Goal: Information Seeking & Learning: Check status

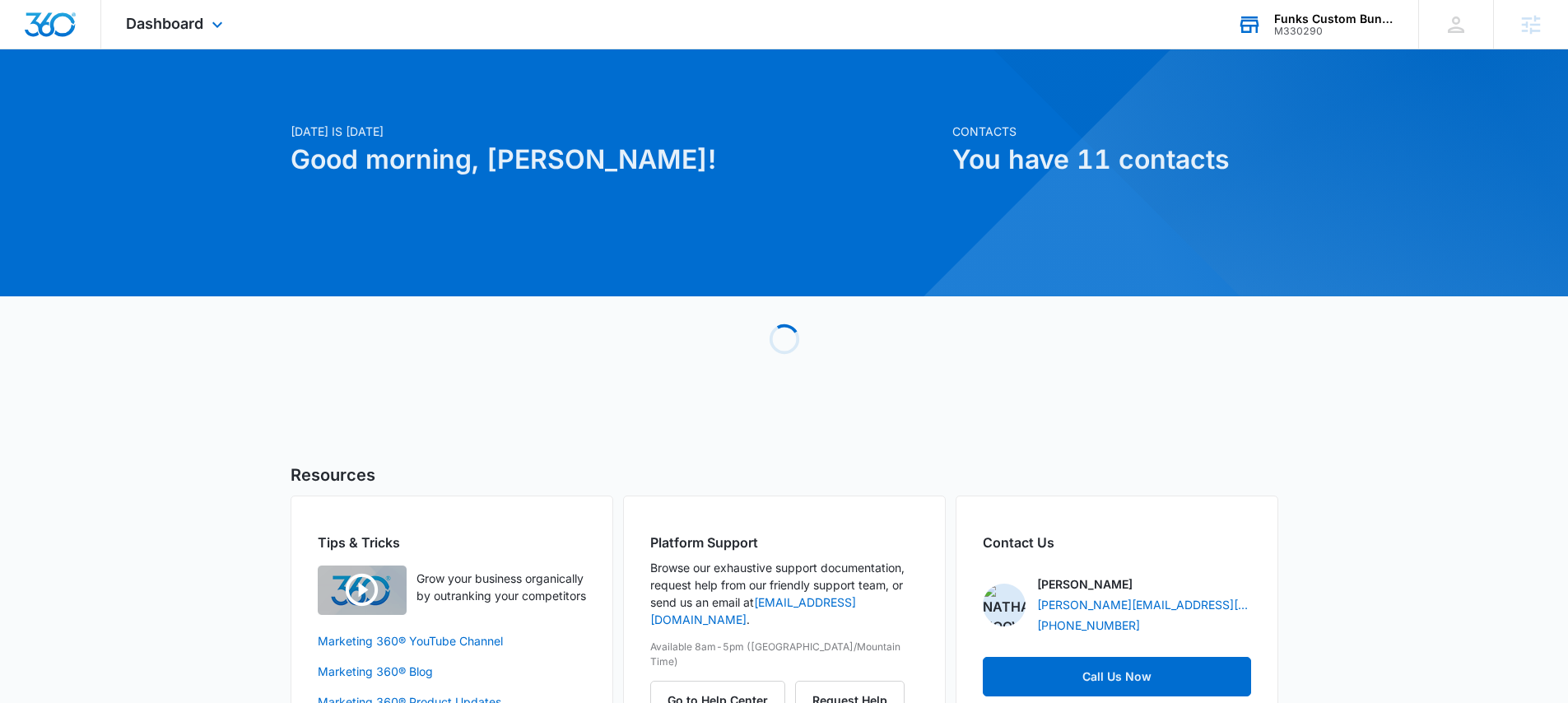
click at [1302, 34] on div "M330290" at bounding box center [1334, 31] width 120 height 11
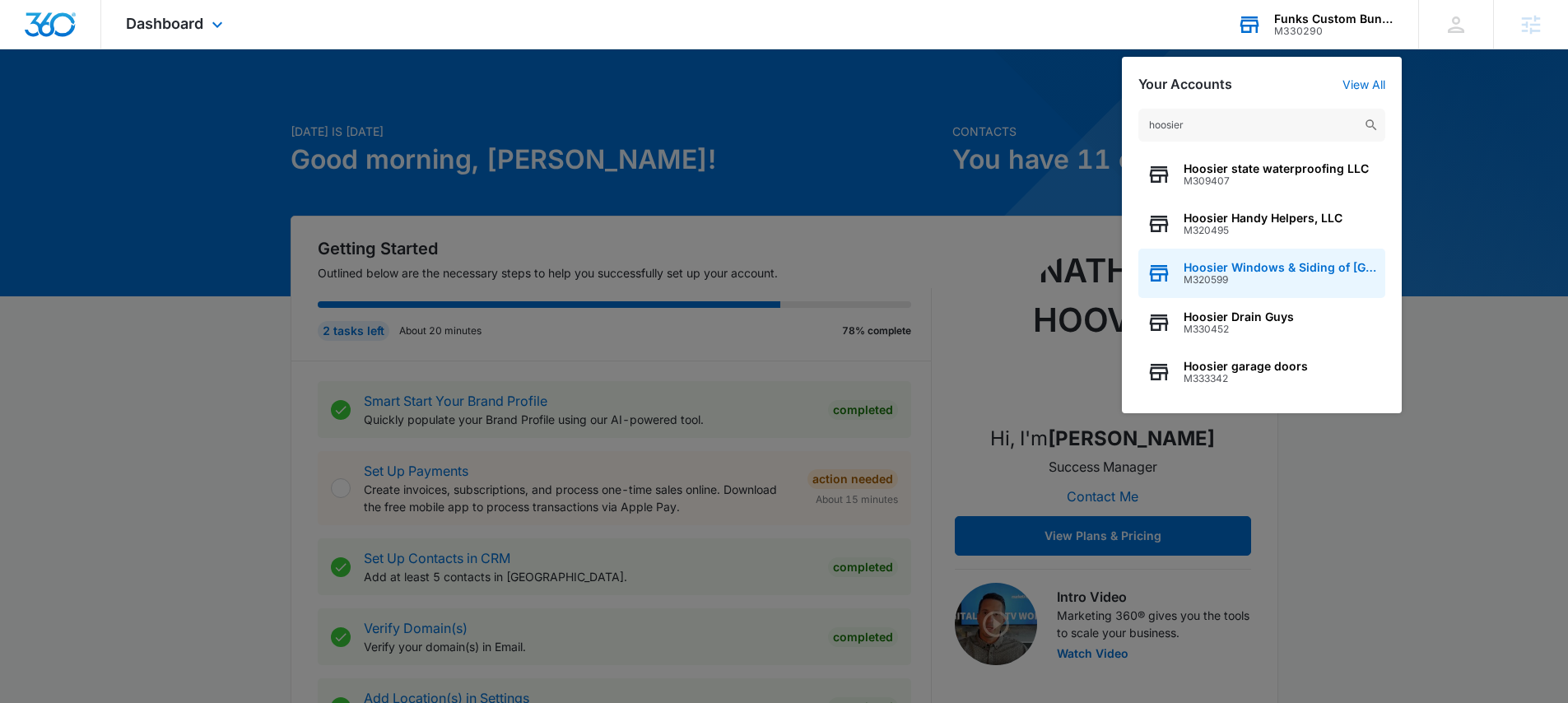
type input "hoosier"
click at [1273, 259] on div "Hoosier Windows & Siding of Indianapolis M320599" at bounding box center [1262, 273] width 247 height 49
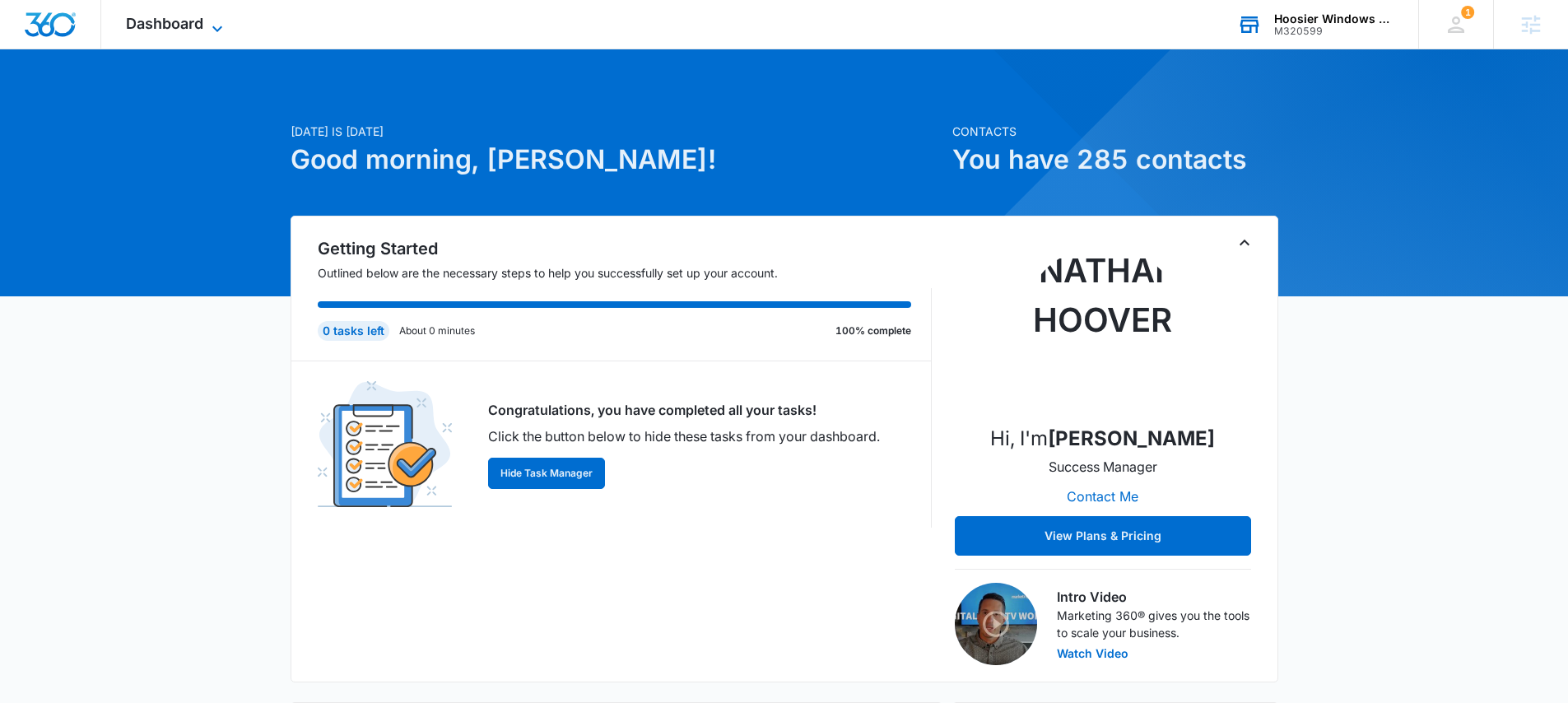
click at [155, 27] on span "Dashboard" at bounding box center [164, 24] width 77 height 17
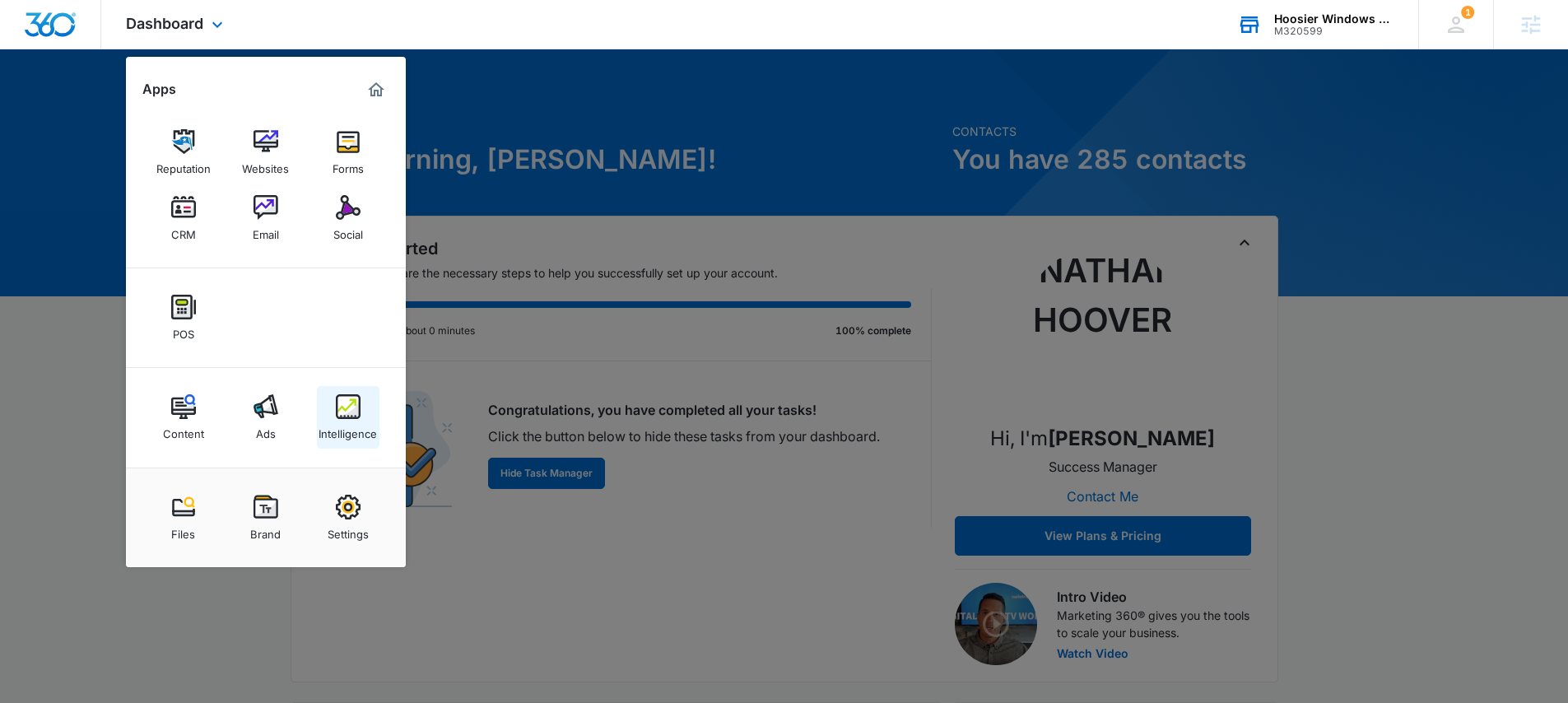
click at [353, 411] on img at bounding box center [348, 407] width 25 height 25
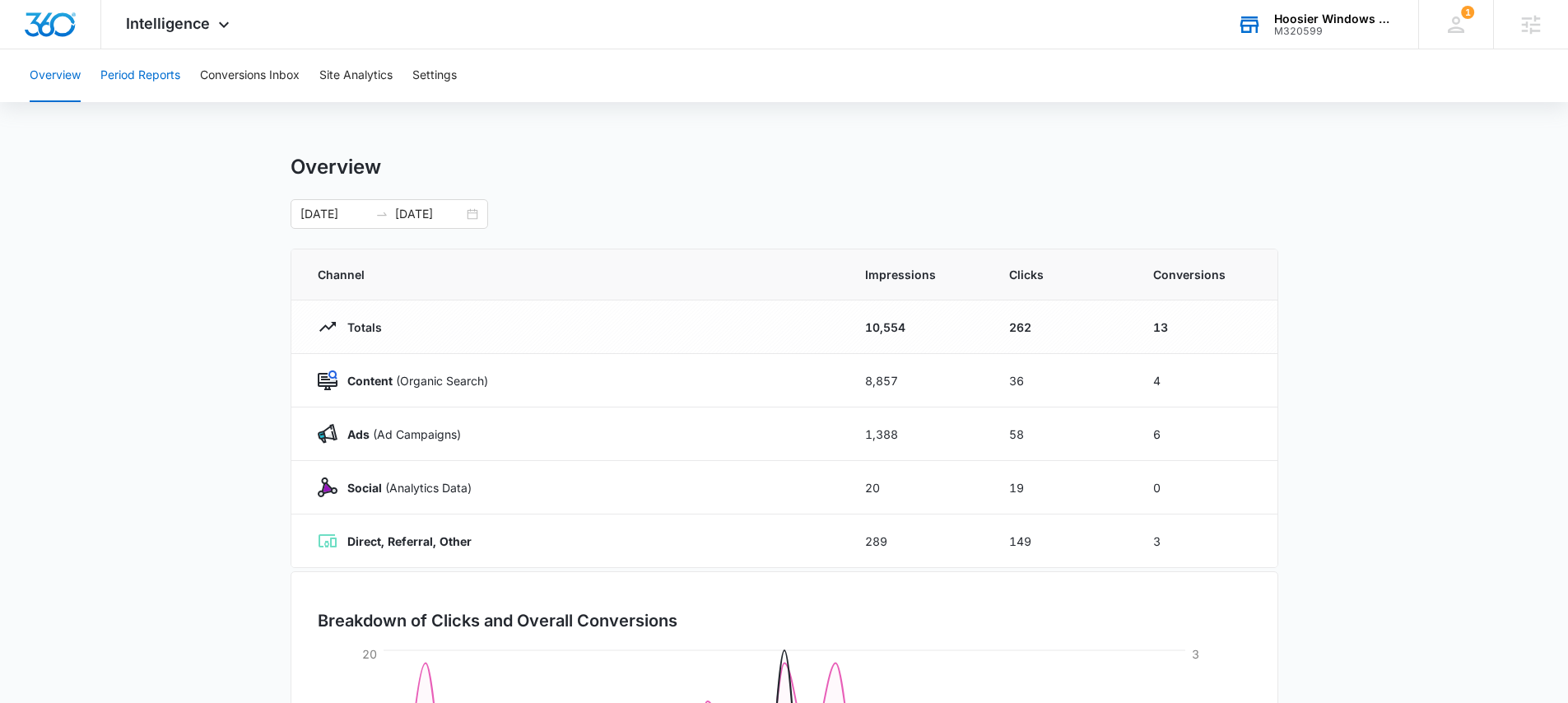
click at [153, 75] on button "Period Reports" at bounding box center [140, 75] width 80 height 53
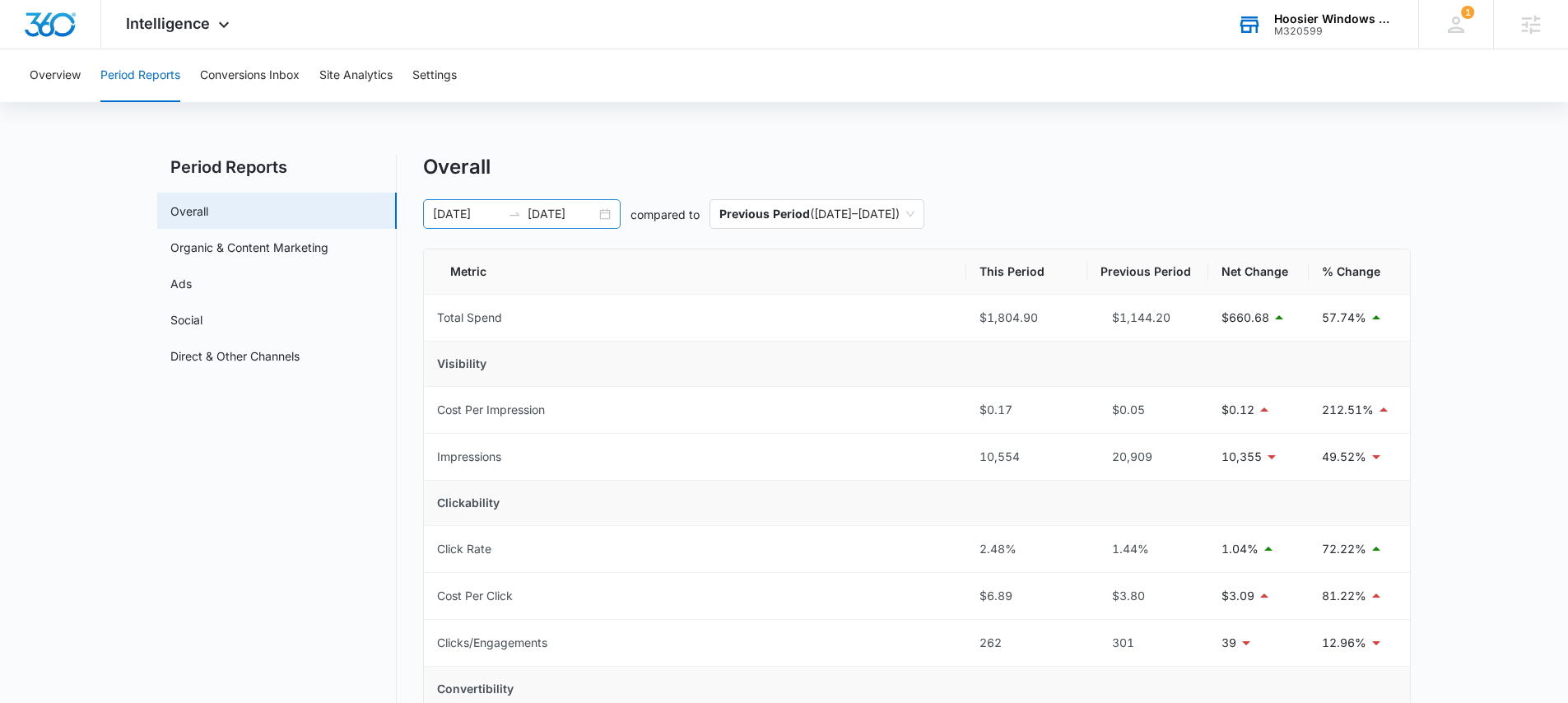
click at [596, 212] on div "09/07/2025 10/07/2025" at bounding box center [521, 213] width 197 height 29
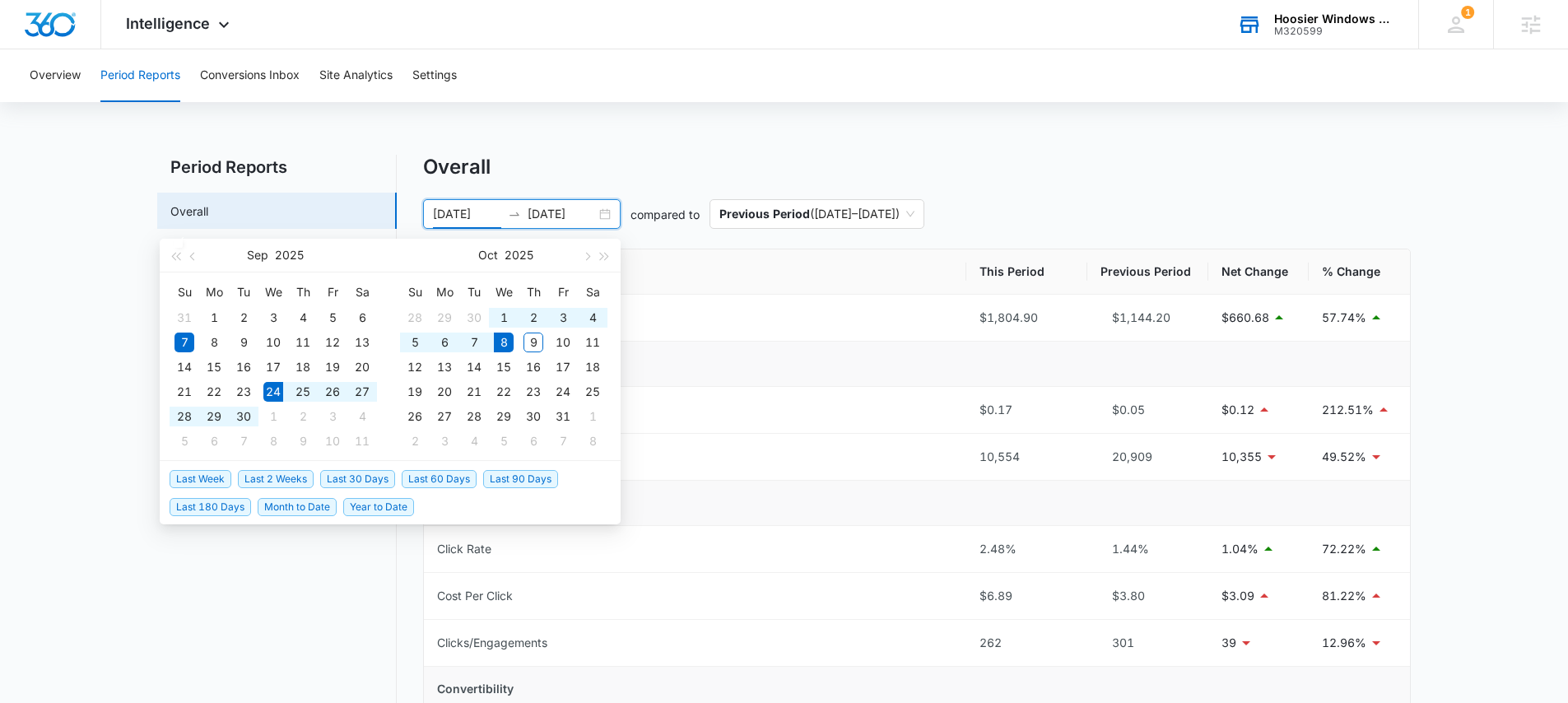
click at [282, 479] on span "Last 2 Weeks" at bounding box center [276, 478] width 76 height 18
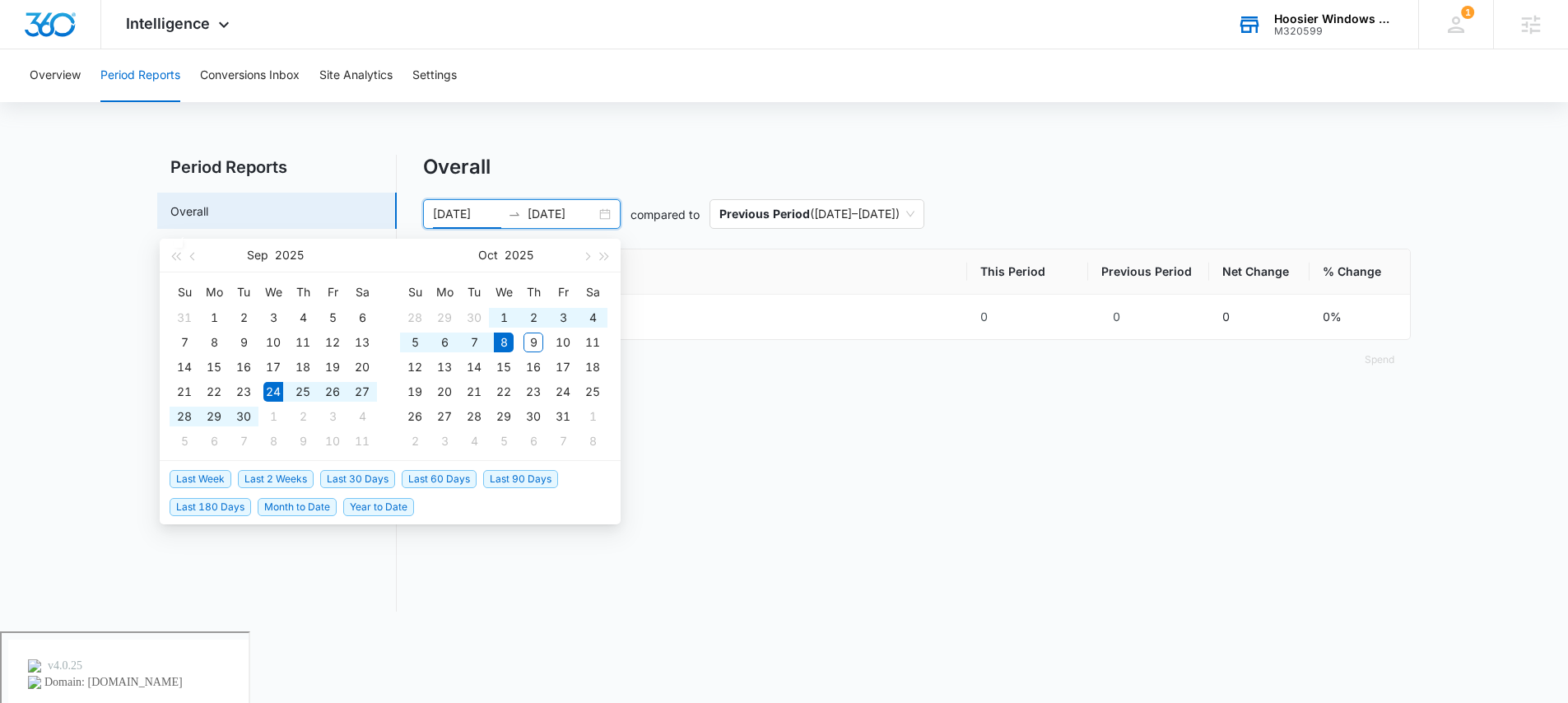
type input "09/24/2025"
type input "10/08/2025"
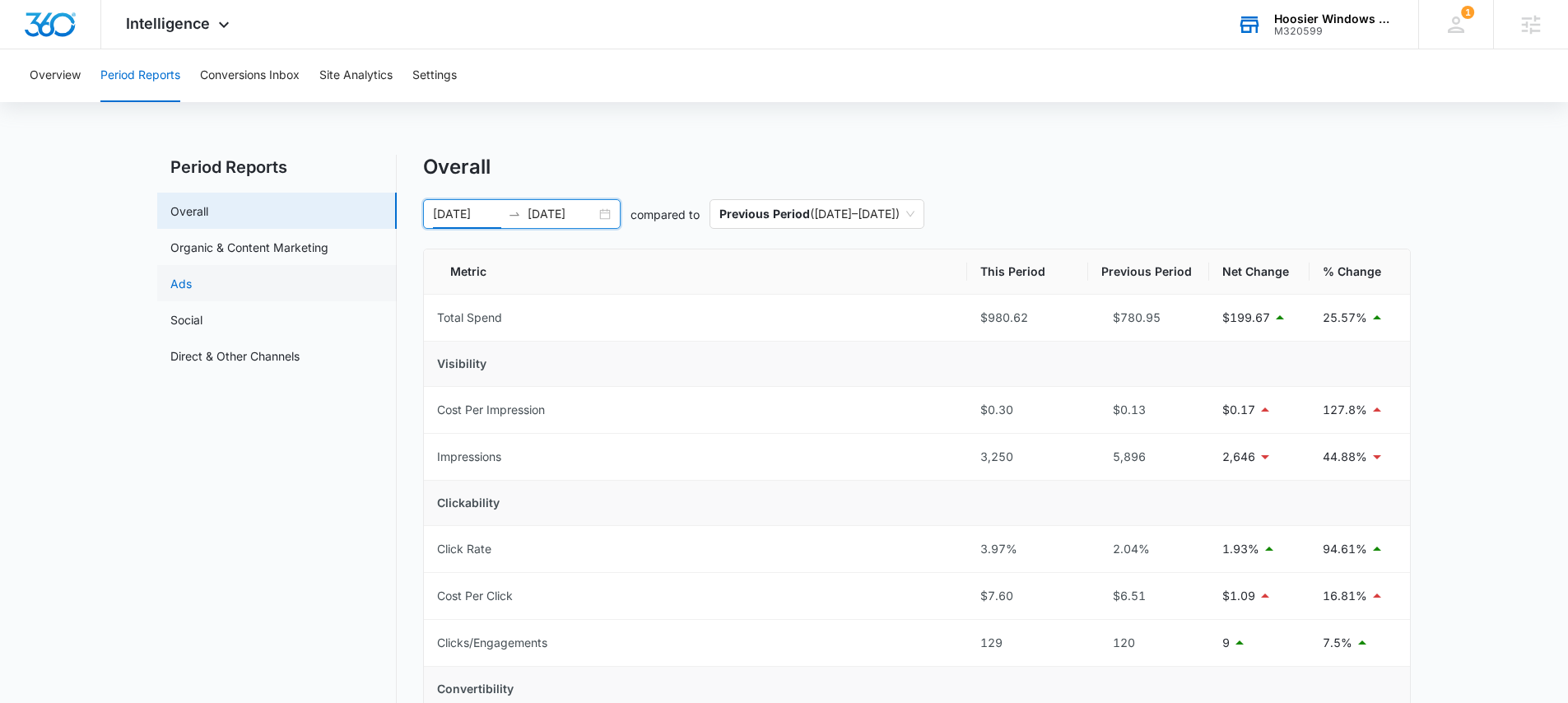
click at [192, 282] on link "Ads" at bounding box center [181, 283] width 22 height 17
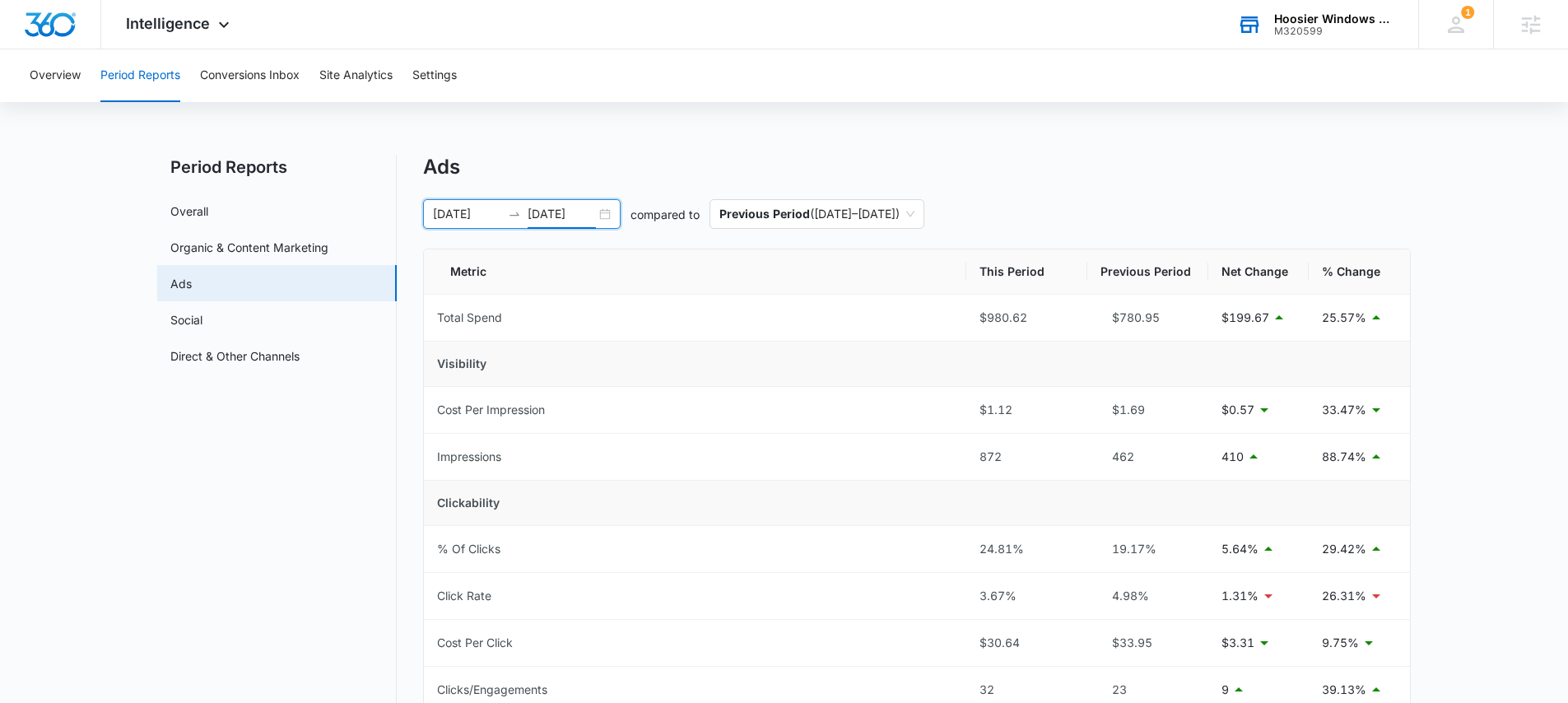
click at [584, 208] on input "10/08/2025" at bounding box center [562, 213] width 68 height 18
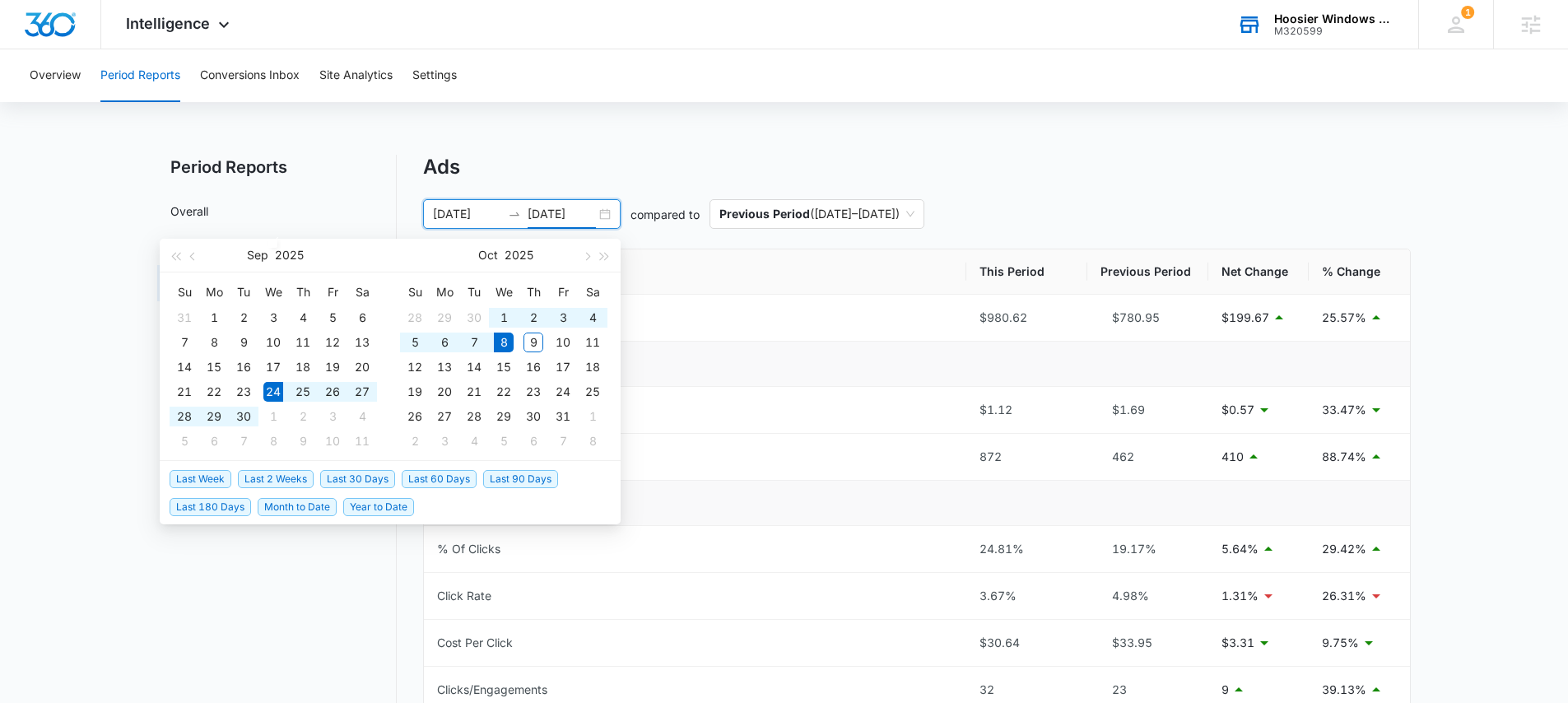
type input "10/08/2025"
click at [352, 475] on span "Last 30 Days" at bounding box center [357, 478] width 75 height 18
type input "09/08/2025"
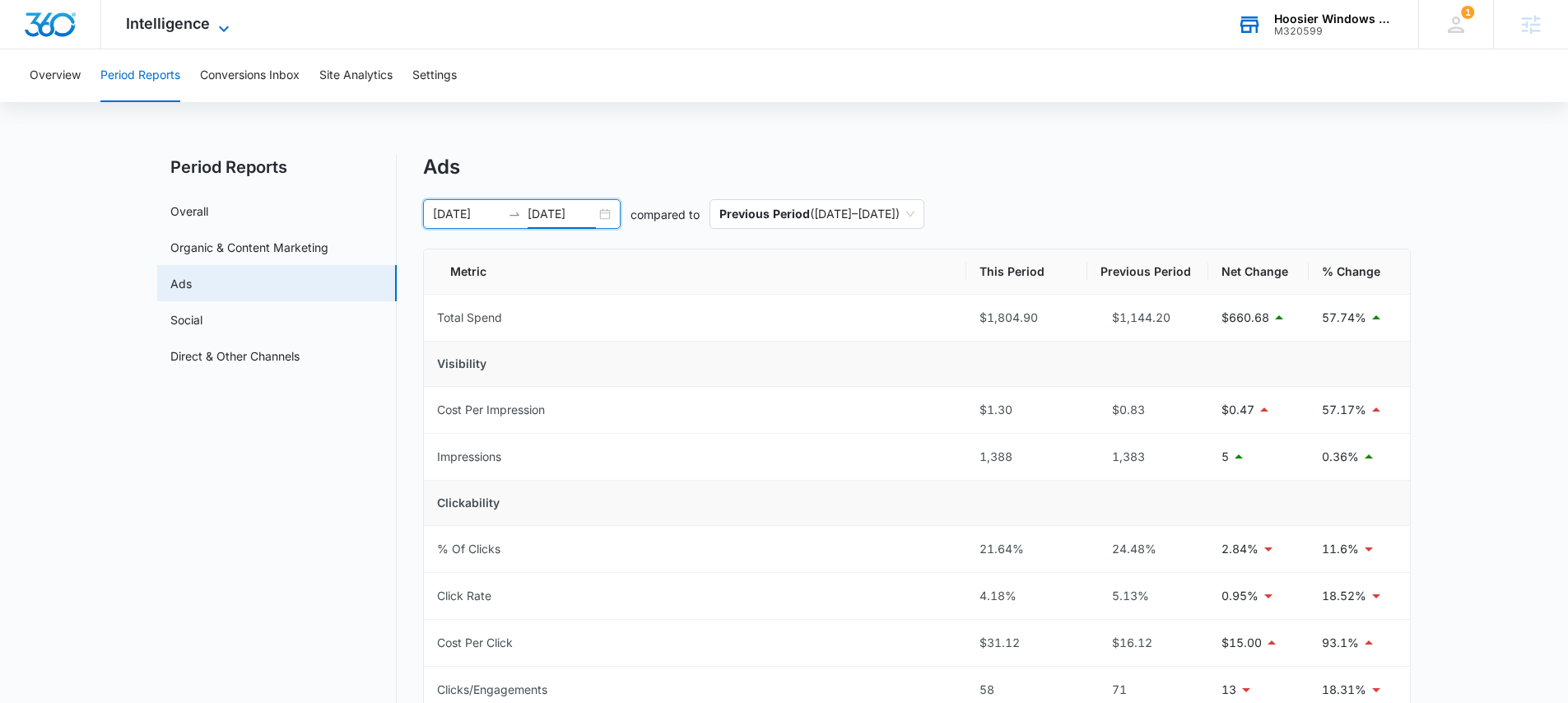
click at [182, 25] on span "Intelligence" at bounding box center [167, 24] width 84 height 17
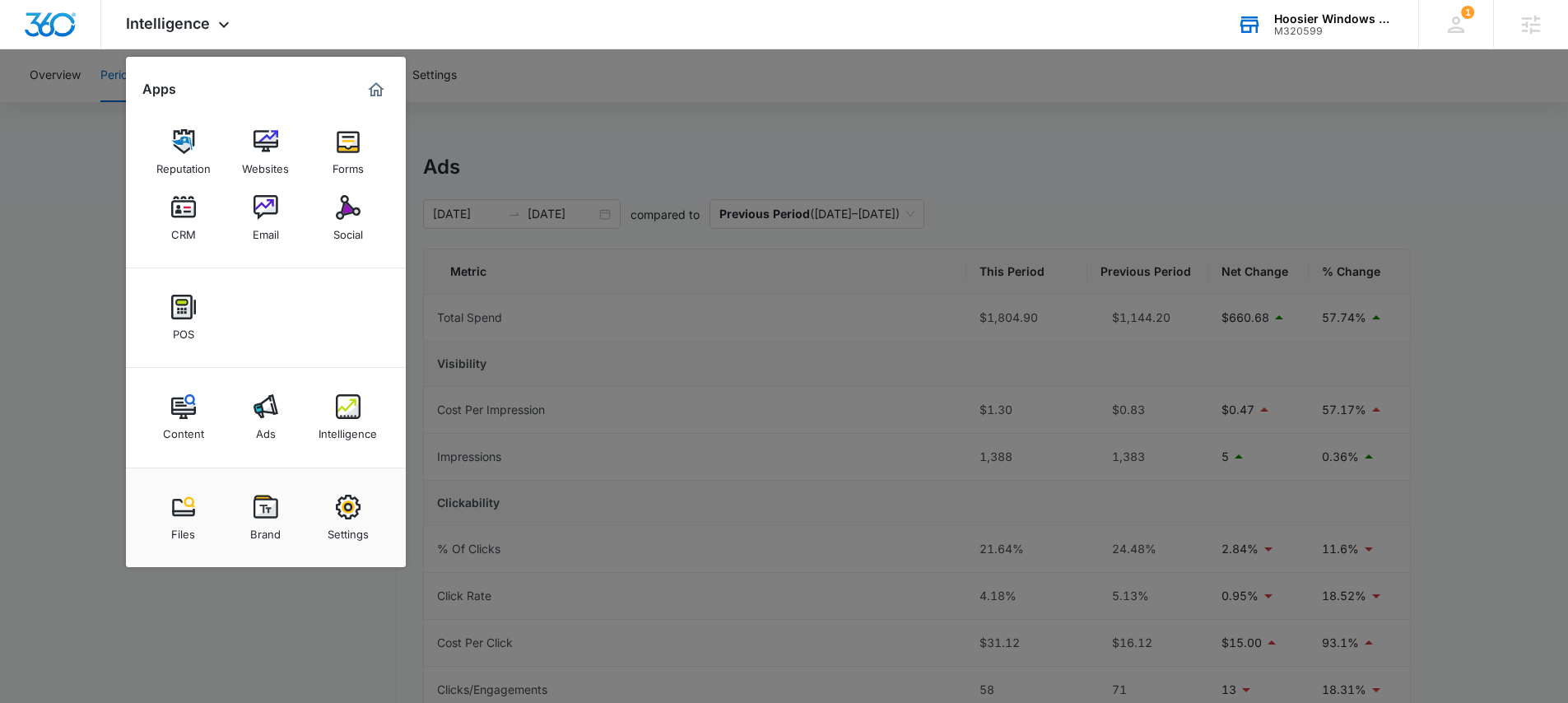
click at [88, 306] on div at bounding box center [784, 351] width 1568 height 703
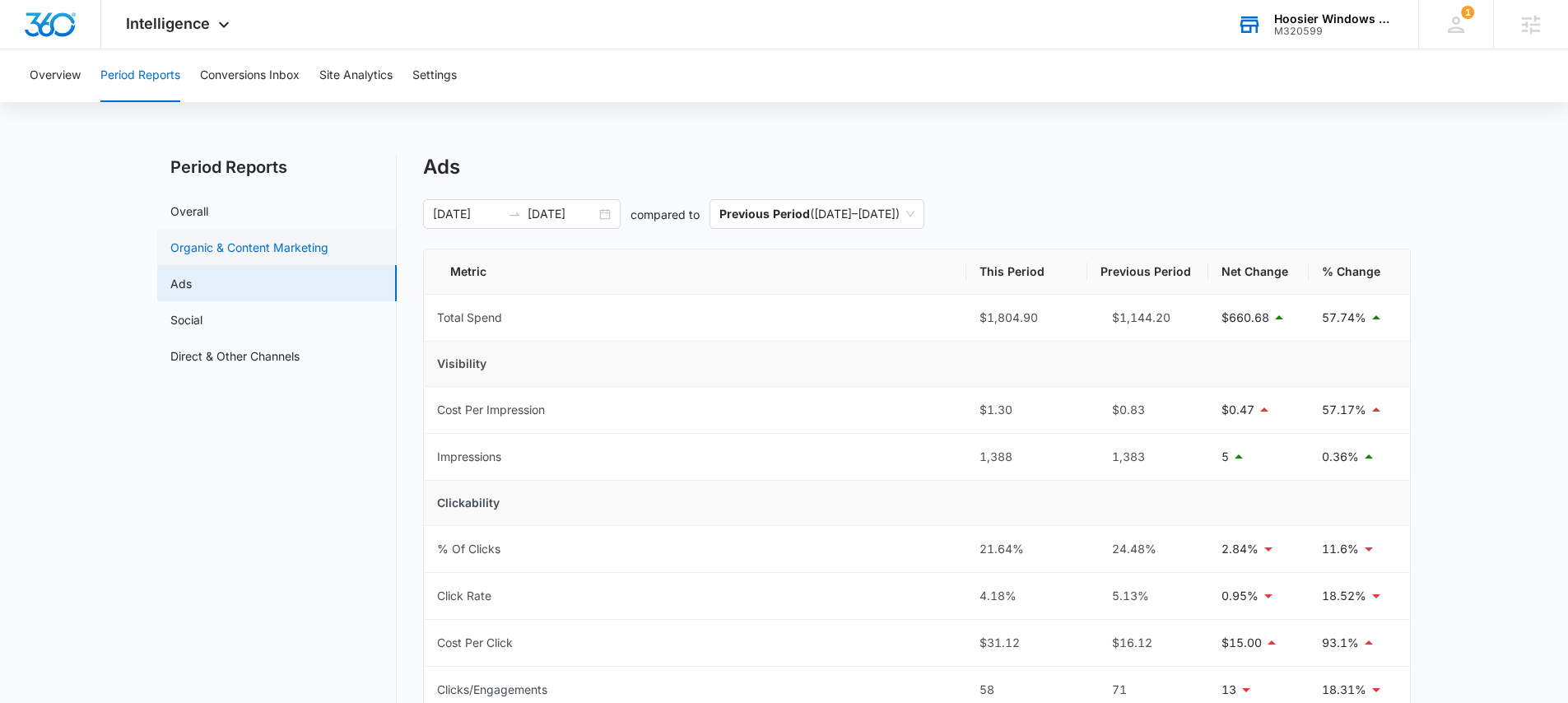
click at [251, 256] on link "Organic & Content Marketing" at bounding box center [249, 247] width 158 height 17
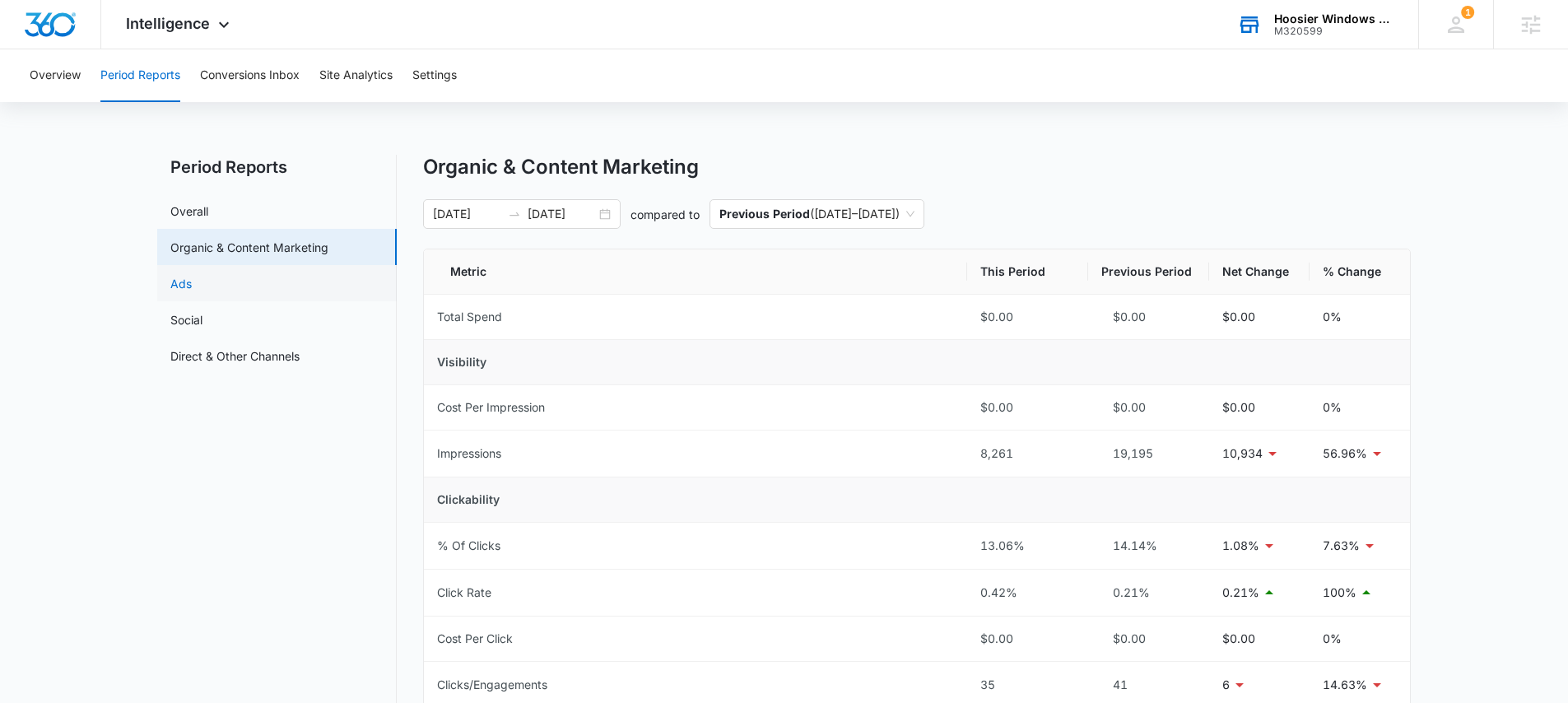
click at [192, 286] on link "Ads" at bounding box center [181, 283] width 22 height 17
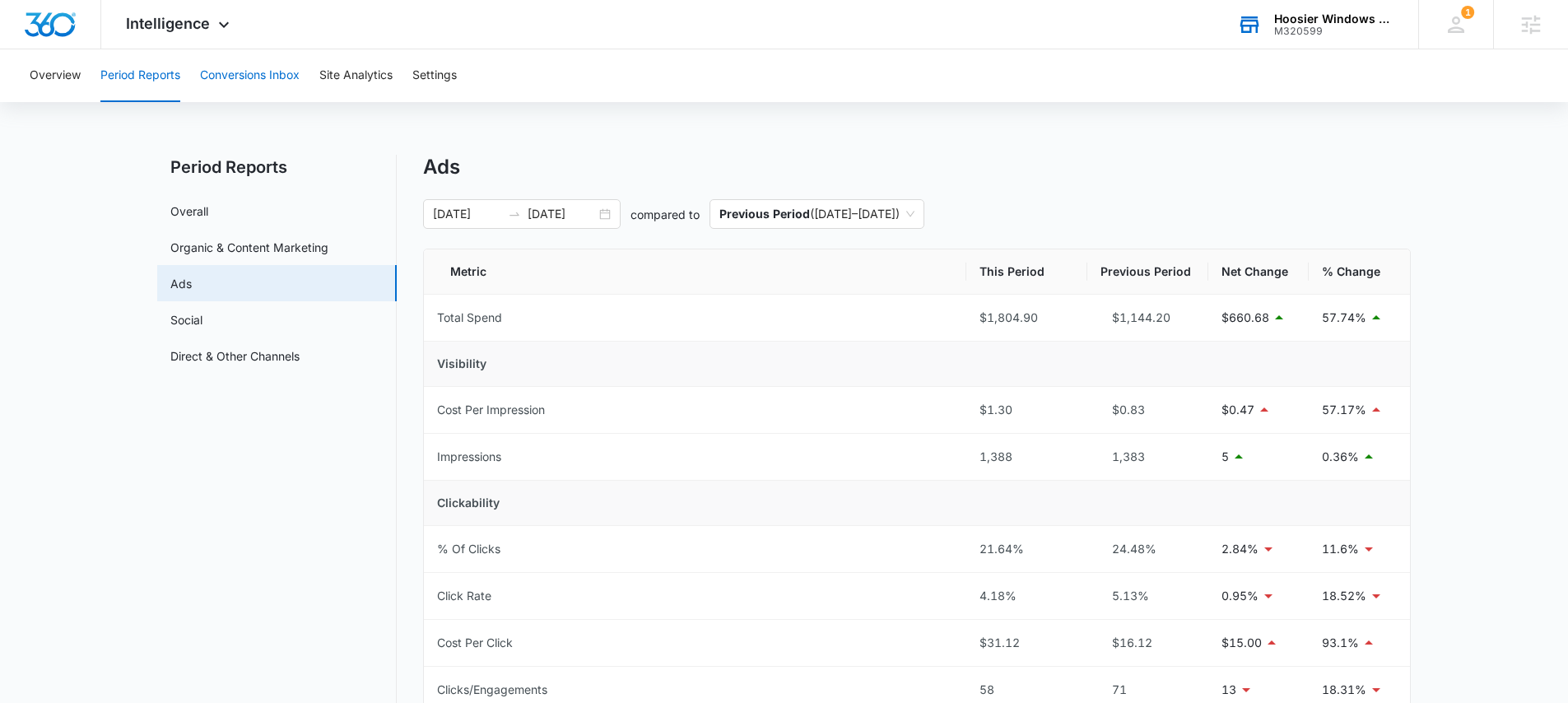
click at [248, 75] on button "Conversions Inbox" at bounding box center [250, 75] width 100 height 53
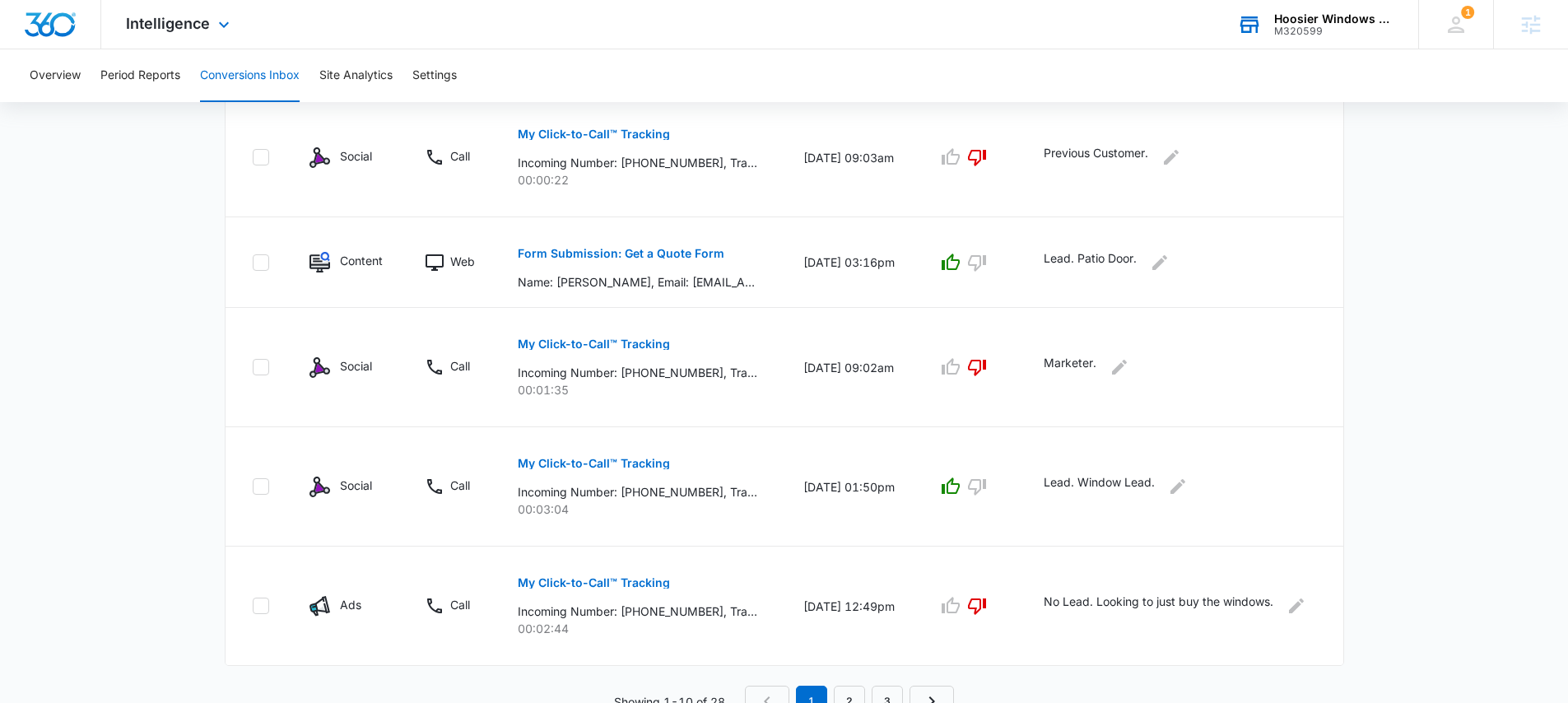
scroll to position [1002, 0]
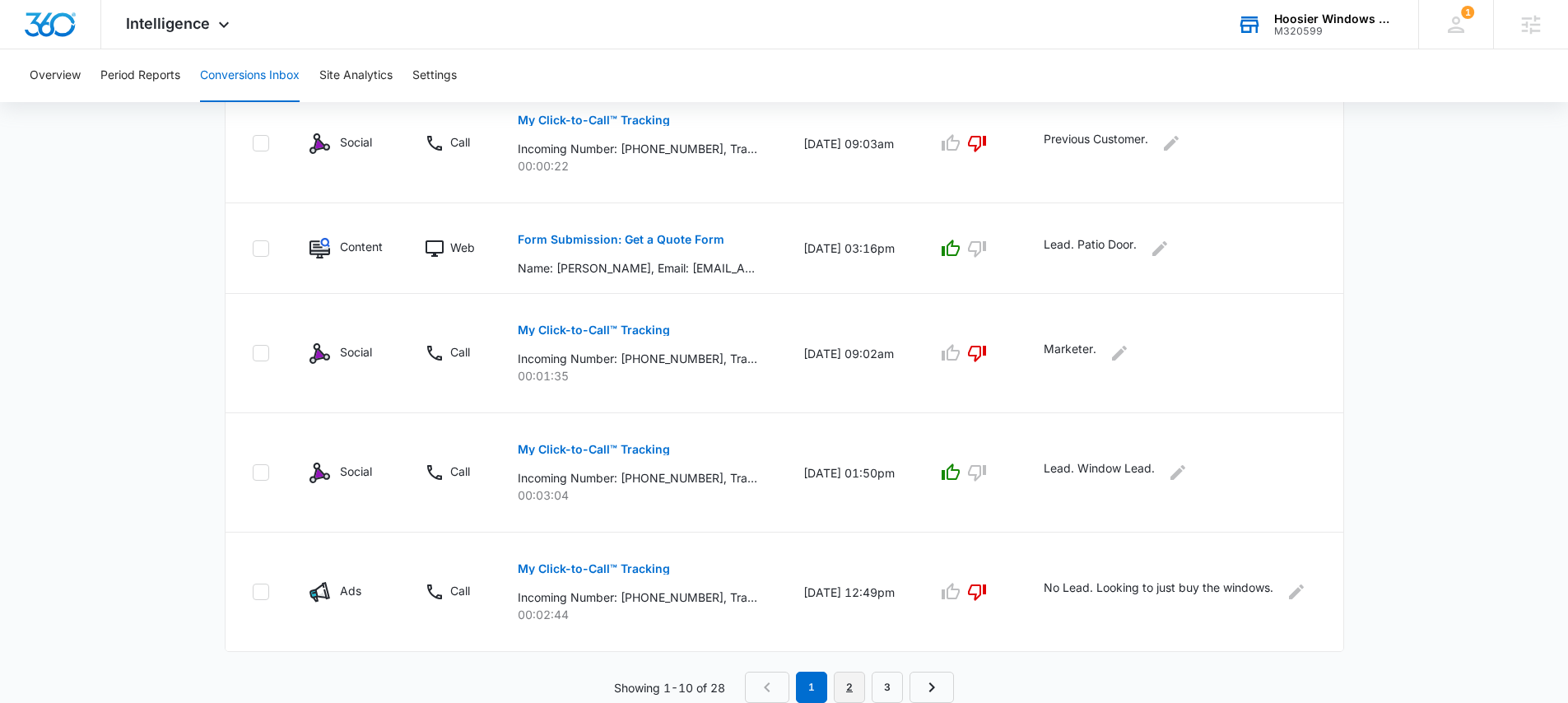
click at [847, 678] on link "2" at bounding box center [850, 687] width 31 height 31
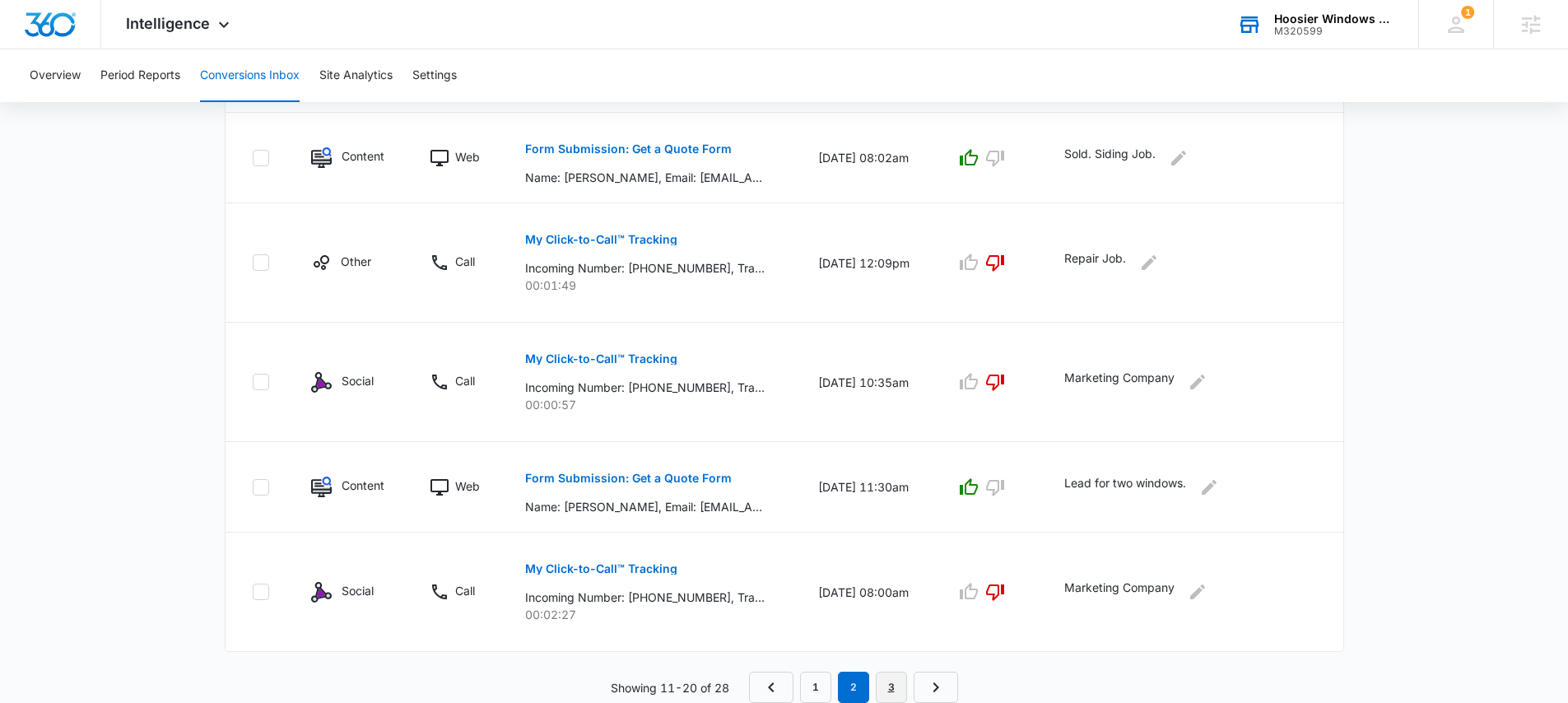
click at [889, 684] on link "3" at bounding box center [891, 687] width 31 height 31
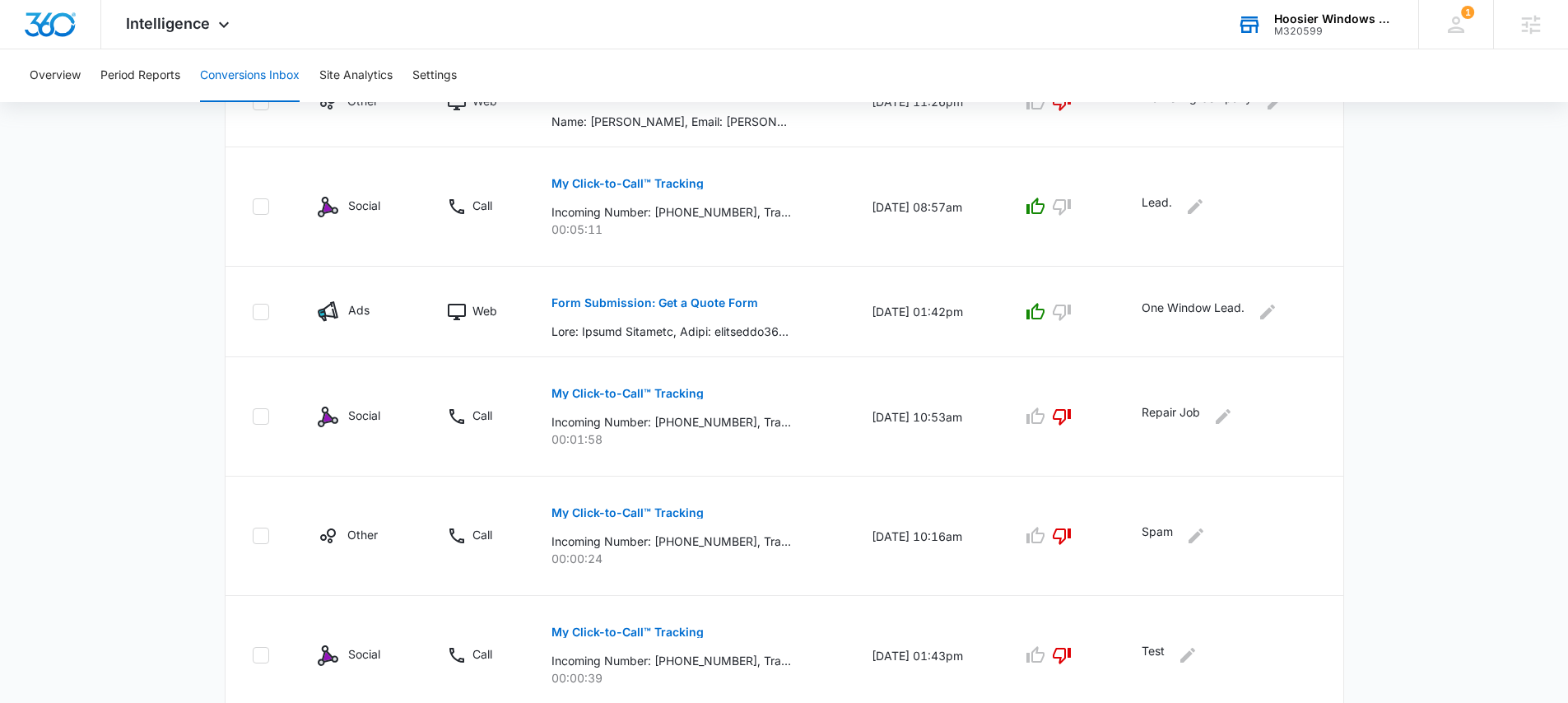
scroll to position [763, 0]
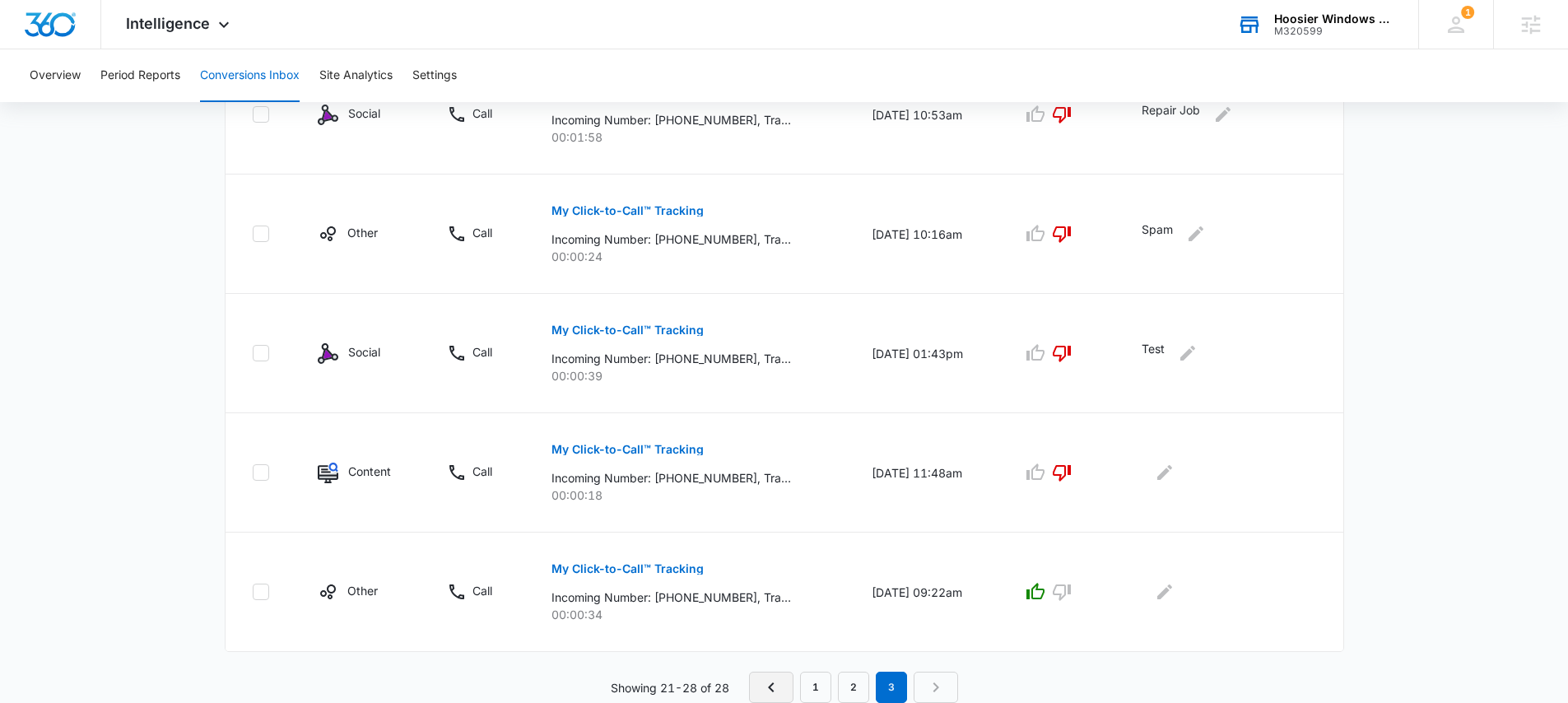
click at [767, 682] on icon "Previous Page" at bounding box center [771, 687] width 20 height 20
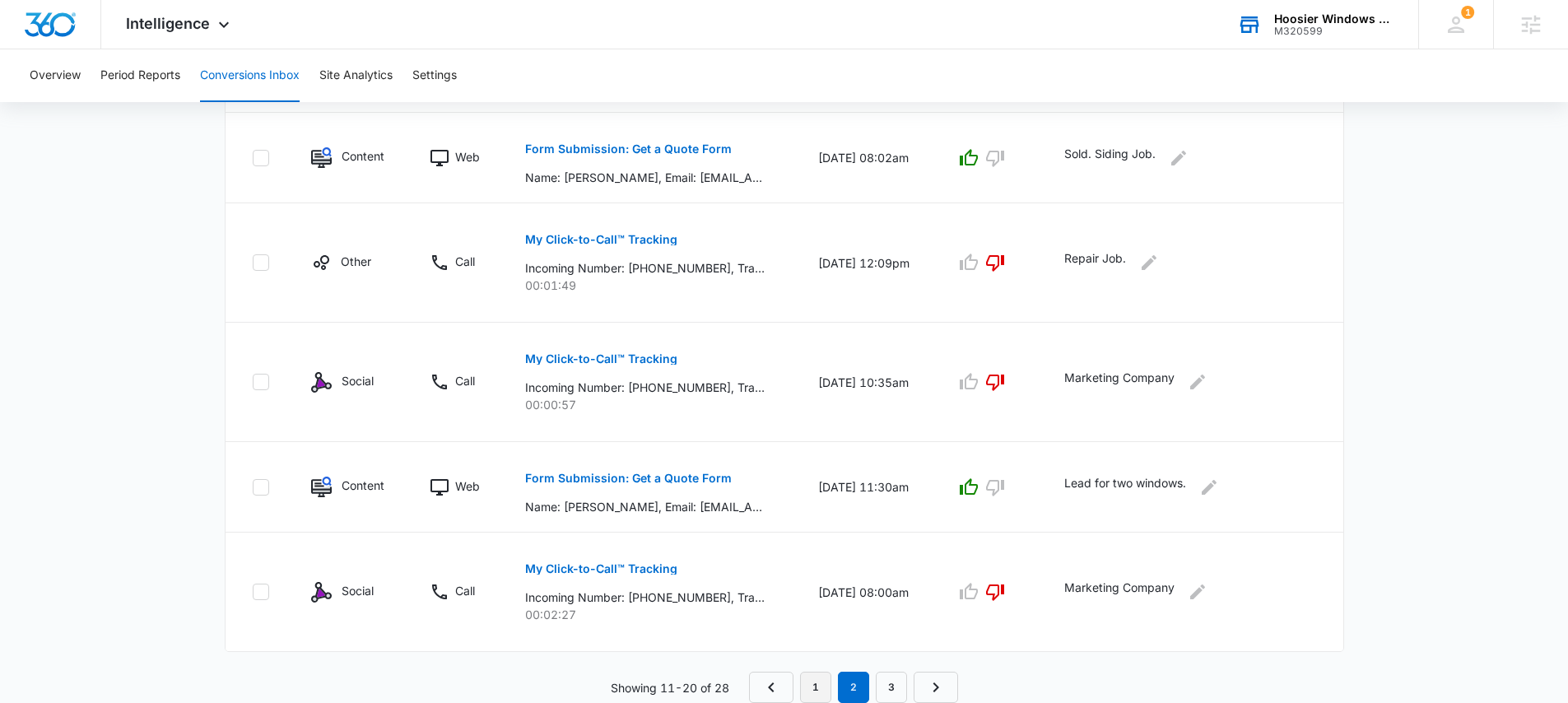
scroll to position [999, 0]
click at [815, 686] on link "1" at bounding box center [816, 690] width 31 height 31
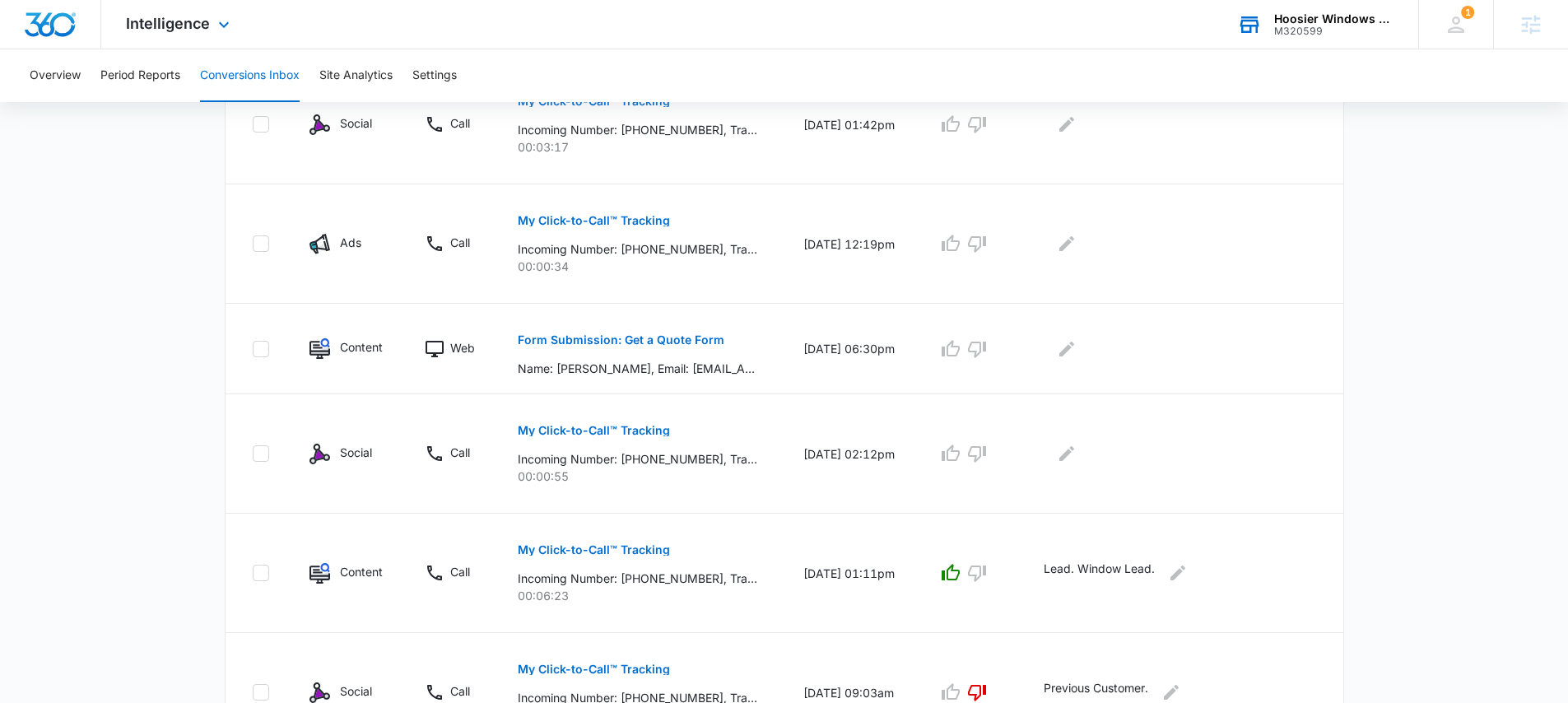
scroll to position [0, 0]
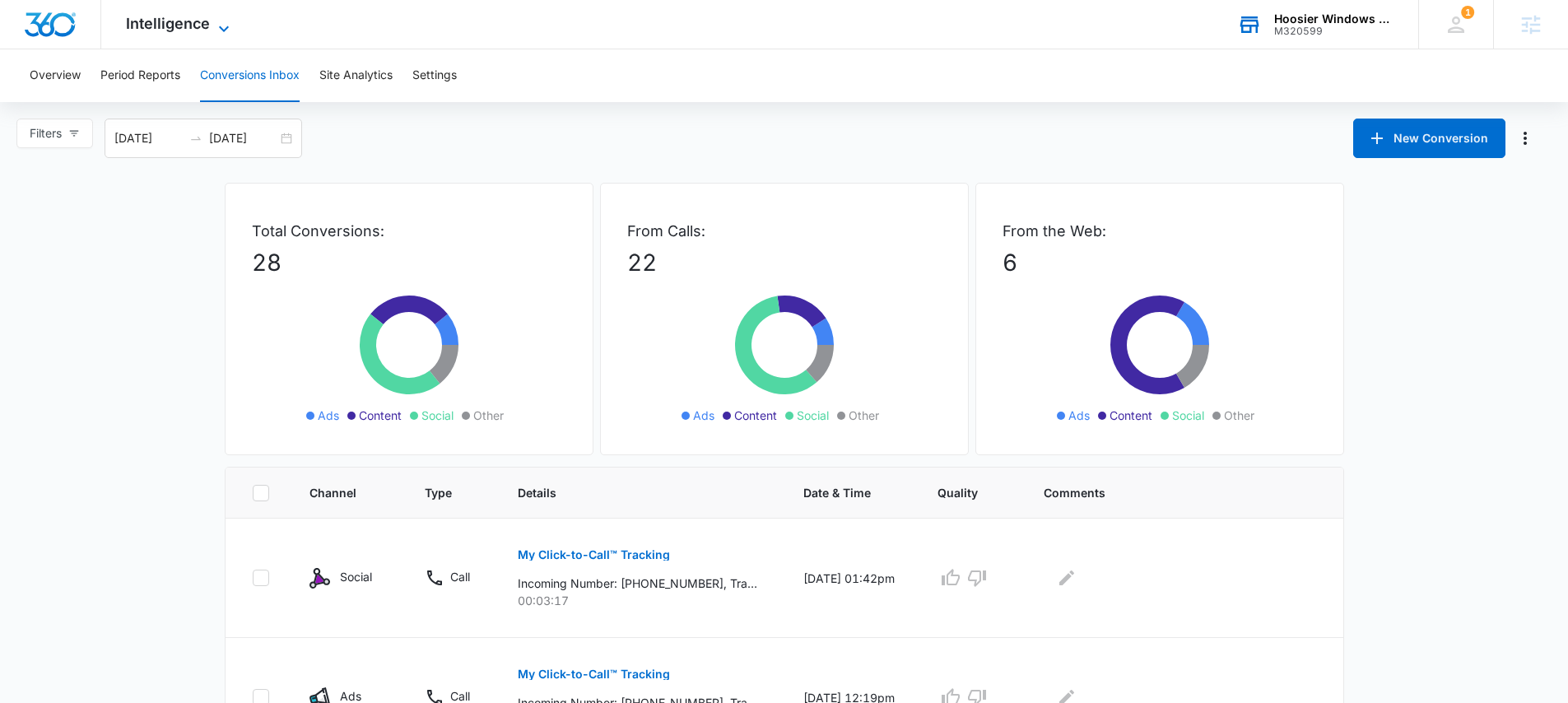
click at [141, 28] on span "Intelligence" at bounding box center [167, 24] width 84 height 17
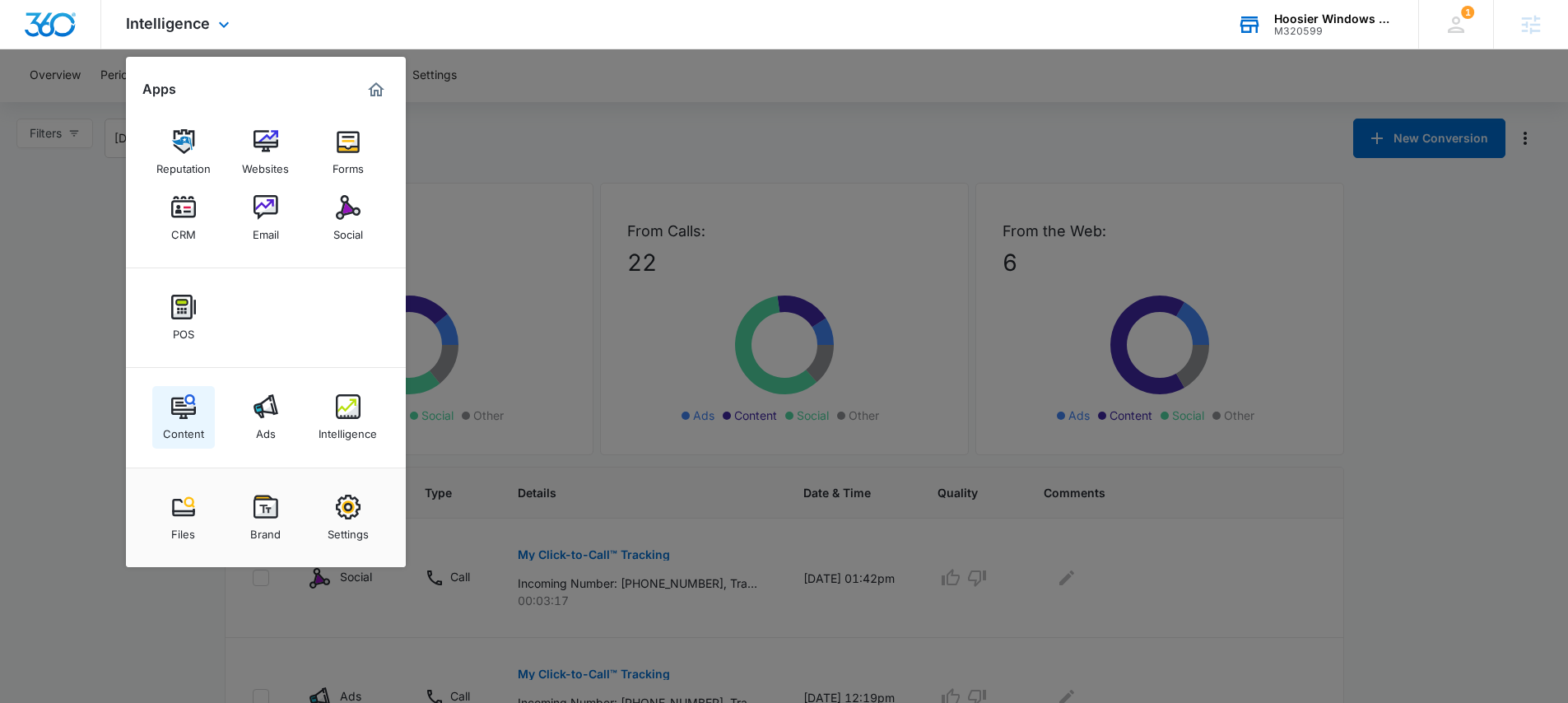
click at [177, 407] on img at bounding box center [183, 407] width 25 height 25
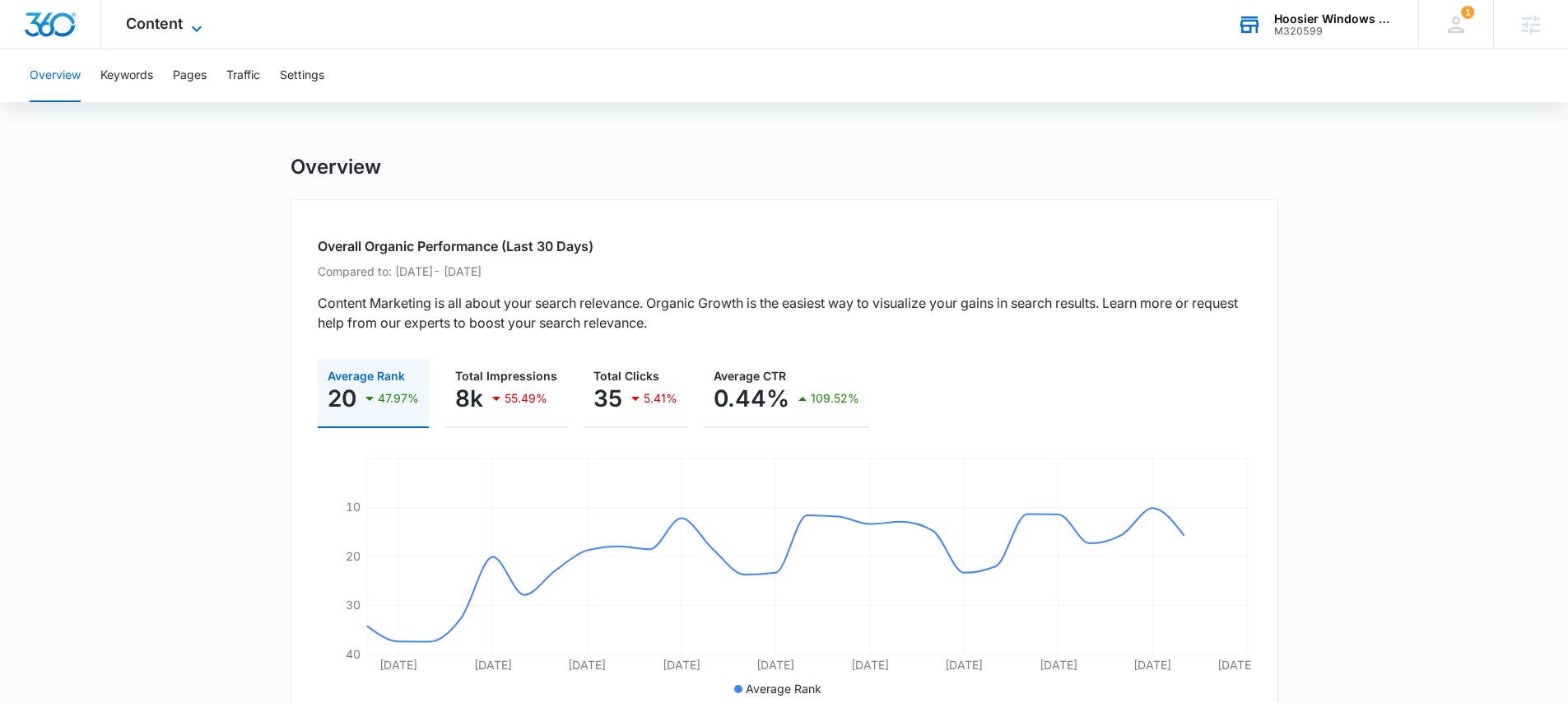
click at [146, 26] on span "Content" at bounding box center [154, 24] width 57 height 17
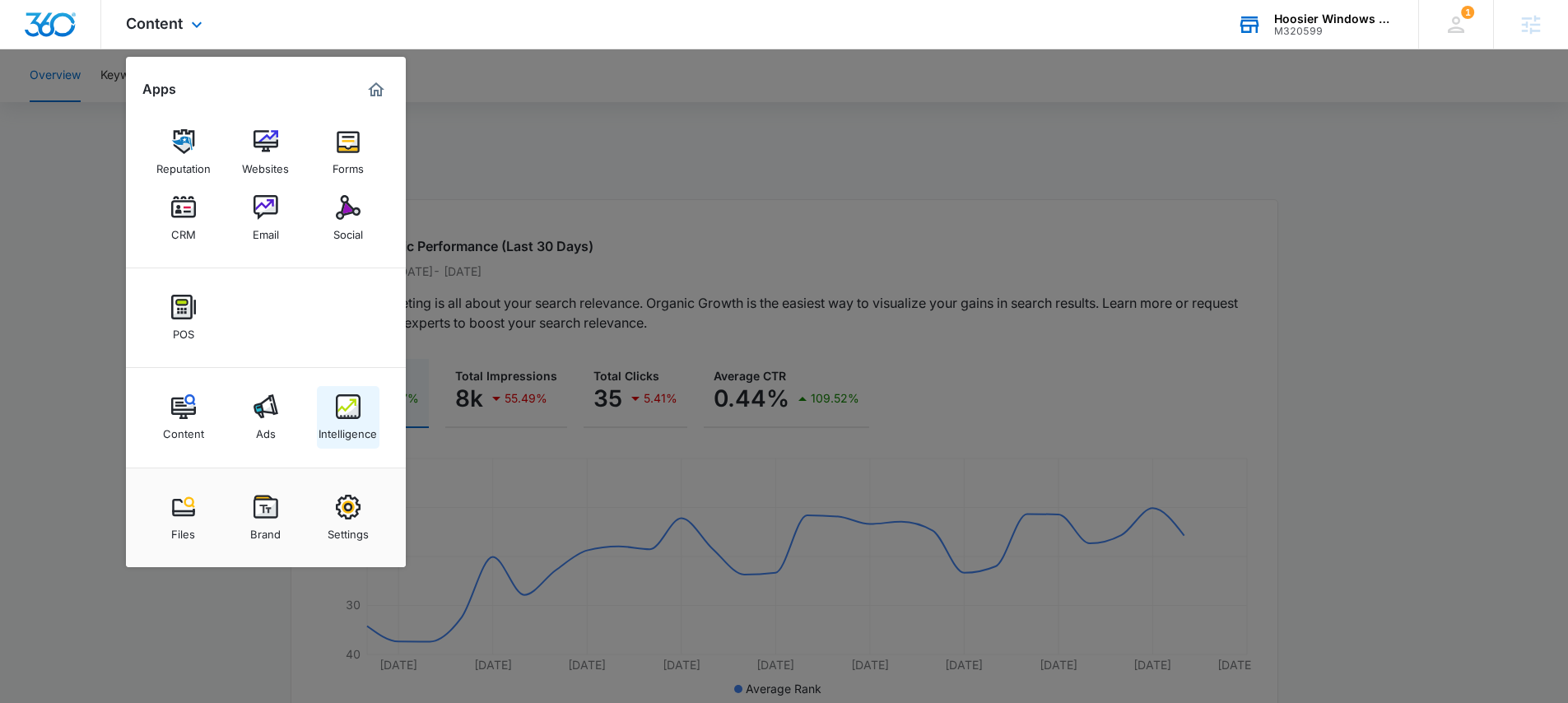
click at [346, 417] on img at bounding box center [348, 407] width 25 height 25
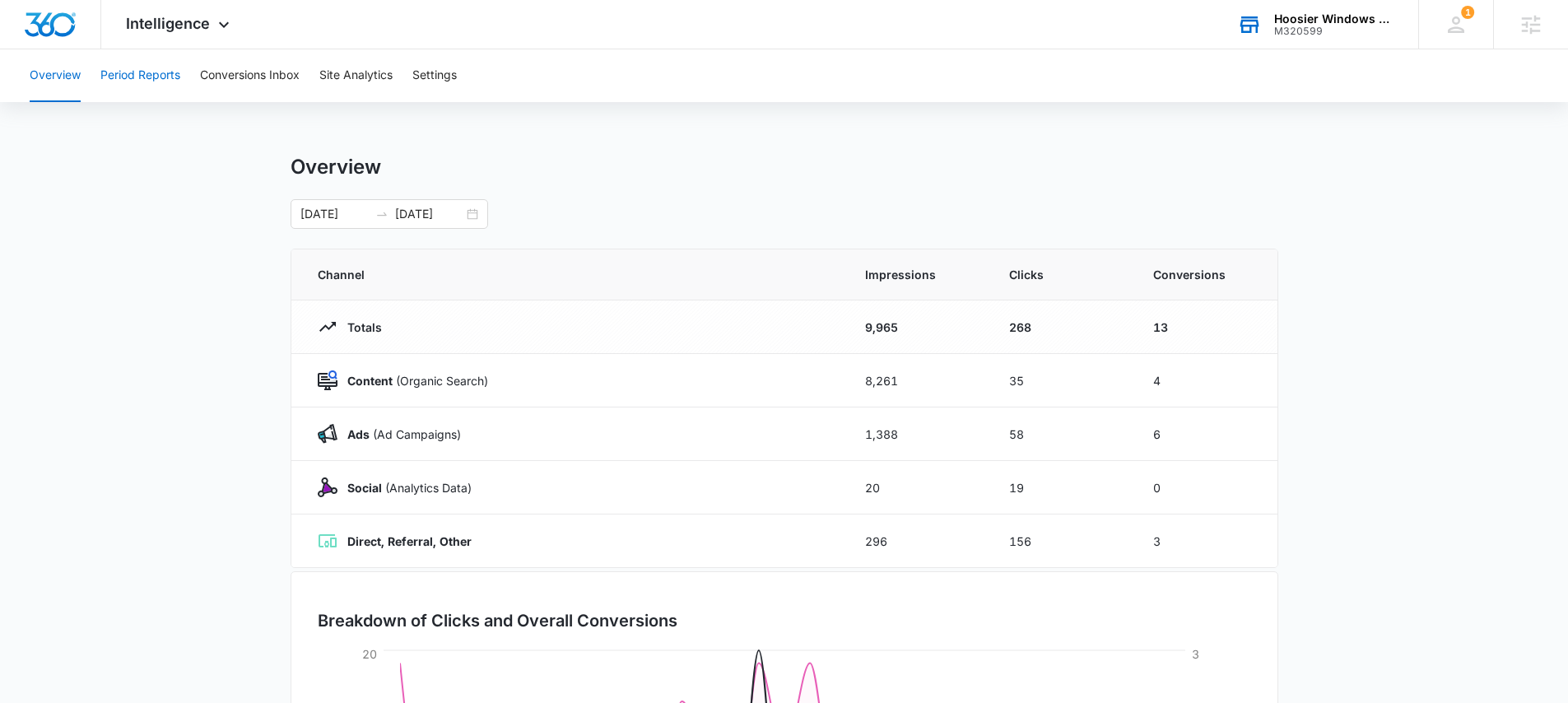
click at [139, 75] on button "Period Reports" at bounding box center [140, 75] width 80 height 53
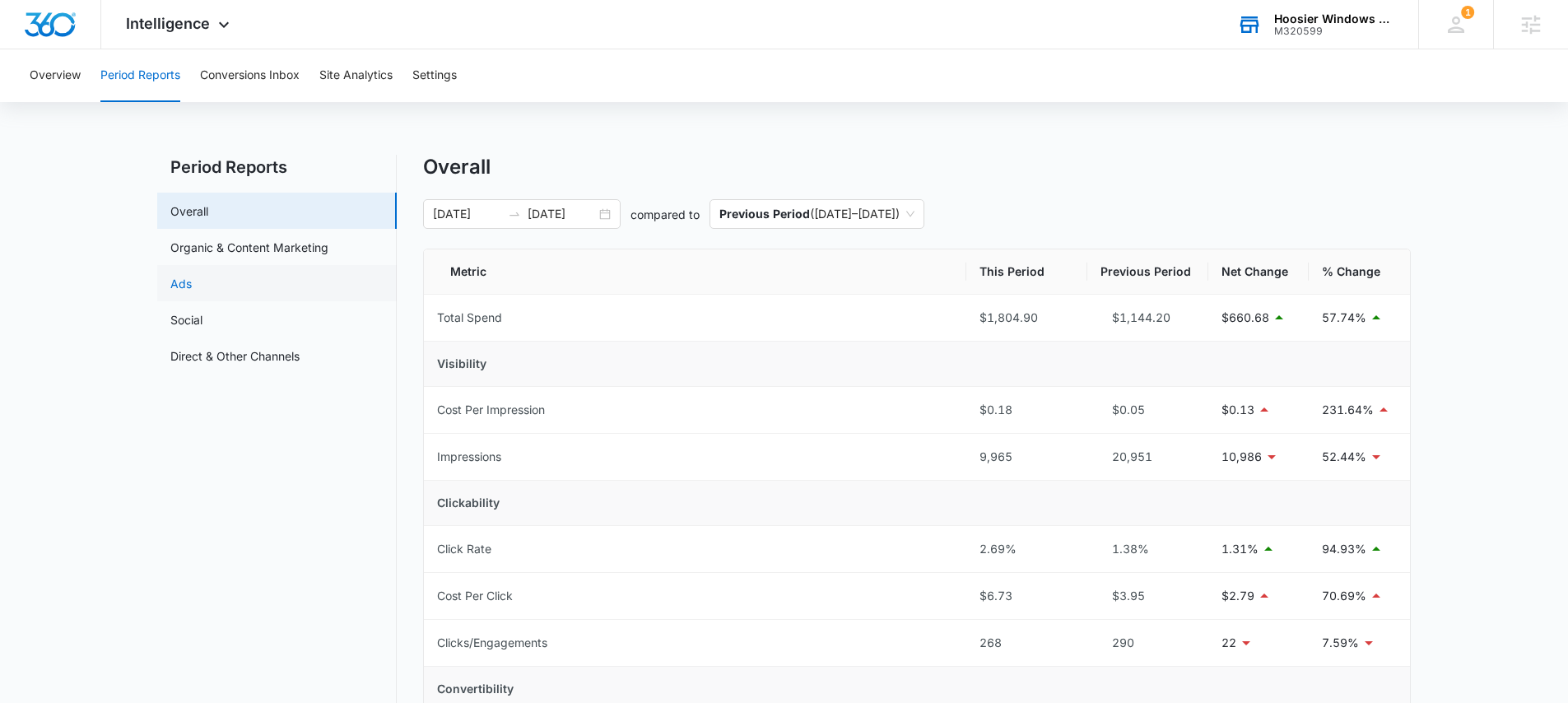
click at [192, 278] on link "Ads" at bounding box center [181, 283] width 22 height 17
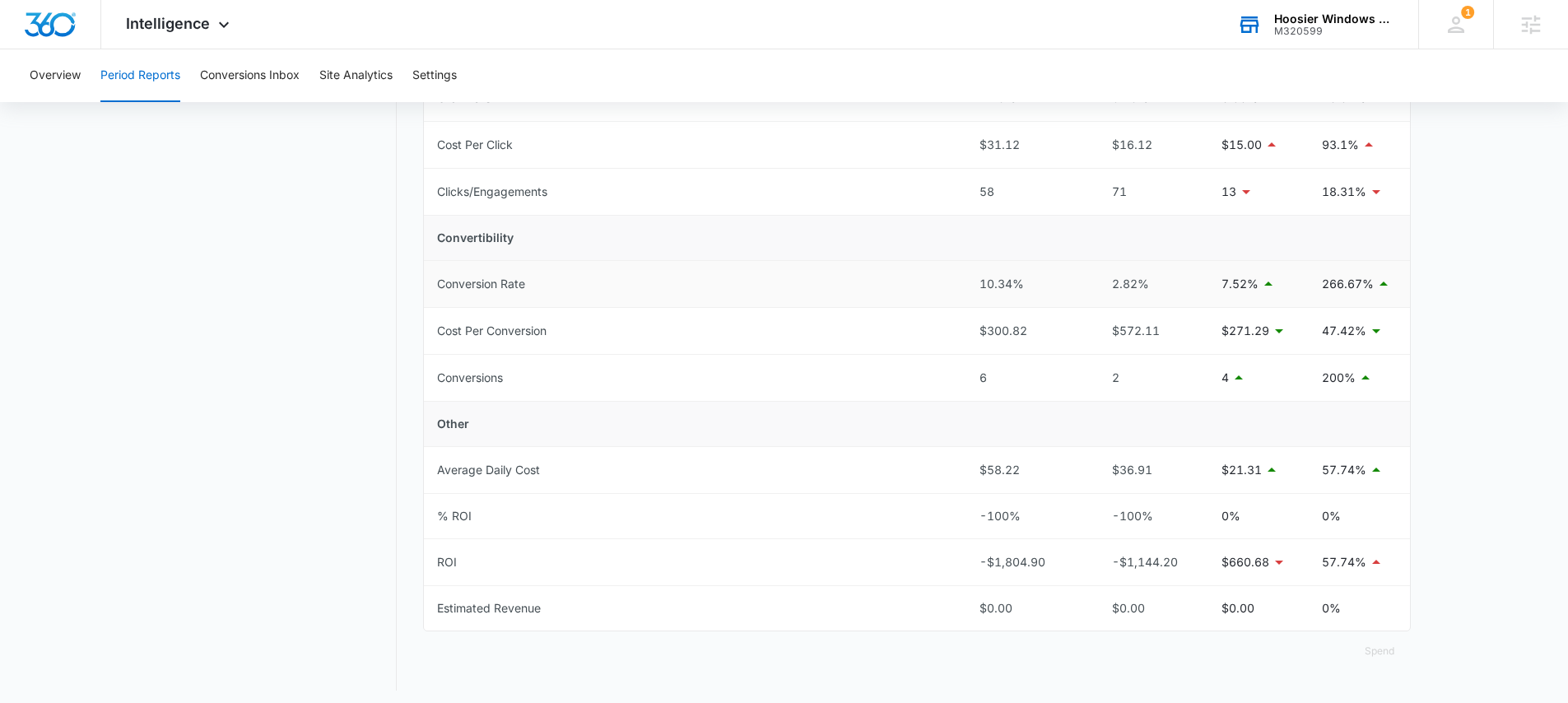
scroll to position [506, 0]
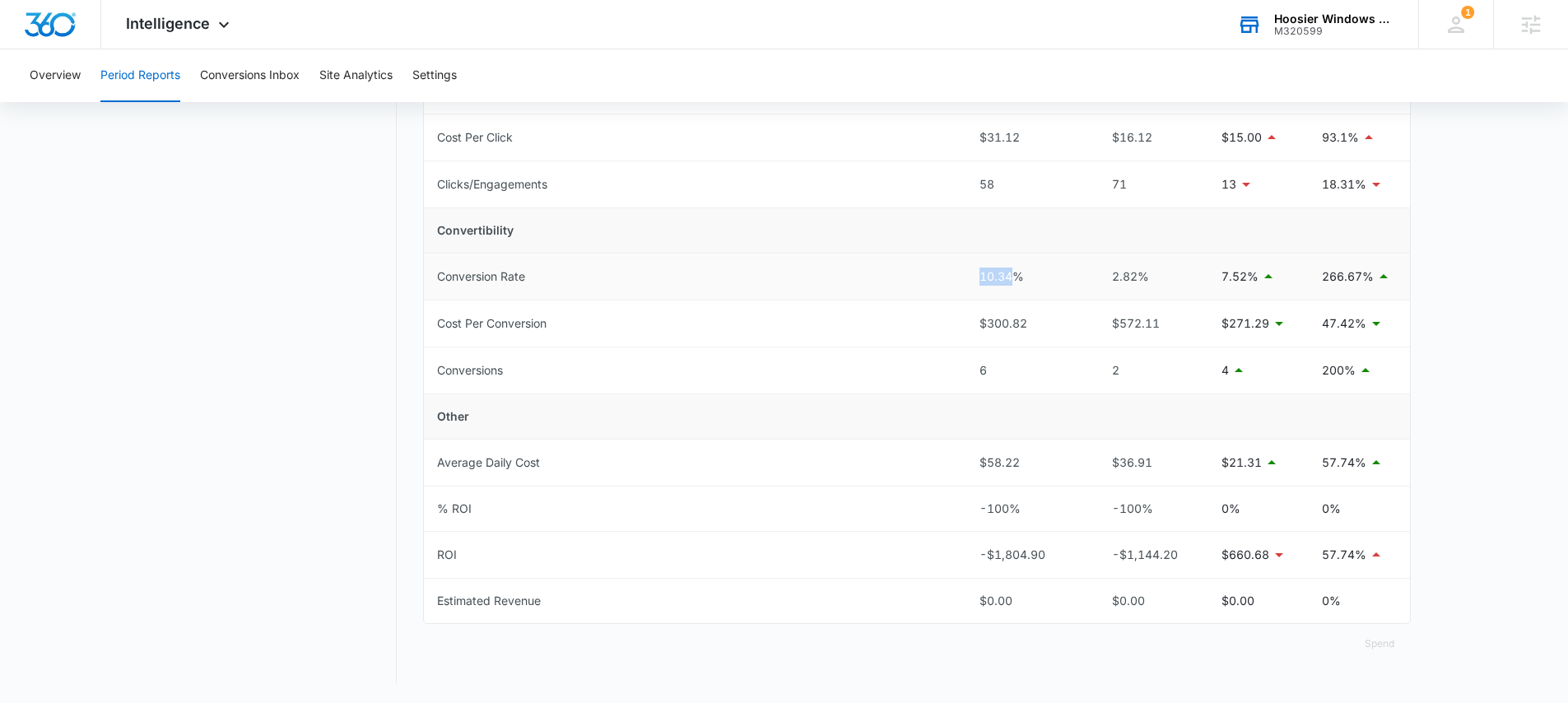
drag, startPoint x: 975, startPoint y: 274, endPoint x: 1017, endPoint y: 278, distance: 42.2
click at [1017, 278] on td "10.34%" at bounding box center [1027, 277] width 121 height 47
click at [976, 276] on td "10.34%" at bounding box center [1027, 277] width 121 height 47
drag, startPoint x: 977, startPoint y: 274, endPoint x: 1051, endPoint y: 280, distance: 74.2
click at [1051, 280] on td "10.34%" at bounding box center [1027, 277] width 121 height 47
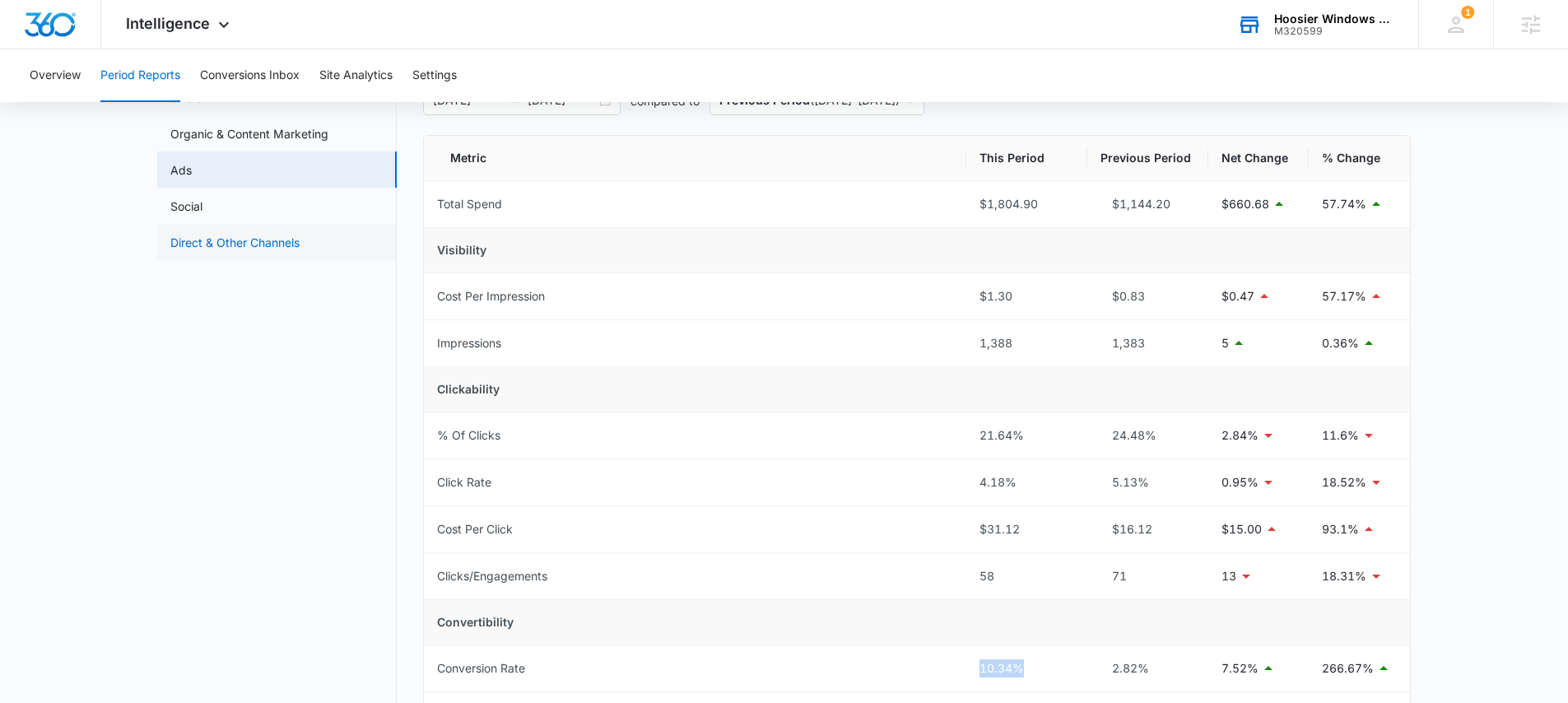
scroll to position [0, 0]
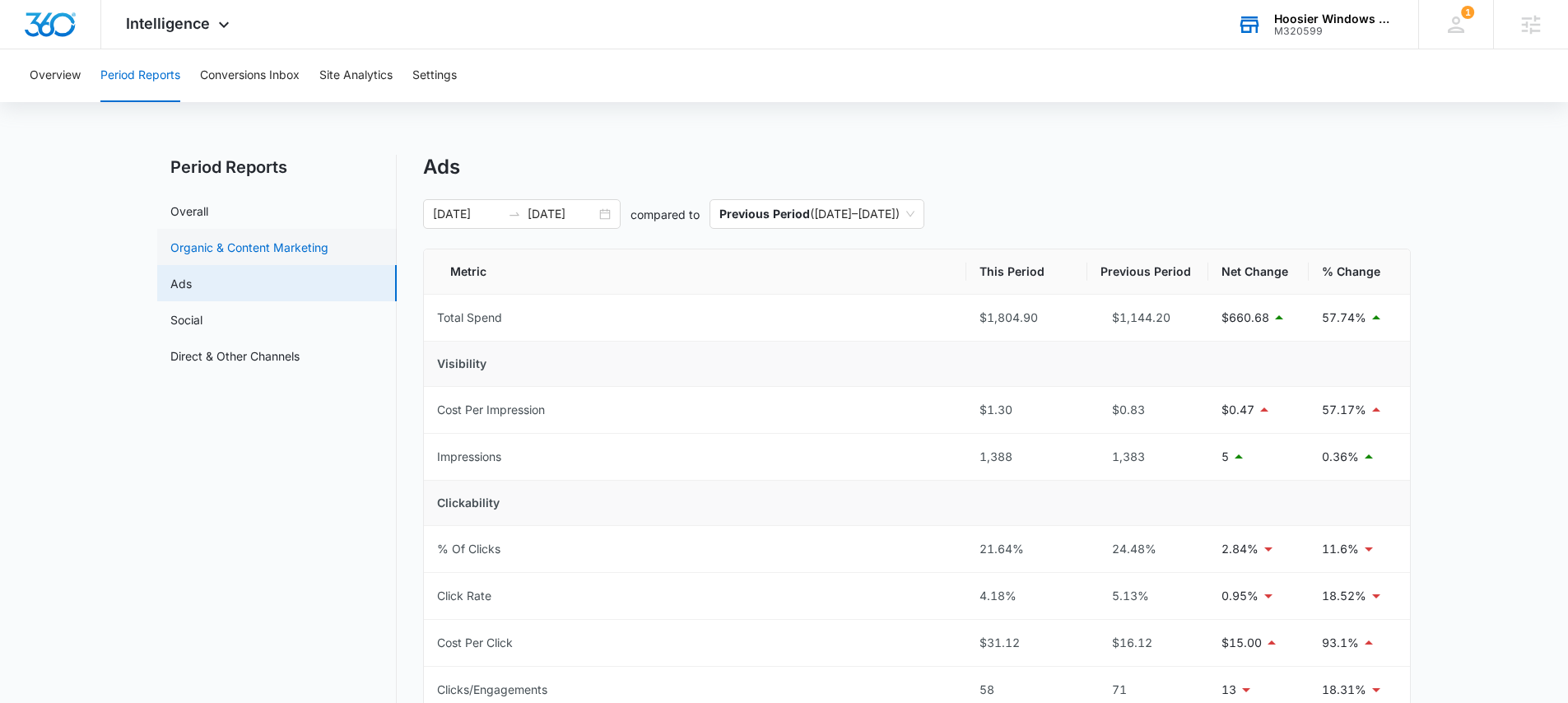
click at [236, 245] on link "Organic & Content Marketing" at bounding box center [249, 247] width 158 height 17
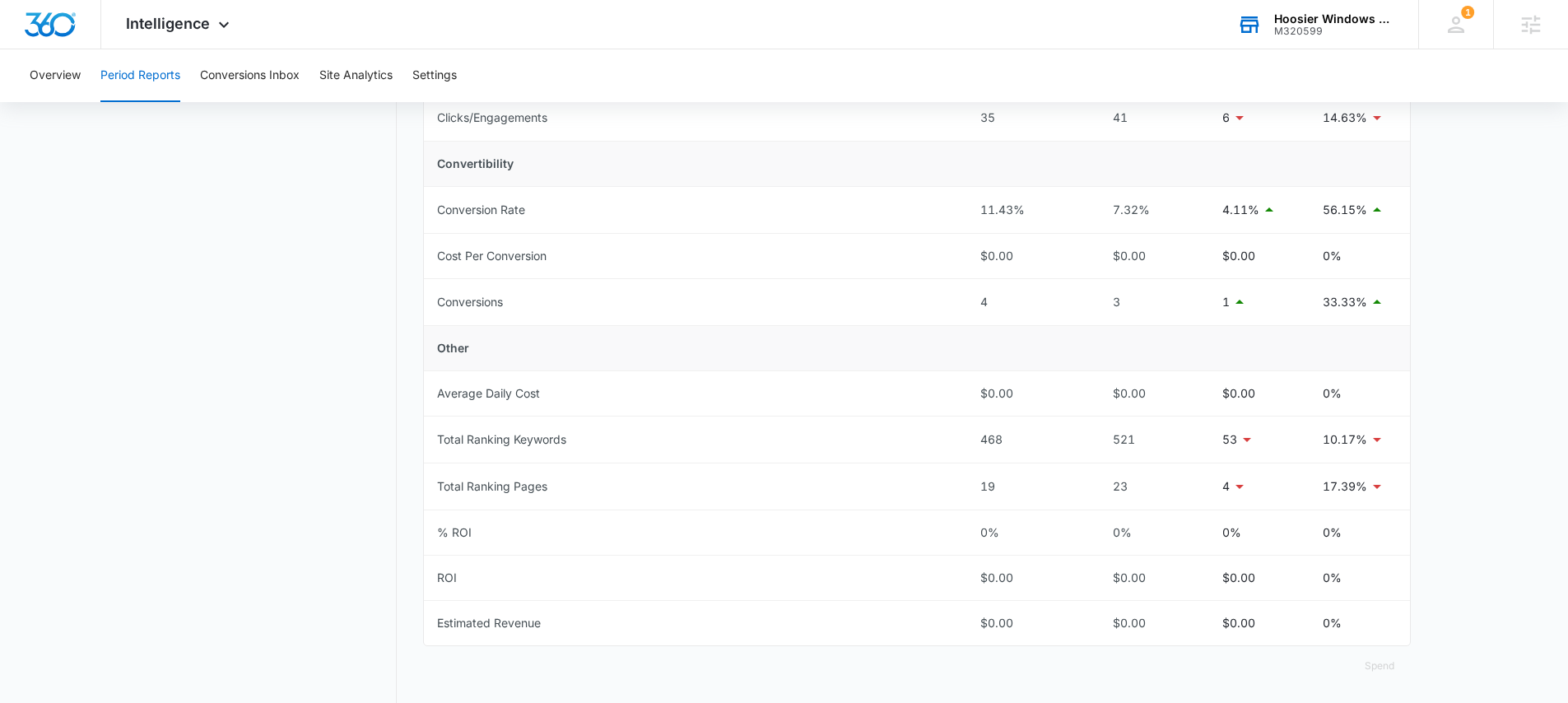
scroll to position [563, 0]
drag, startPoint x: 1322, startPoint y: 213, endPoint x: 1379, endPoint y: 216, distance: 57.1
click at [1379, 216] on td "56.15%" at bounding box center [1360, 213] width 100 height 47
drag, startPoint x: 1316, startPoint y: 304, endPoint x: 1400, endPoint y: 314, distance: 84.6
click at [1400, 314] on td "33.33%" at bounding box center [1360, 306] width 100 height 47
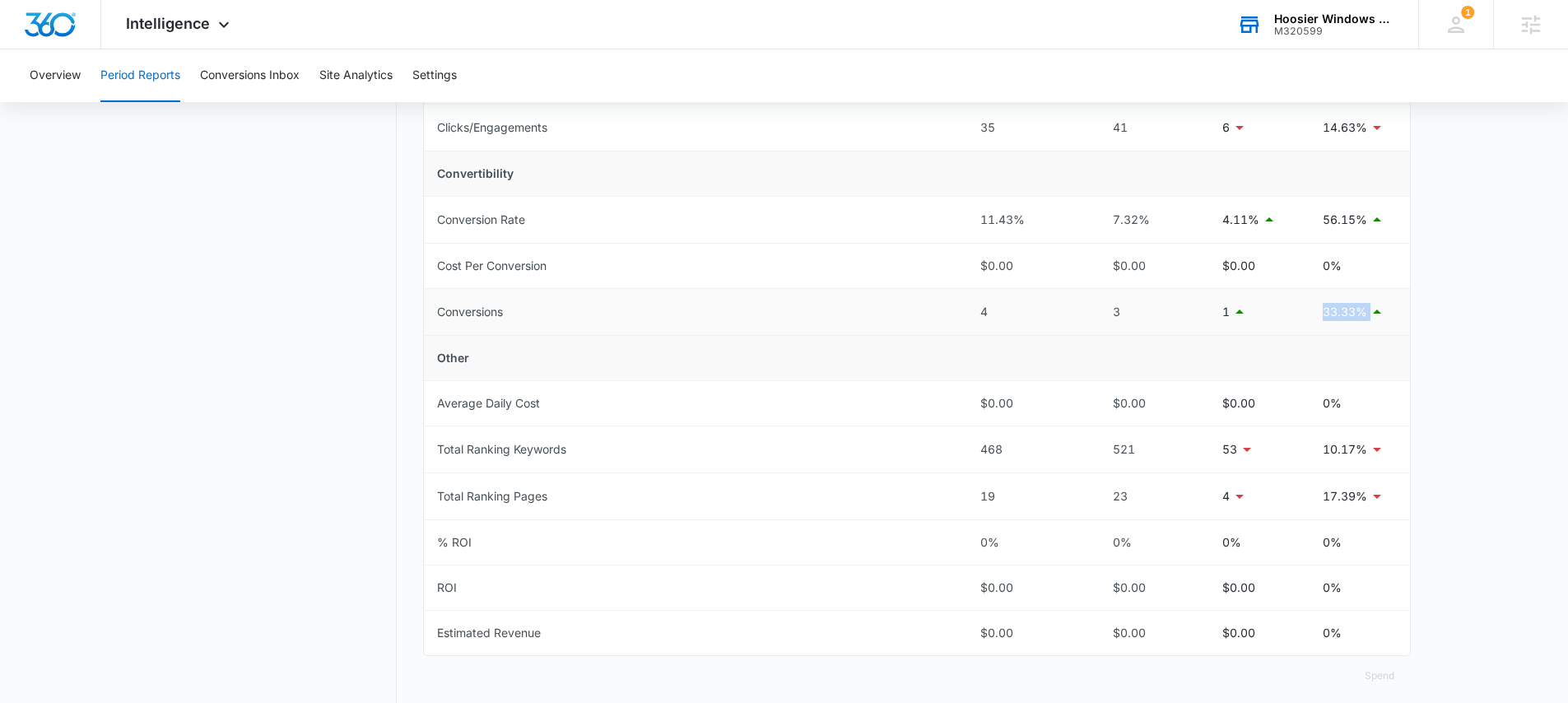
scroll to position [554, 0]
click at [1273, 312] on div "1" at bounding box center [1259, 315] width 74 height 20
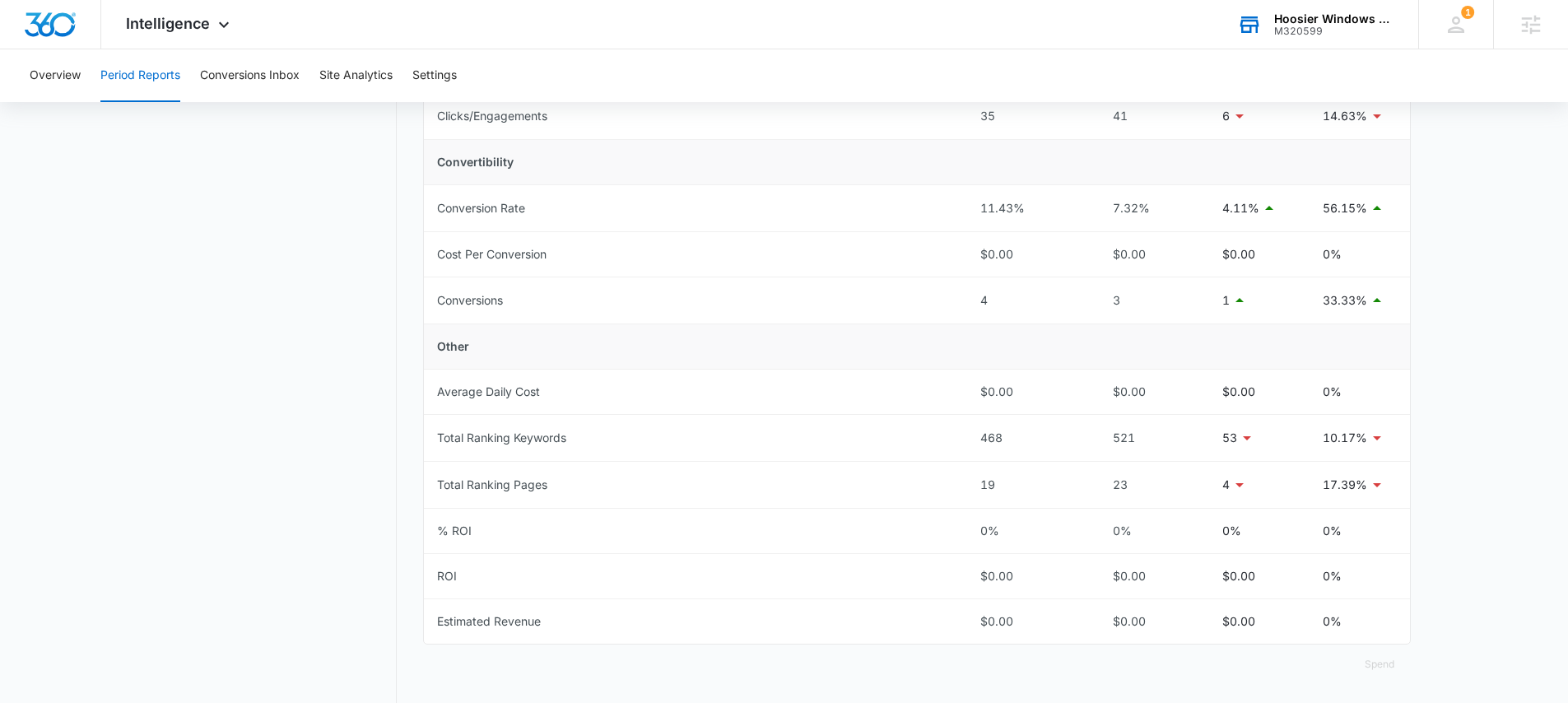
scroll to position [565, 0]
click at [193, 22] on span "Intelligence" at bounding box center [167, 24] width 84 height 17
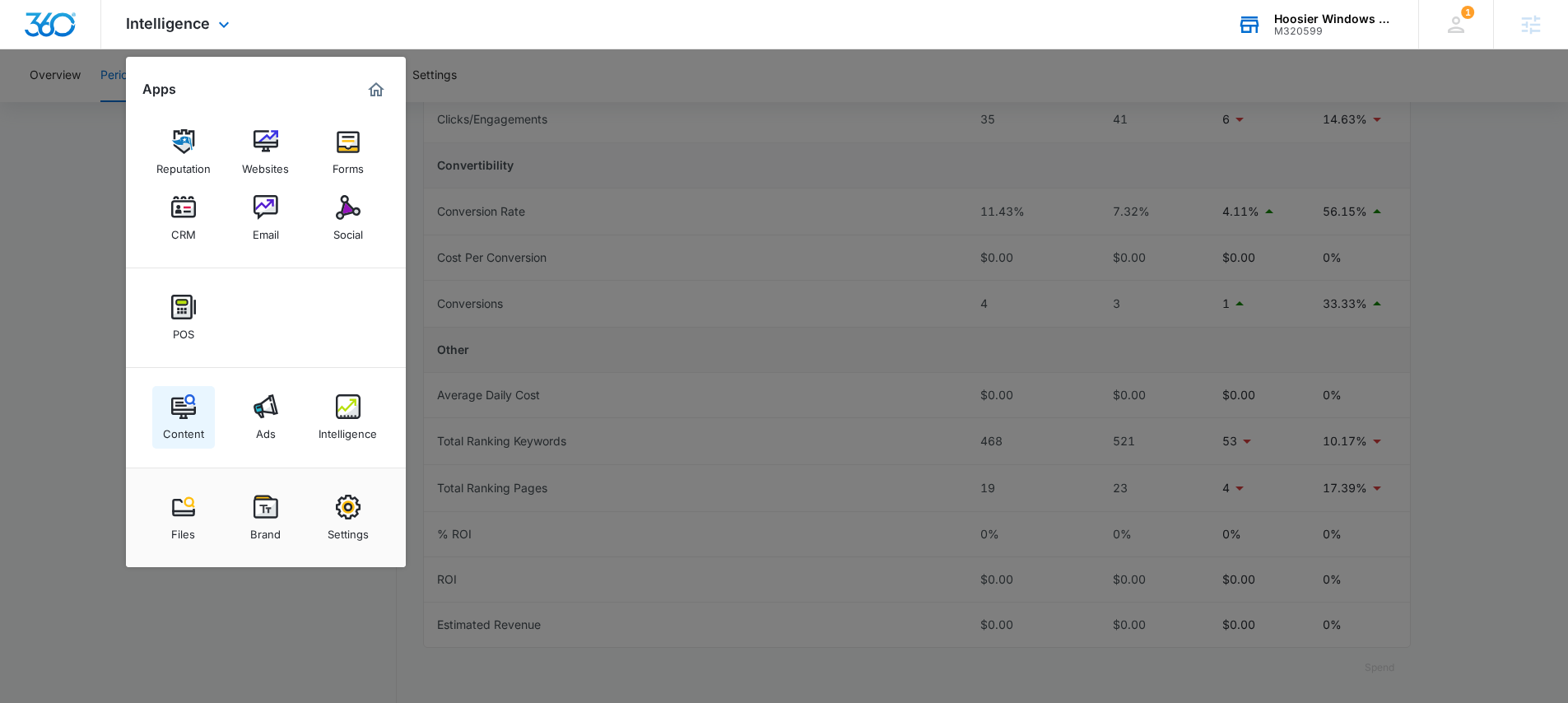
click at [187, 413] on img at bounding box center [183, 407] width 25 height 25
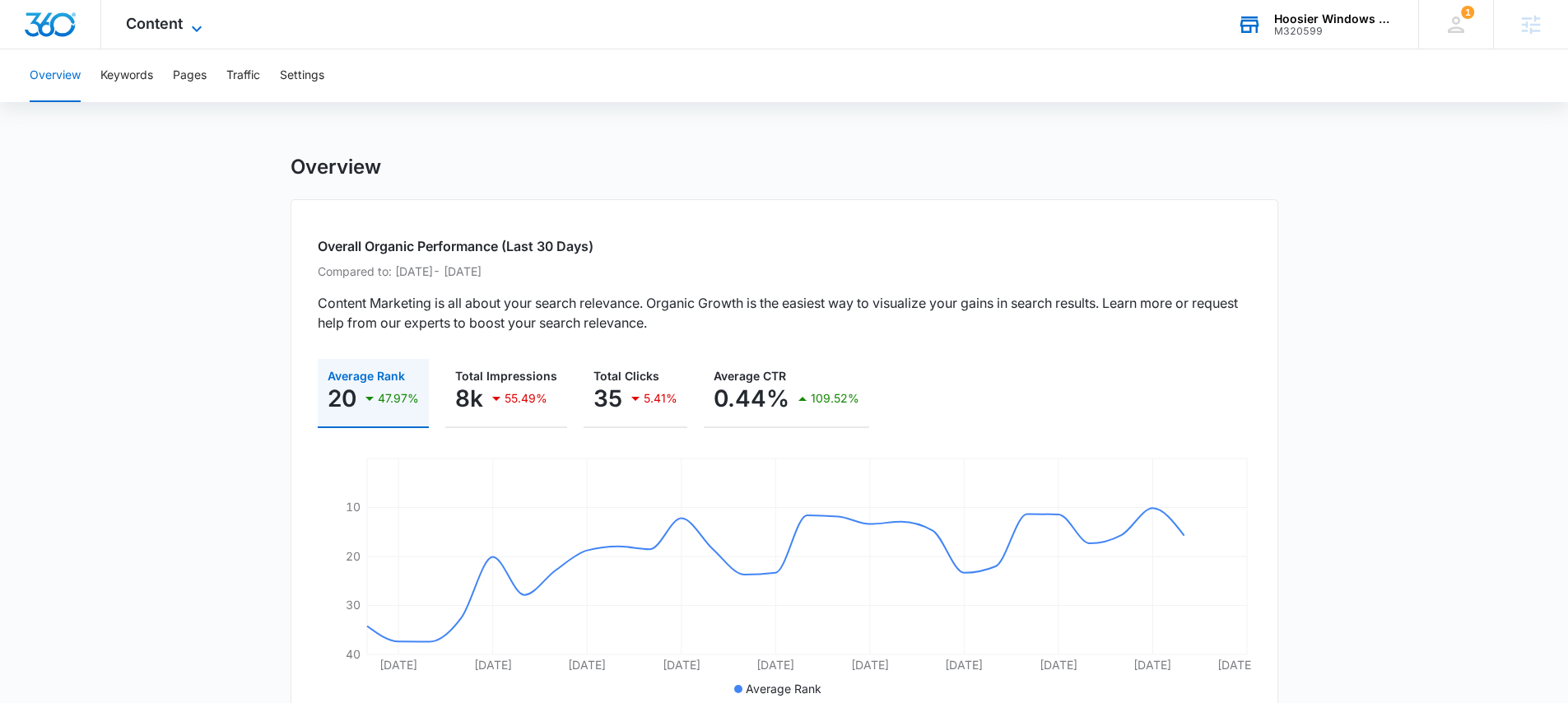
click at [154, 26] on span "Content" at bounding box center [154, 24] width 57 height 17
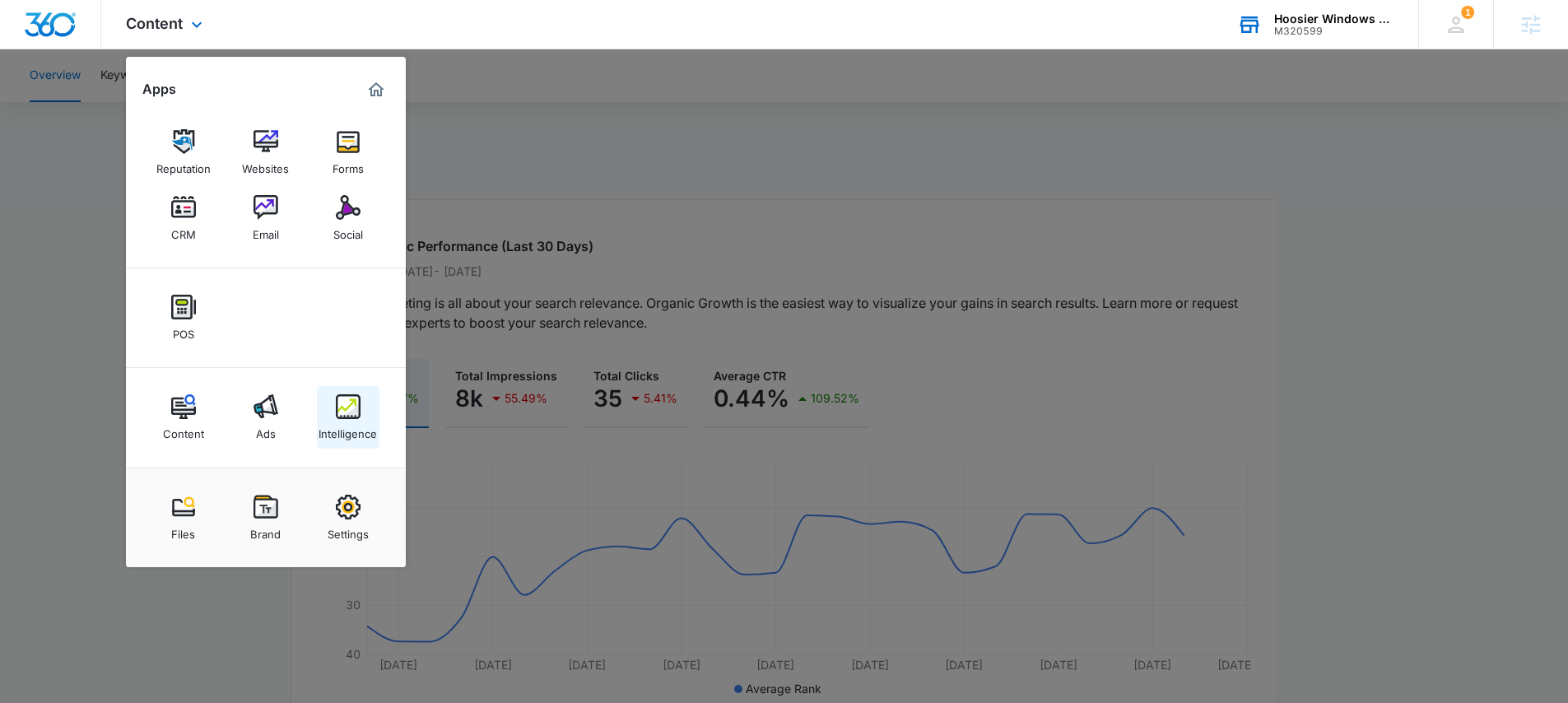
click at [345, 407] on img at bounding box center [348, 407] width 25 height 25
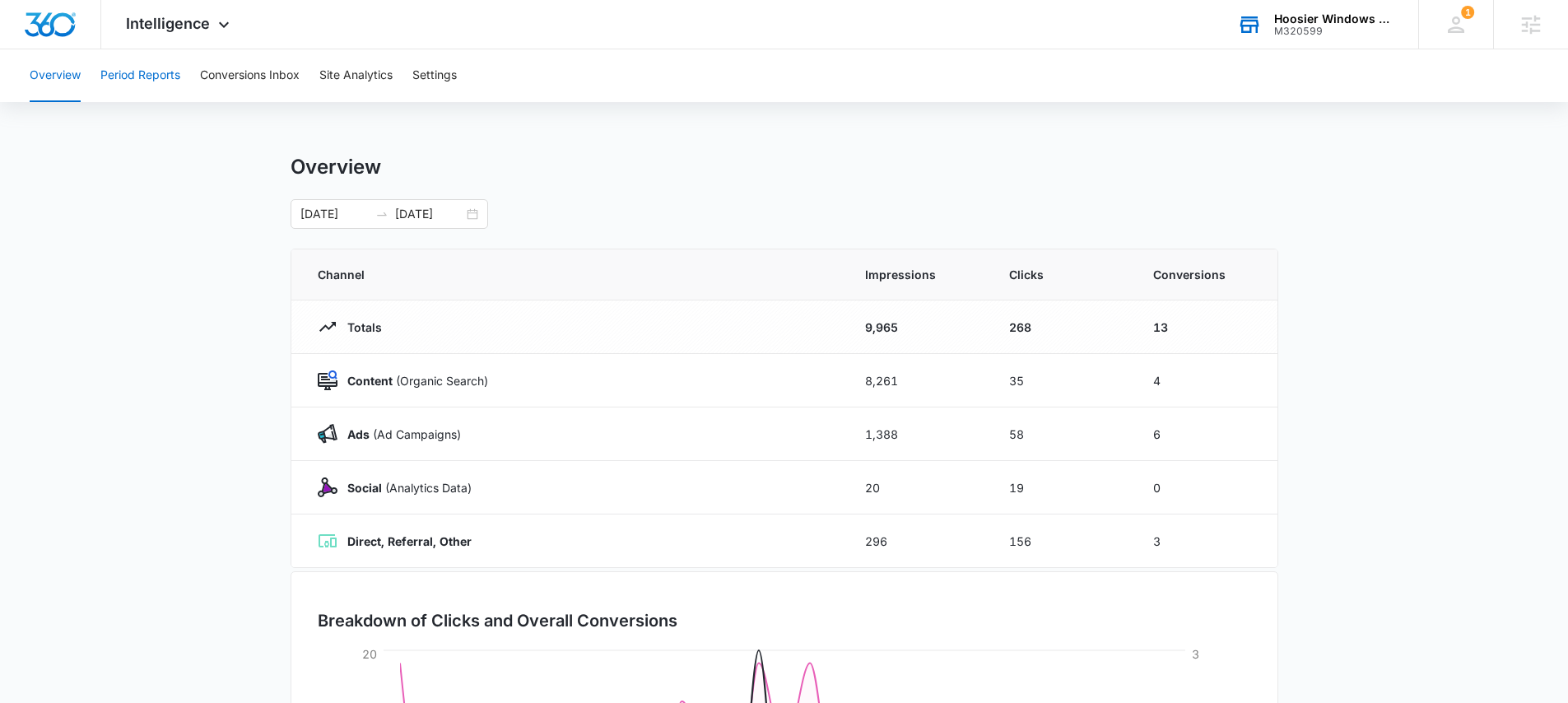
click at [140, 75] on button "Period Reports" at bounding box center [140, 75] width 80 height 53
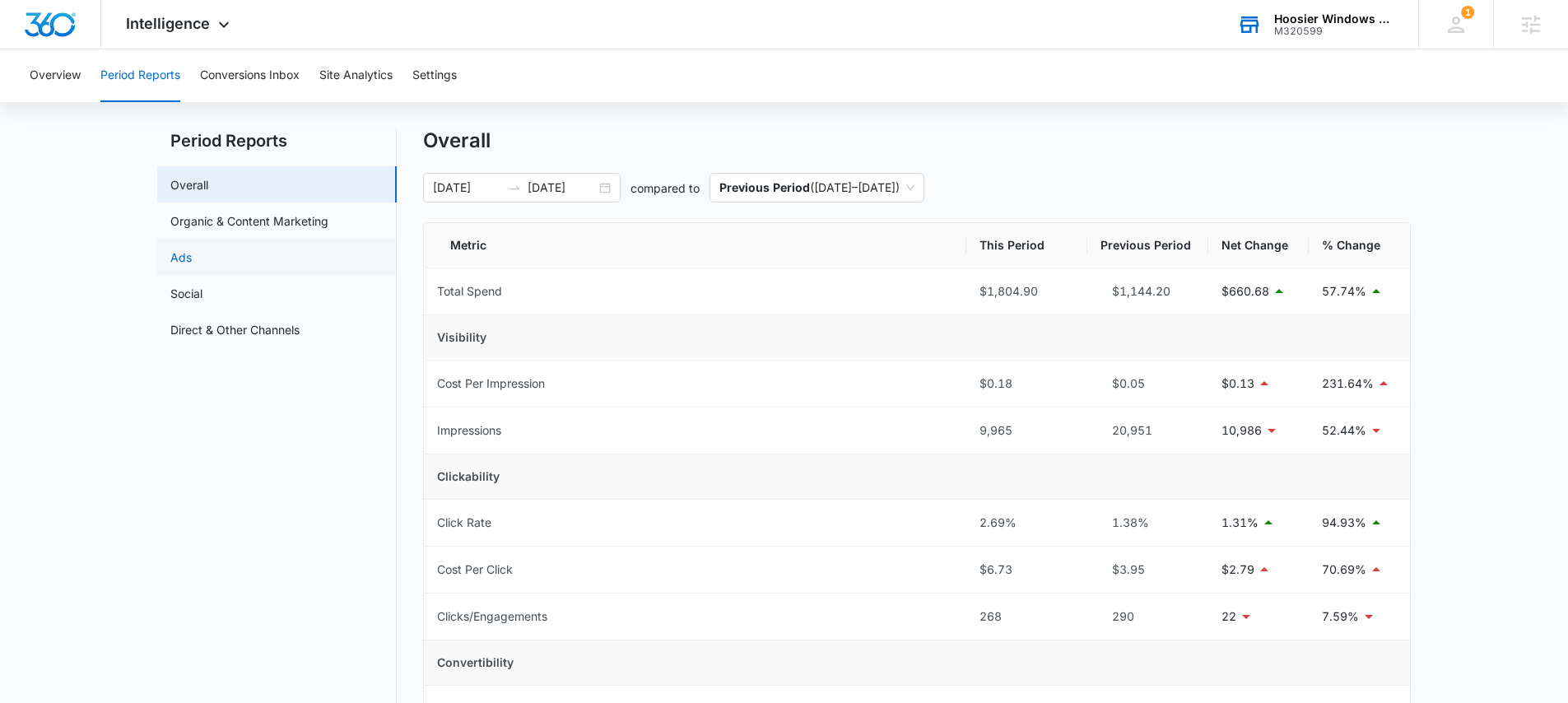
scroll to position [27, 0]
click at [251, 220] on link "Organic & Content Marketing" at bounding box center [249, 220] width 158 height 17
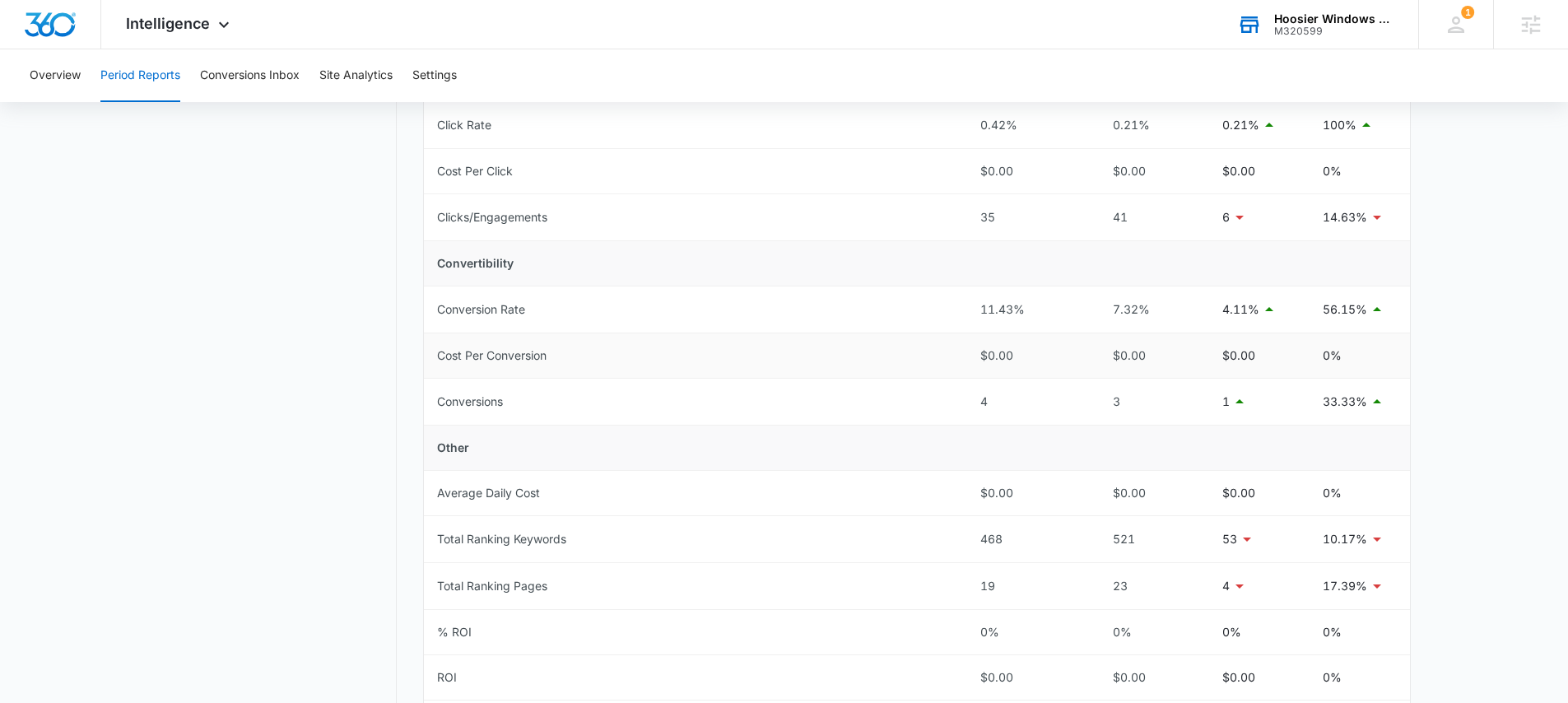
scroll to position [546, 0]
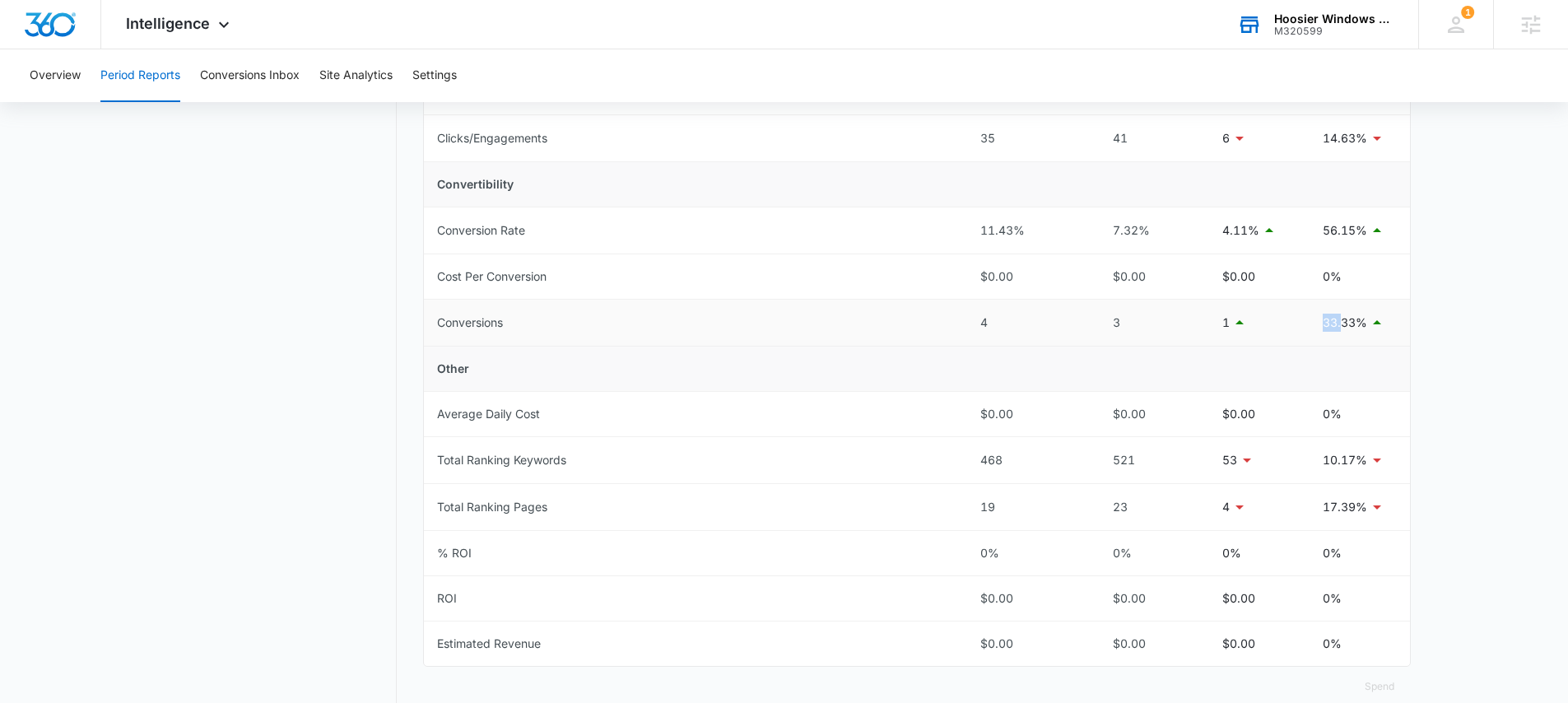
click at [1342, 323] on tr "Conversions 4 3 1 33.33%" at bounding box center [917, 323] width 986 height 47
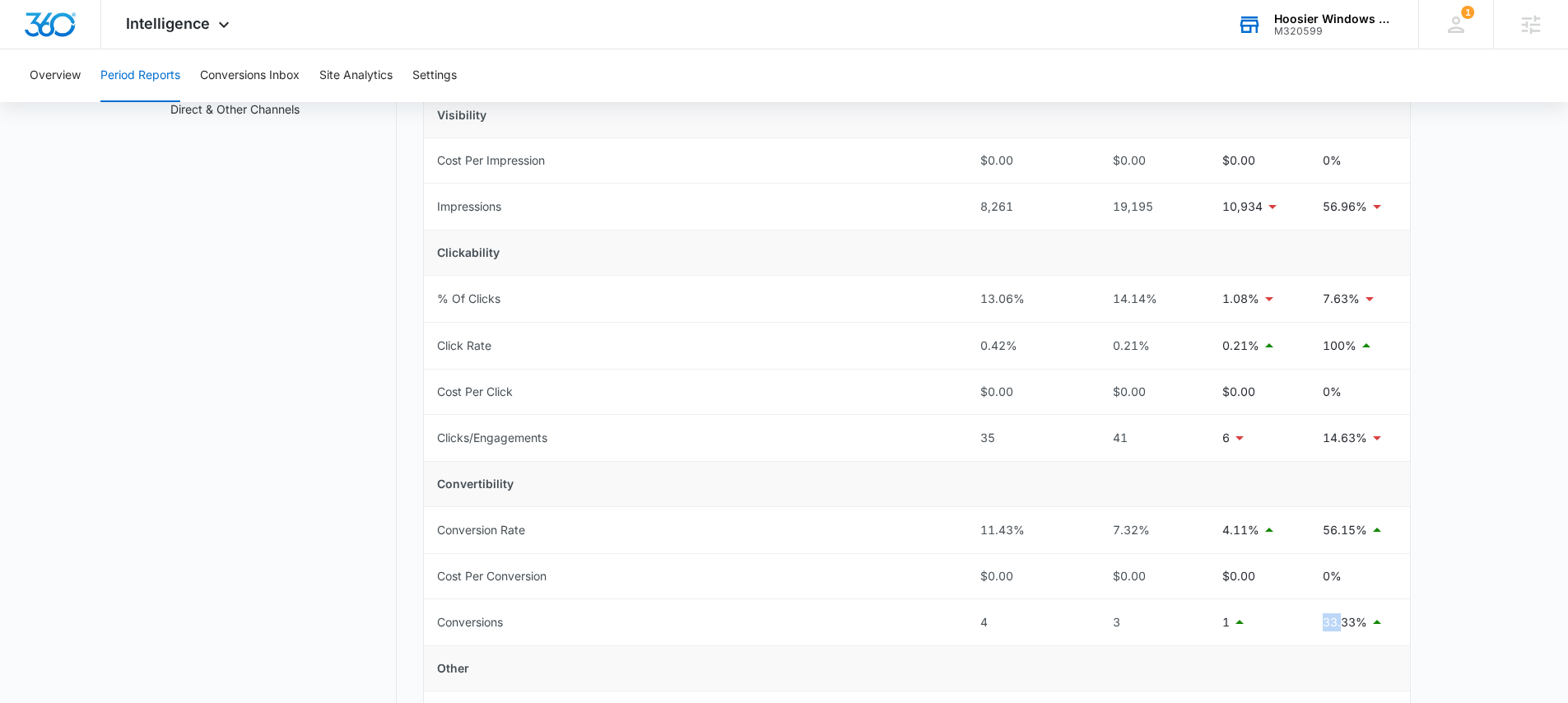
scroll to position [0, 0]
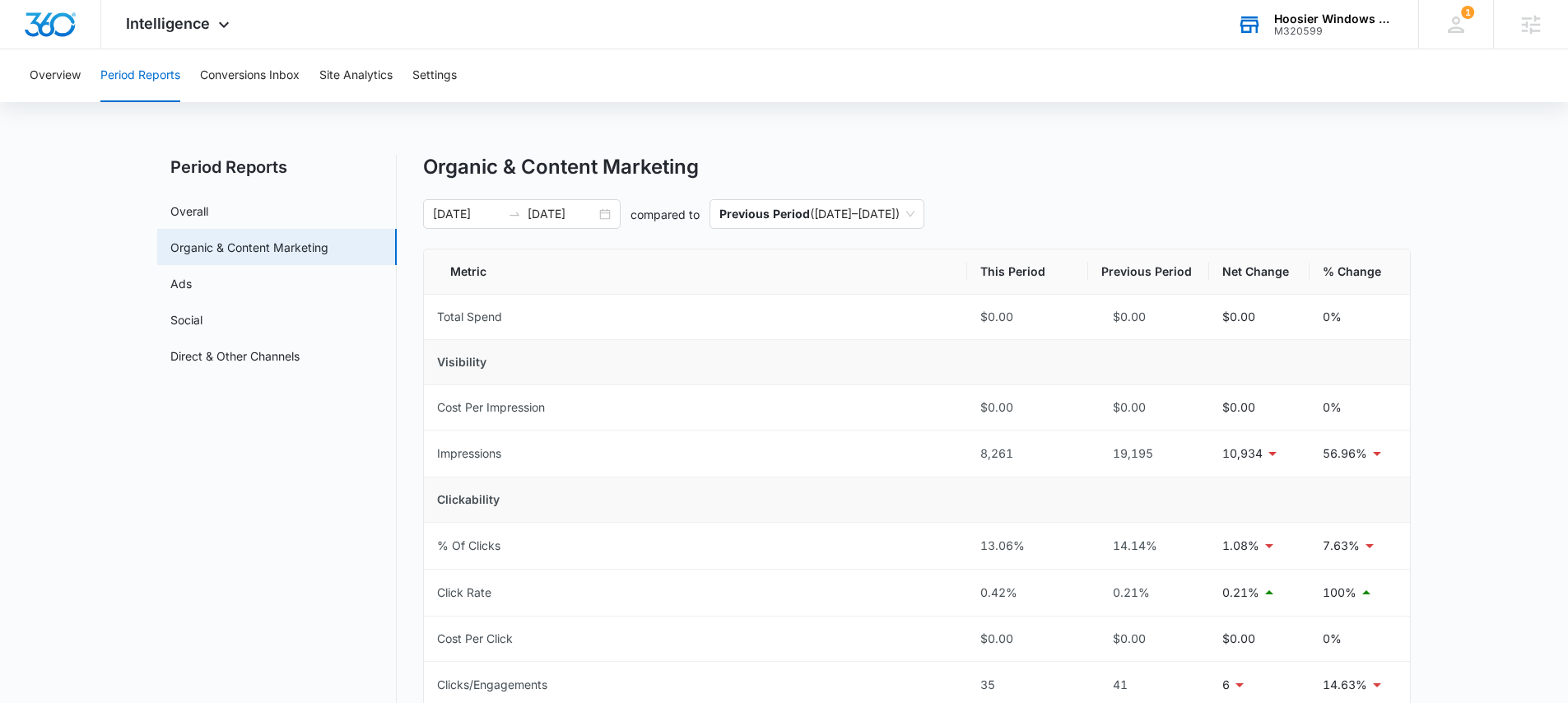
click at [1318, 19] on div "Hoosier Windows & Siding of Indianapolis" at bounding box center [1334, 19] width 120 height 13
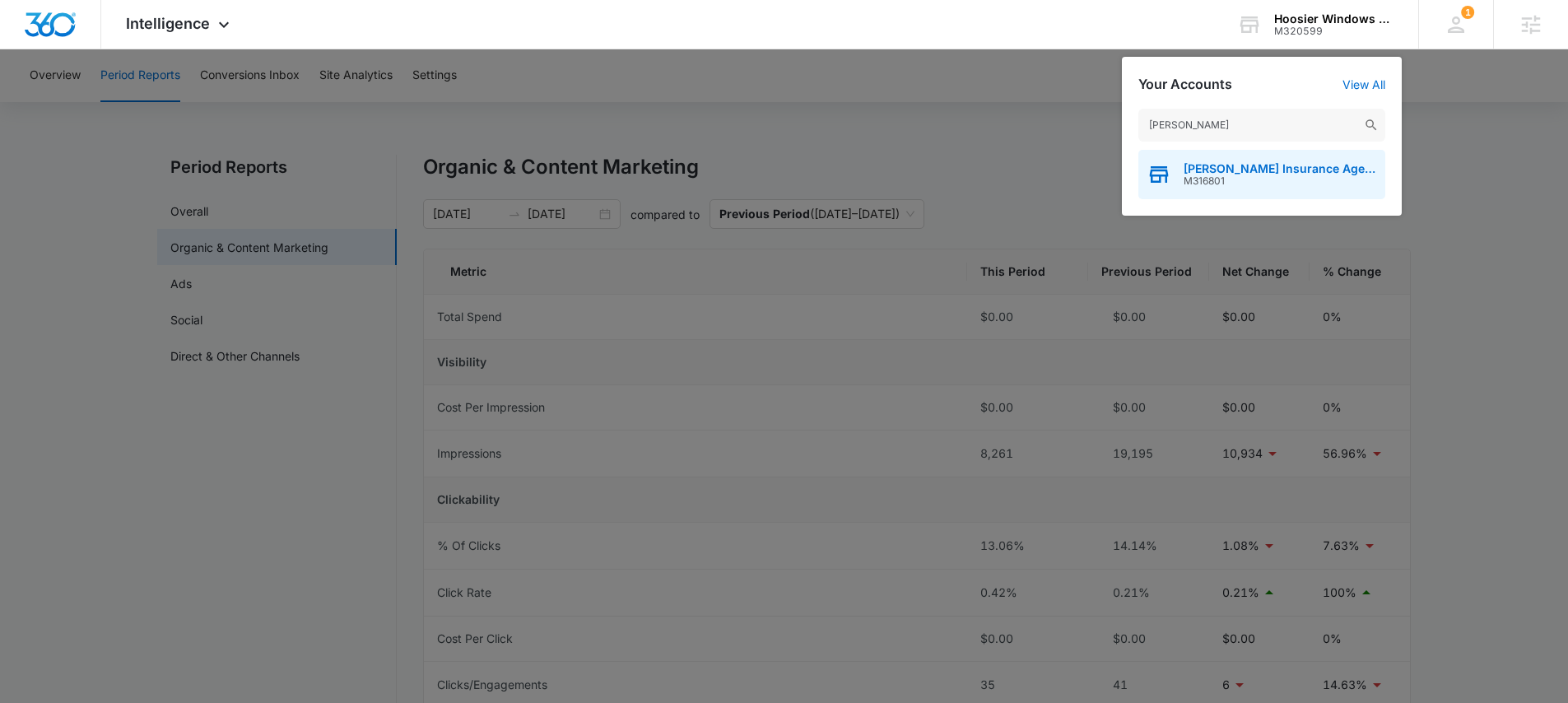
type input "patsel"
click at [1258, 167] on span "Patsel Insurance Agency" at bounding box center [1280, 169] width 194 height 13
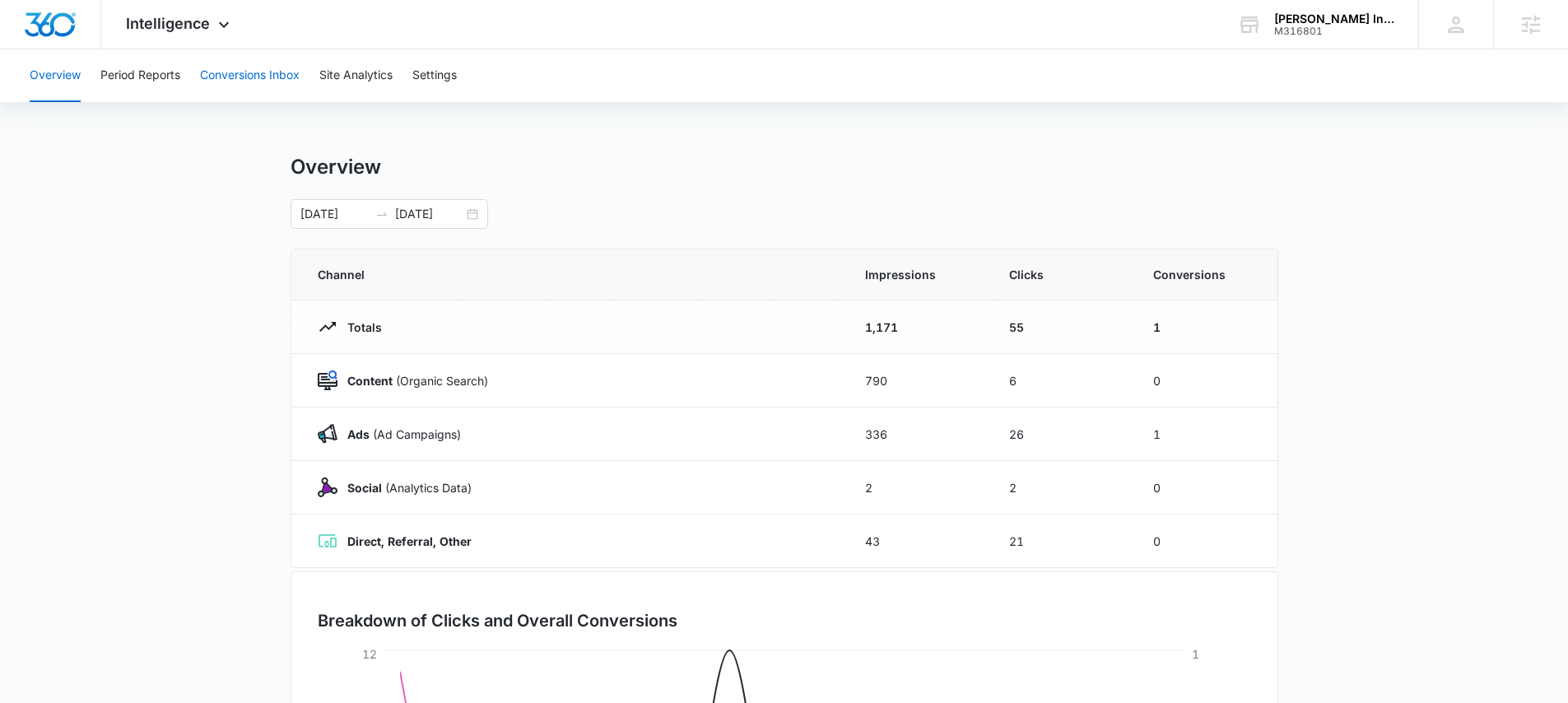
click at [255, 67] on button "Conversions Inbox" at bounding box center [250, 75] width 100 height 53
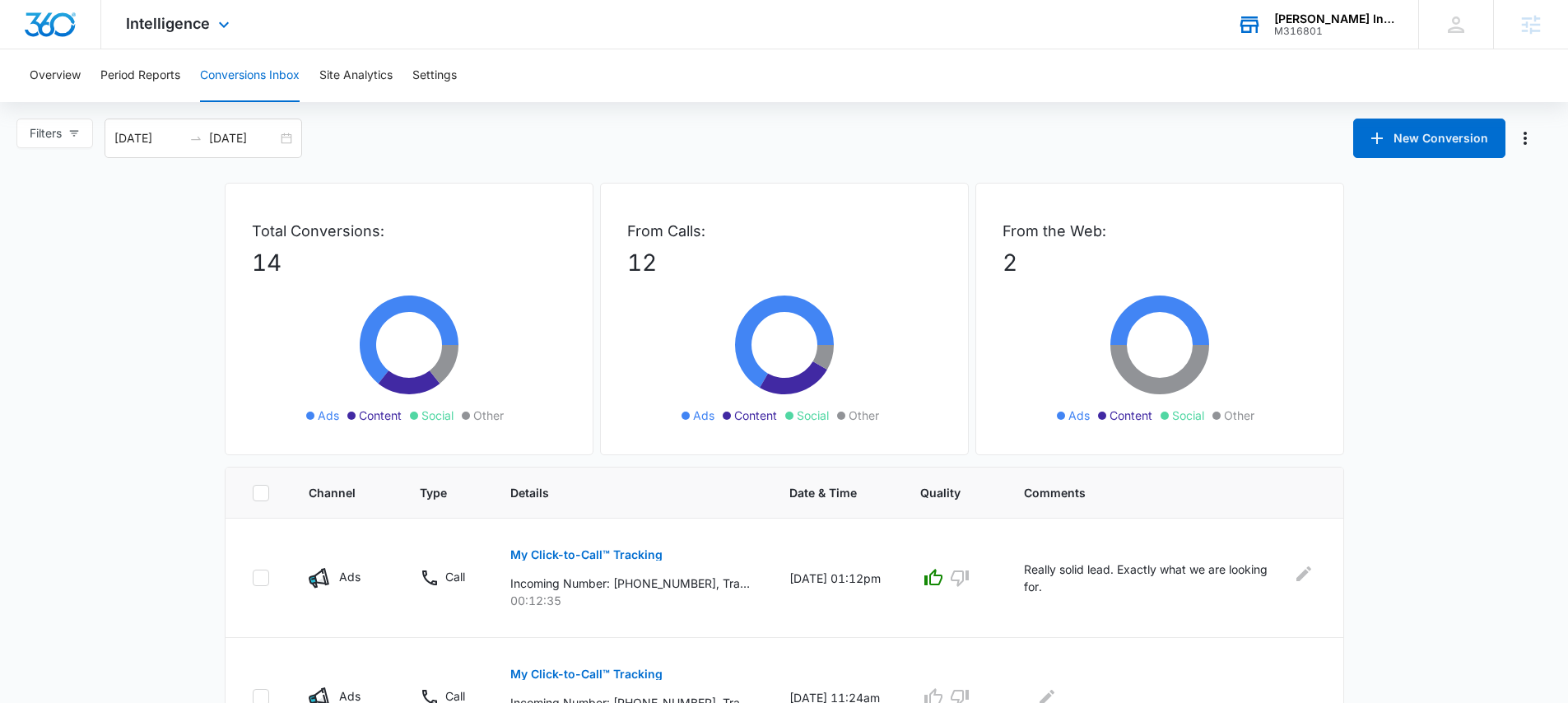
click at [1346, 23] on div "Patsel Insurance Agency" at bounding box center [1334, 19] width 120 height 13
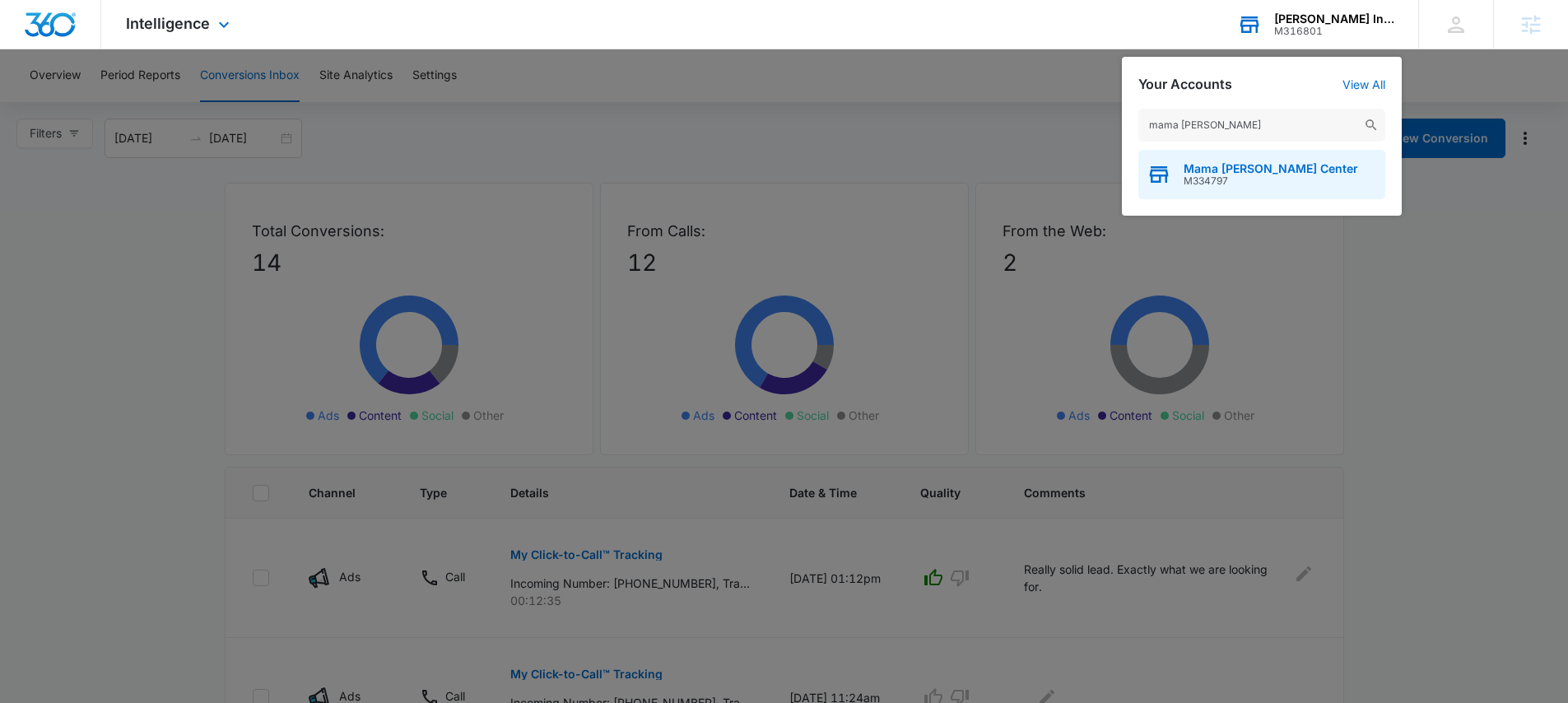
type input "mama mel"
click at [1252, 177] on span "M334797" at bounding box center [1271, 181] width 175 height 11
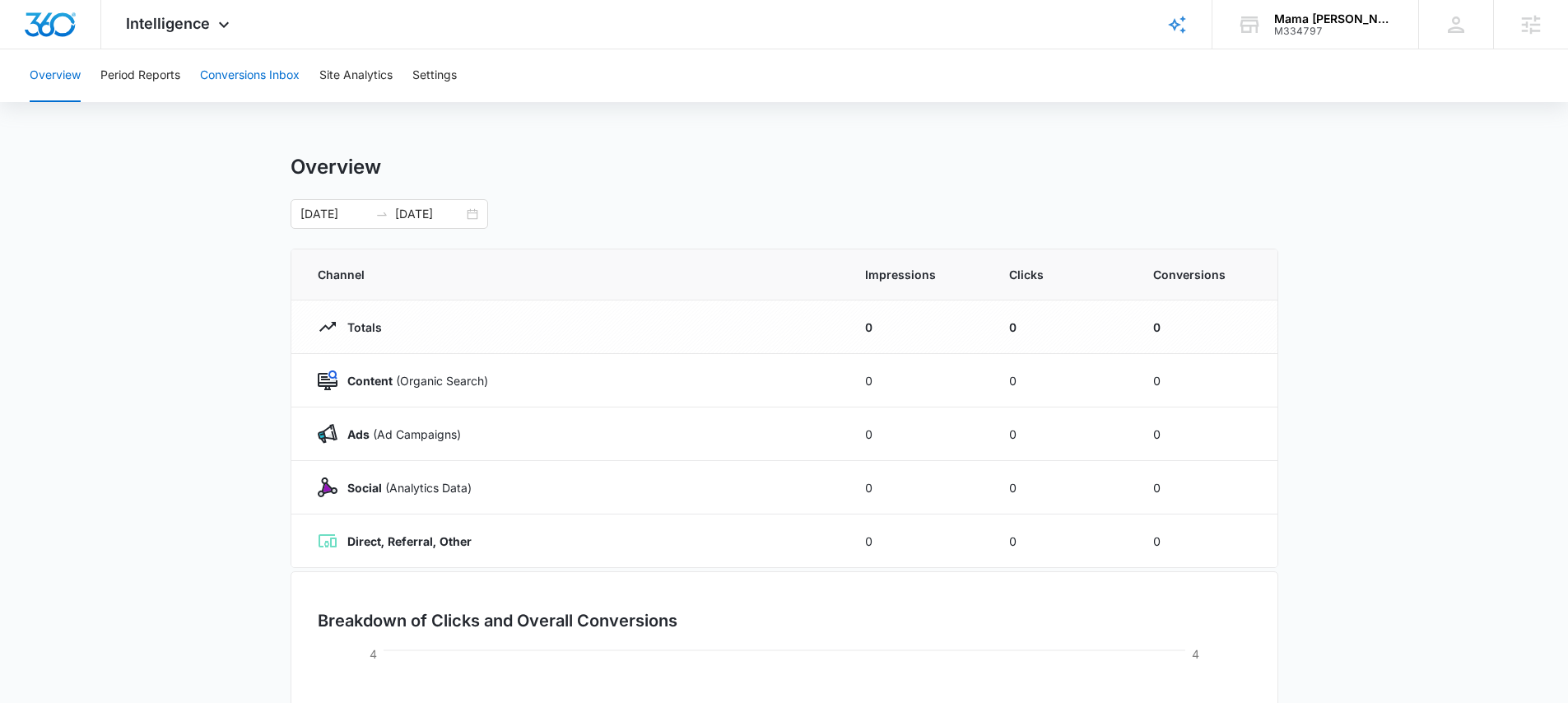
click at [244, 72] on button "Conversions Inbox" at bounding box center [250, 75] width 100 height 53
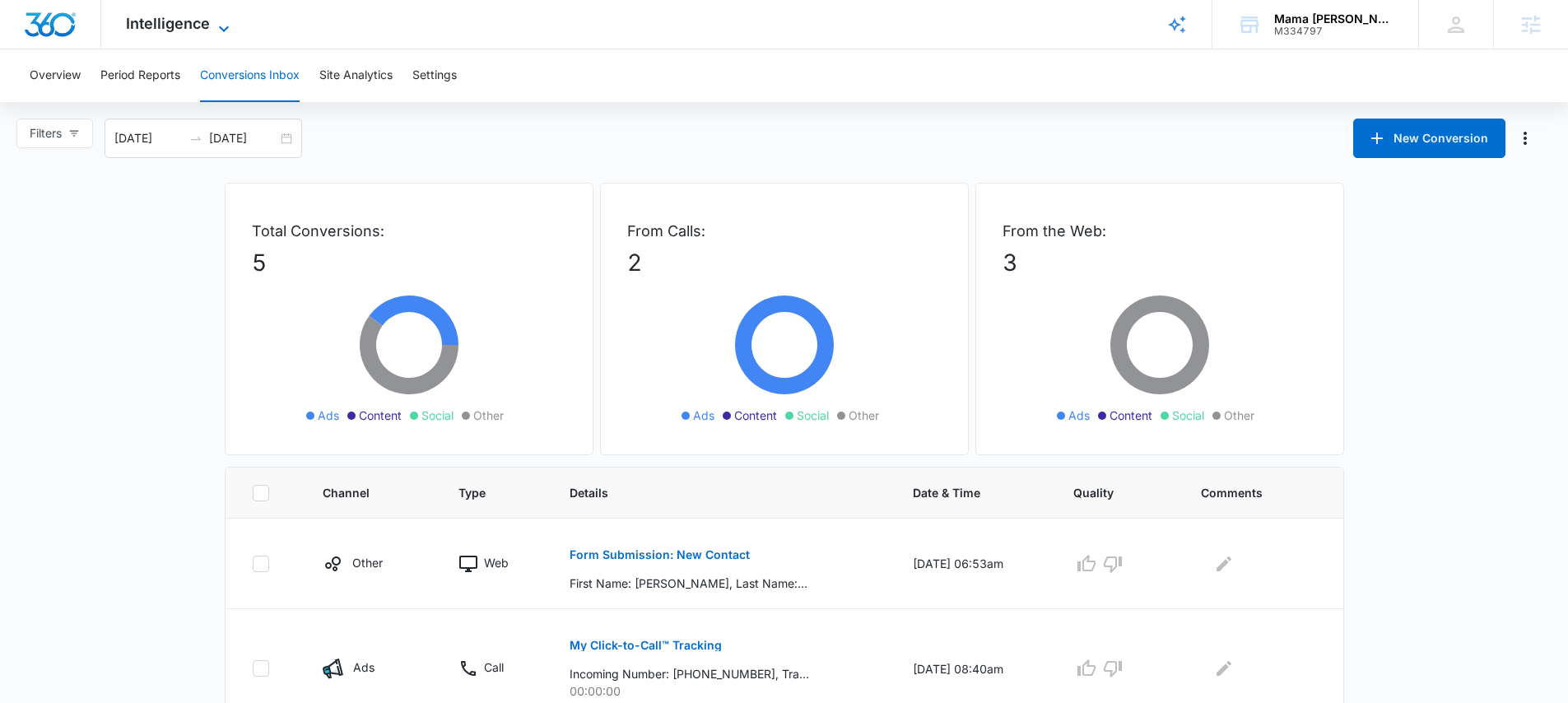
click at [155, 24] on span "Intelligence" at bounding box center [167, 24] width 84 height 17
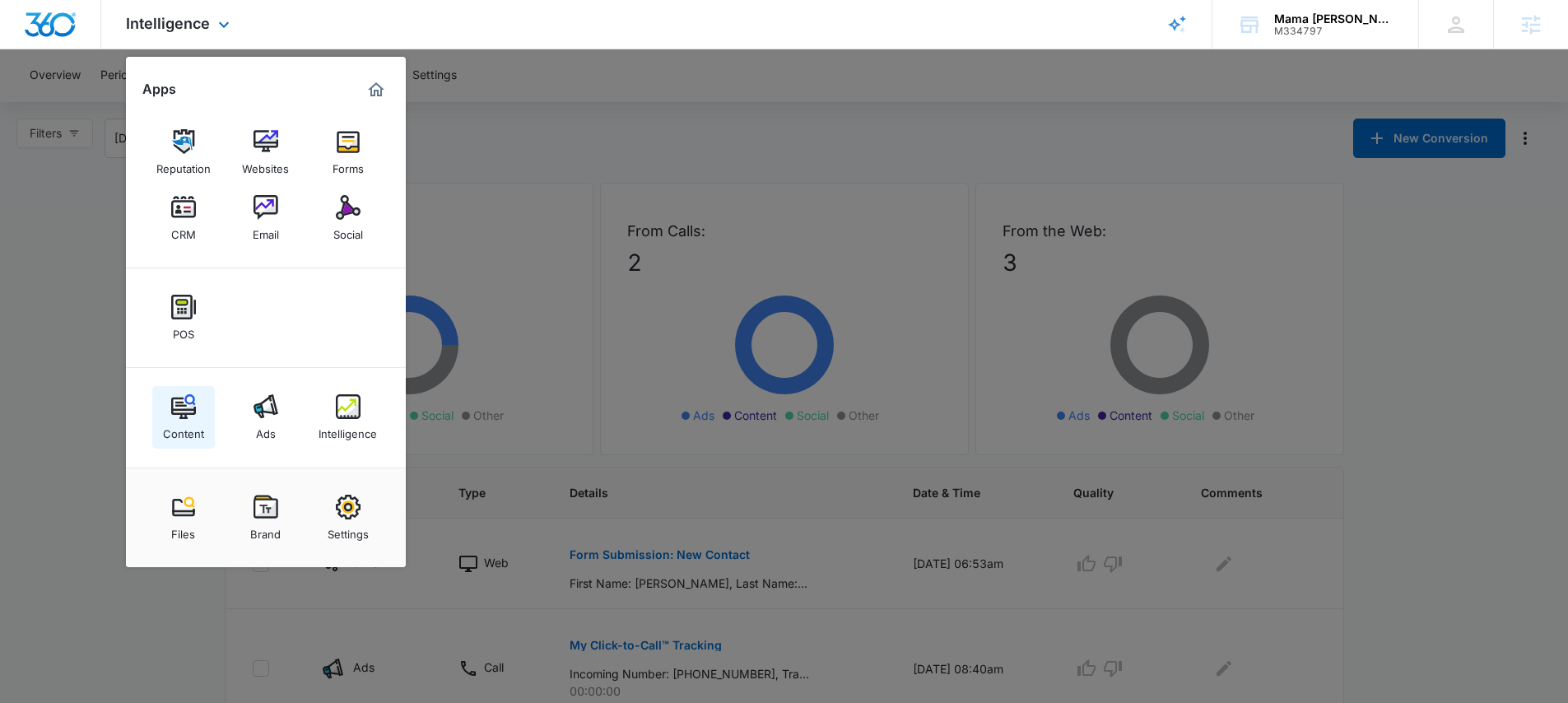
click at [175, 405] on img at bounding box center [183, 407] width 25 height 25
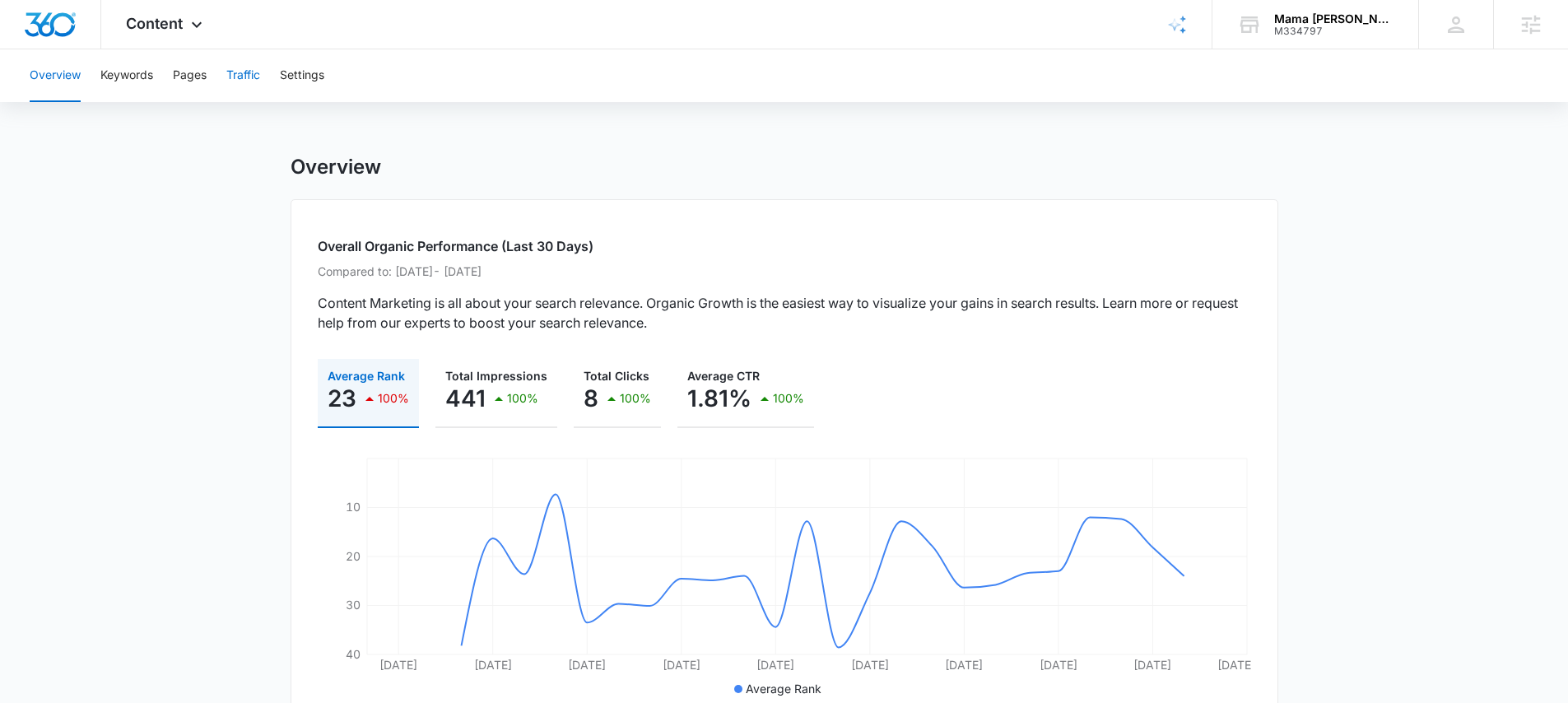
click at [228, 68] on button "Traffic" at bounding box center [244, 75] width 34 height 53
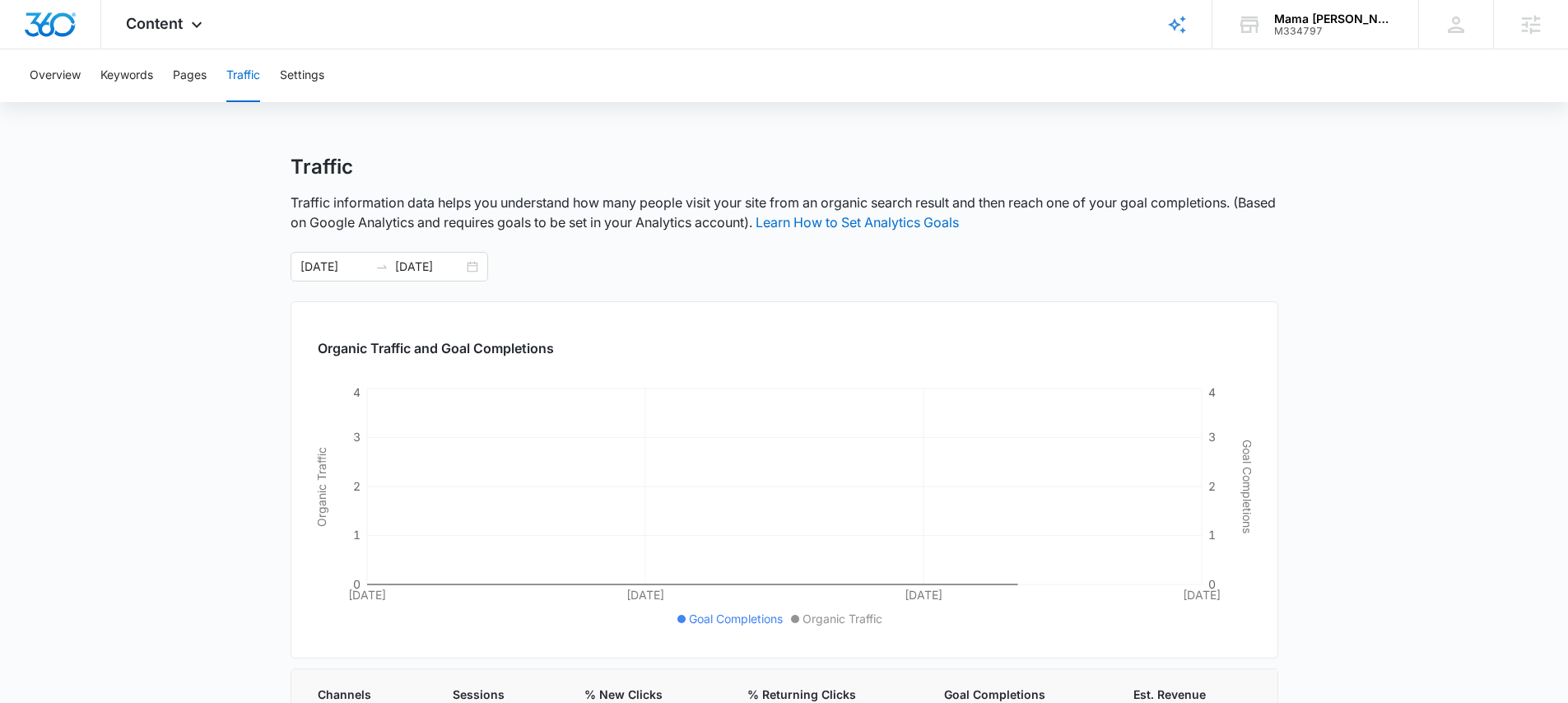
scroll to position [3, 0]
click at [156, 19] on span "Content" at bounding box center [154, 24] width 57 height 17
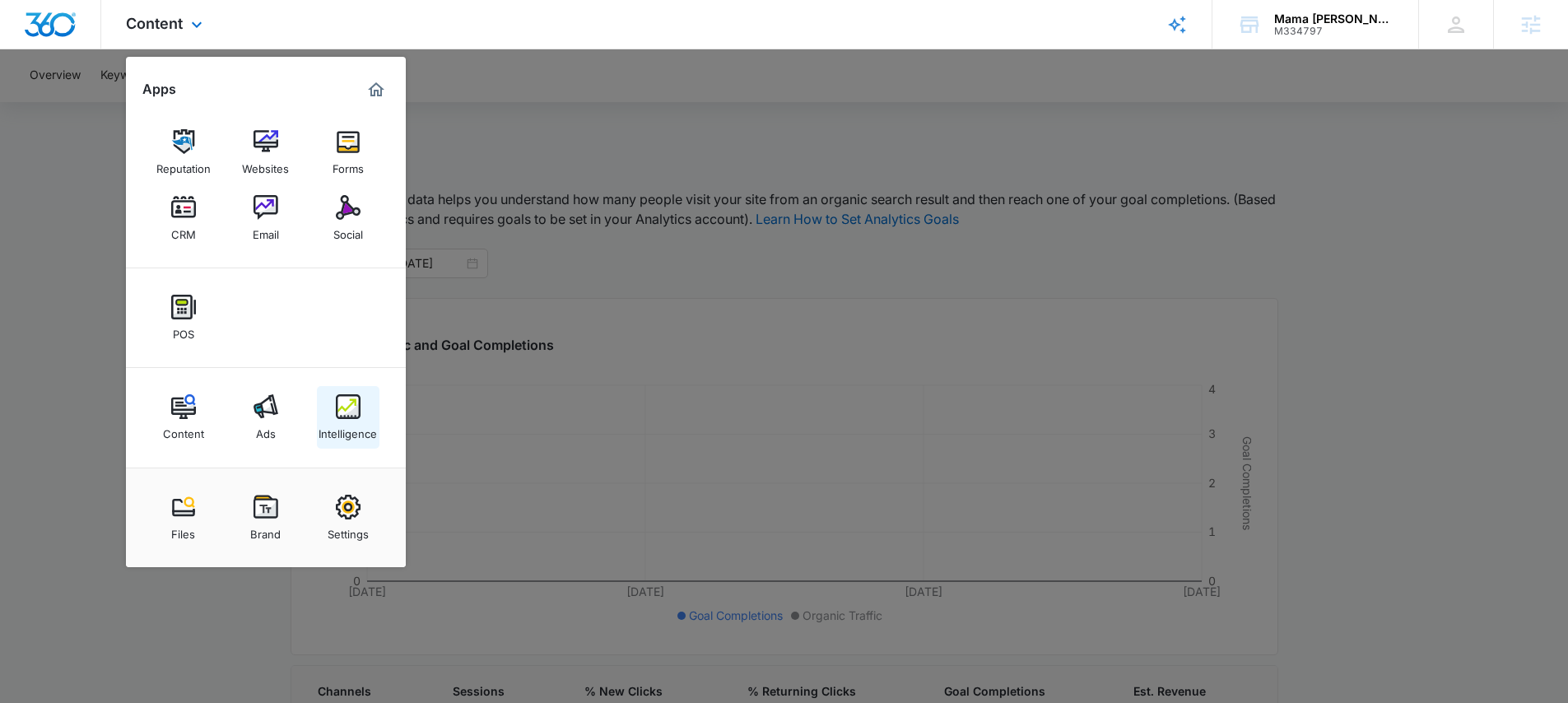
click at [343, 405] on img at bounding box center [348, 407] width 25 height 25
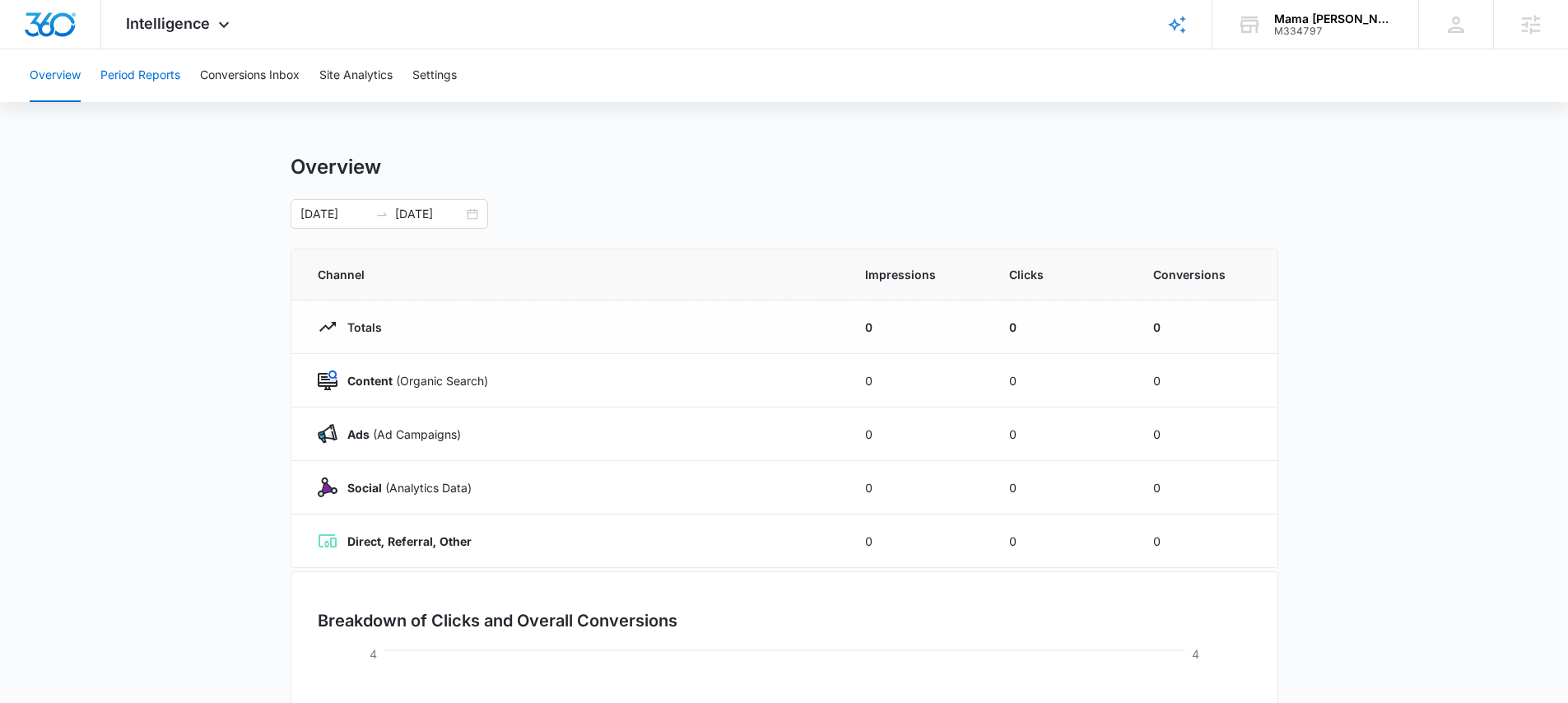
click at [151, 73] on button "Period Reports" at bounding box center [140, 75] width 80 height 53
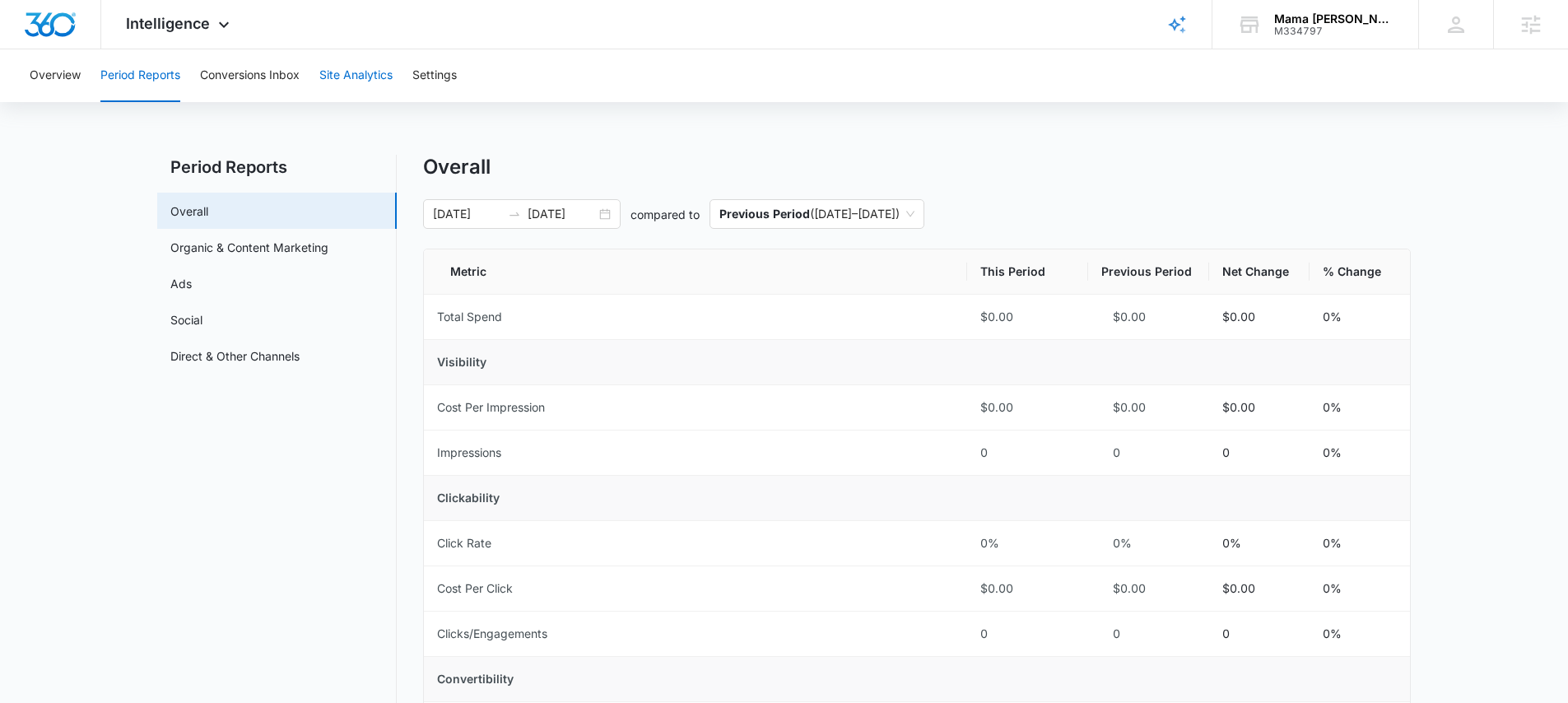
click at [370, 70] on button "Site Analytics" at bounding box center [356, 75] width 74 height 53
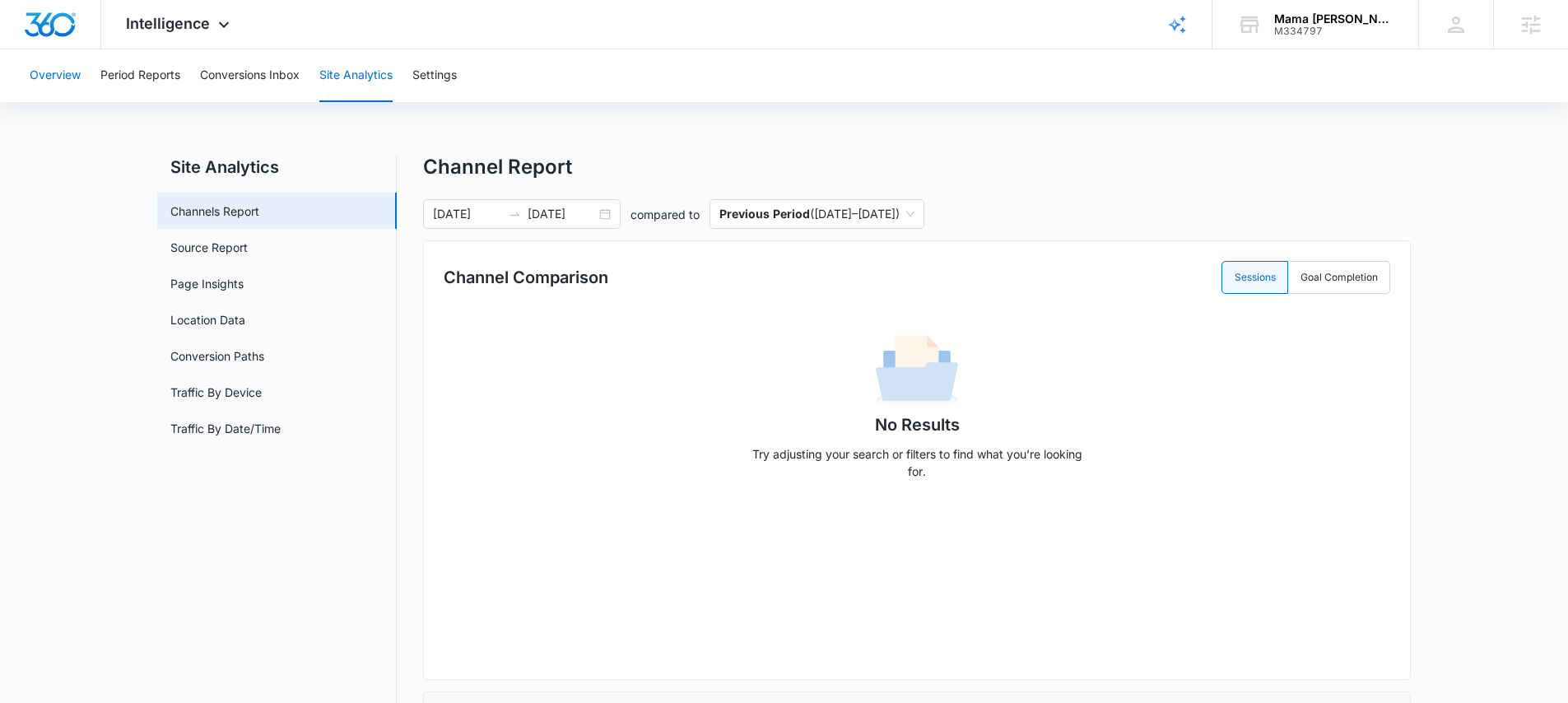
click at [45, 75] on button "Overview" at bounding box center [55, 75] width 51 height 53
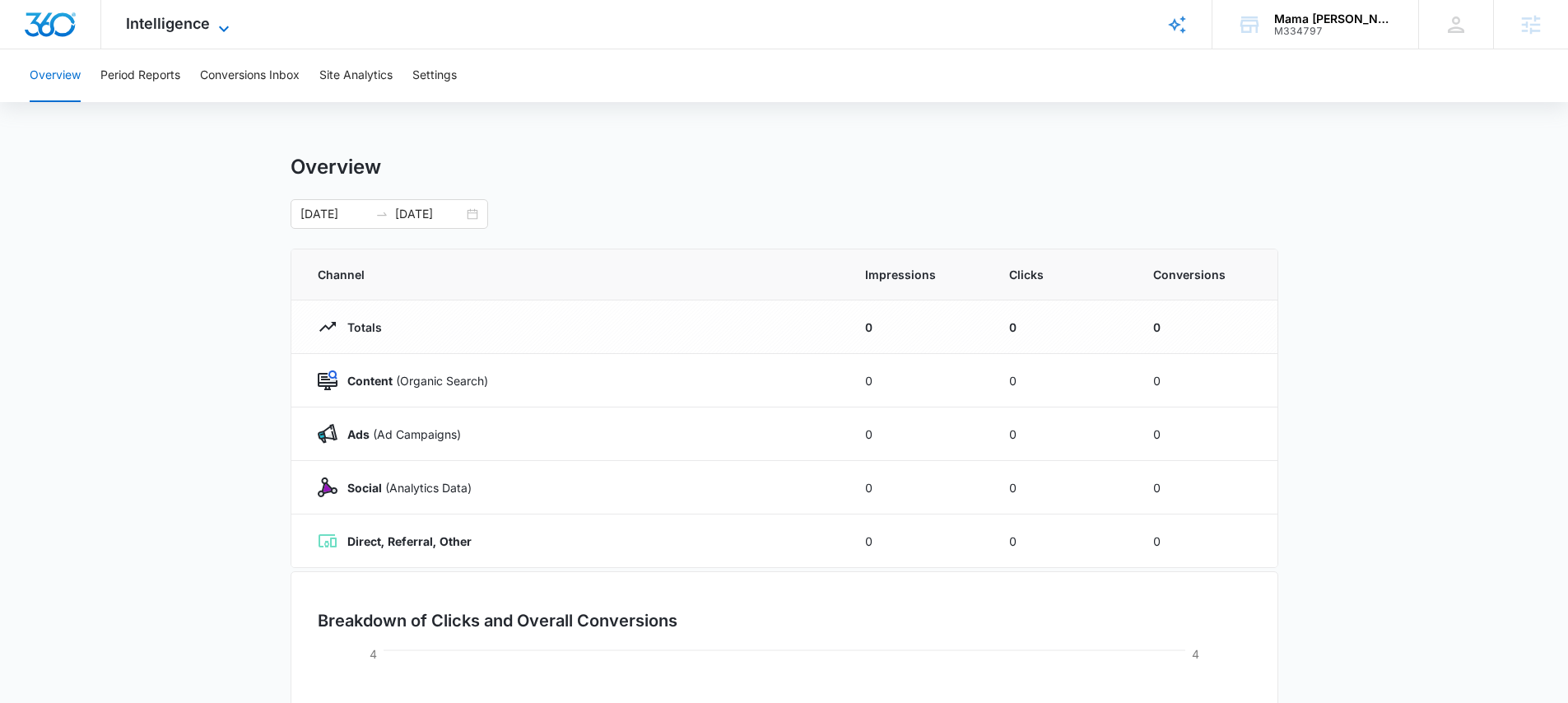
click at [163, 25] on span "Intelligence" at bounding box center [167, 24] width 84 height 17
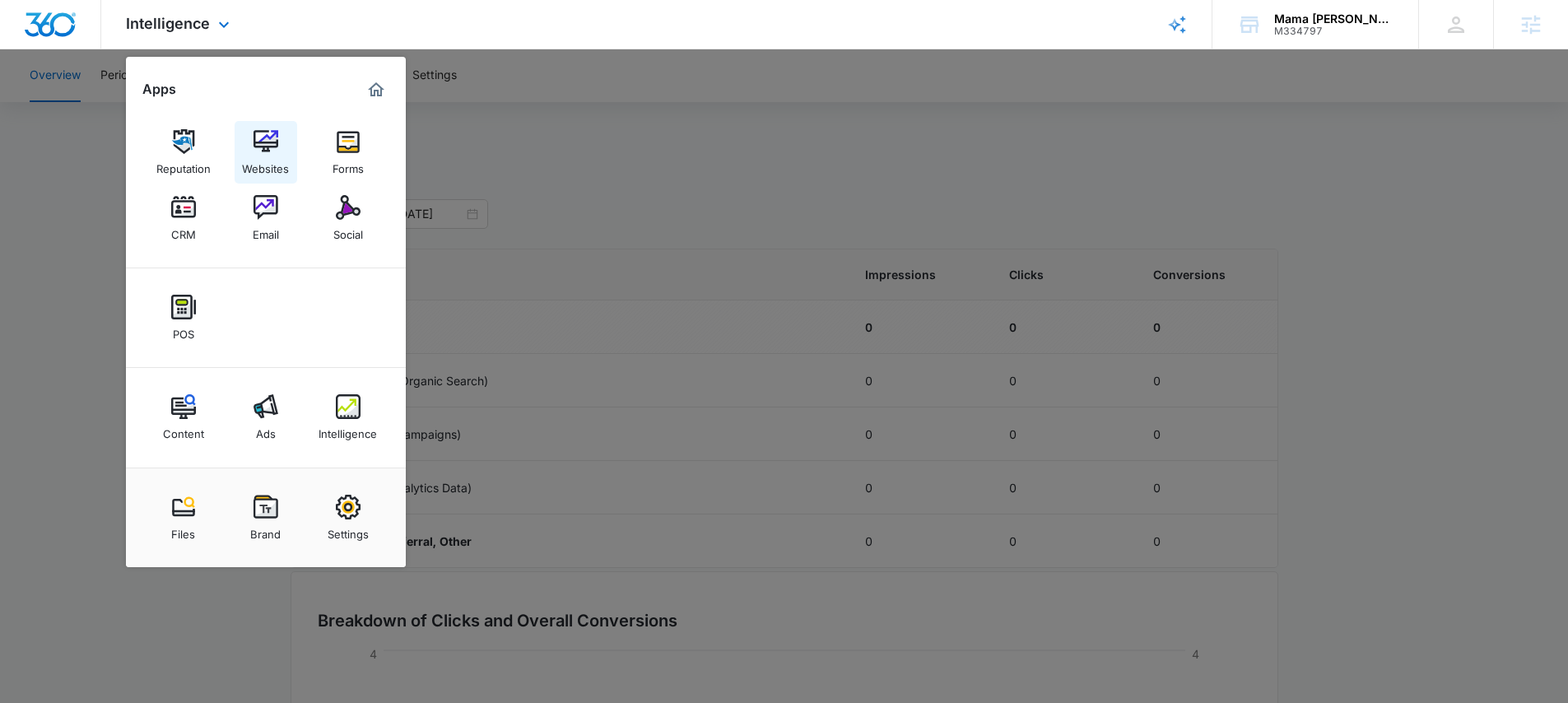
click at [255, 142] on img at bounding box center [266, 142] width 25 height 25
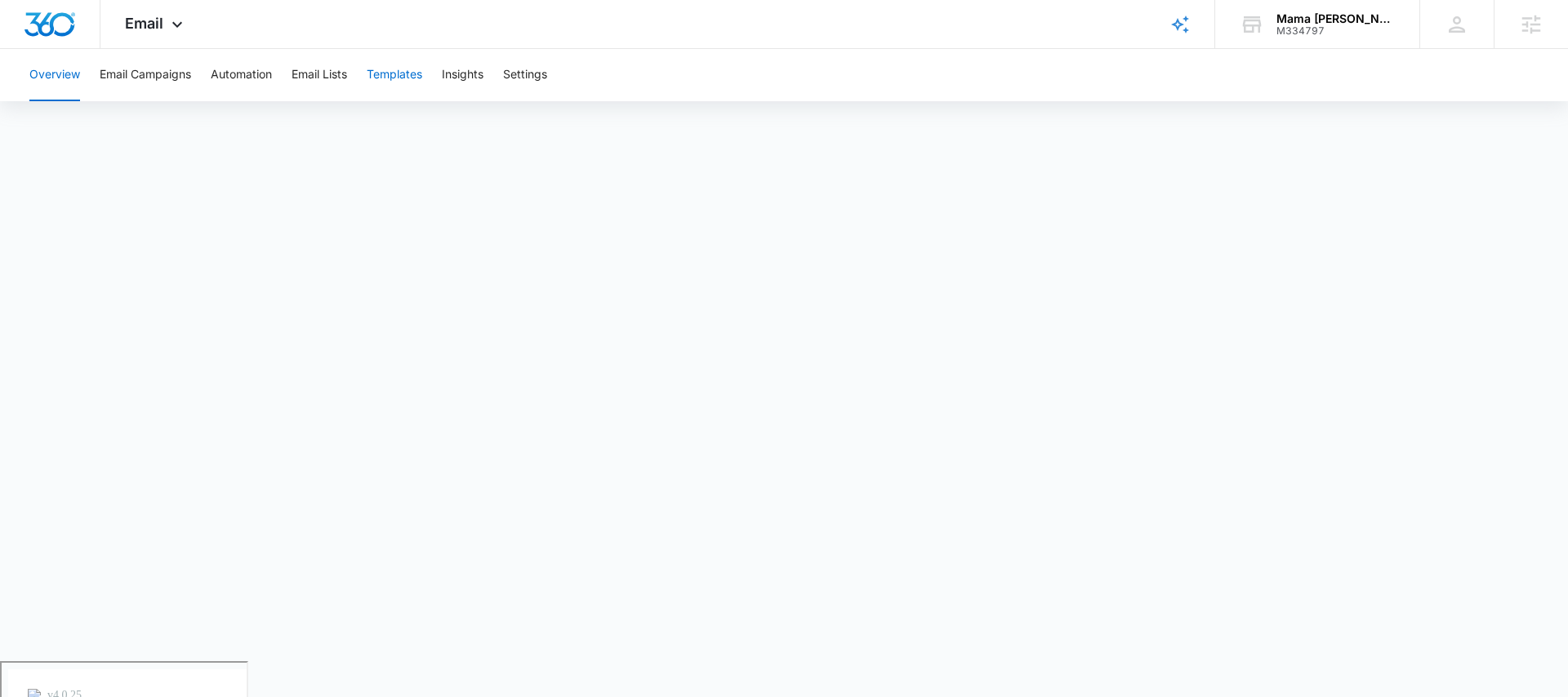
click at [419, 67] on button "Templates" at bounding box center [394, 75] width 55 height 52
click at [169, 24] on icon at bounding box center [177, 28] width 20 height 20
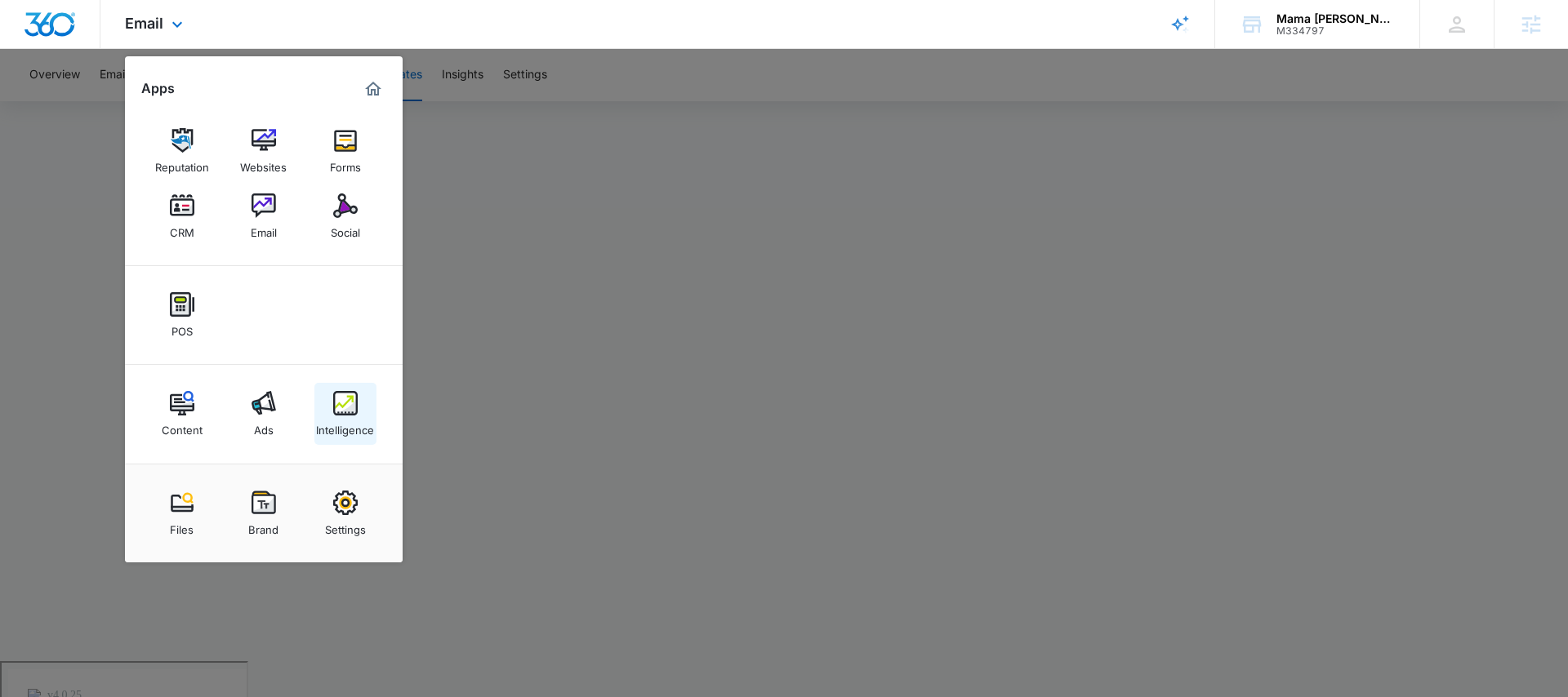
click at [338, 411] on img at bounding box center [345, 403] width 24 height 24
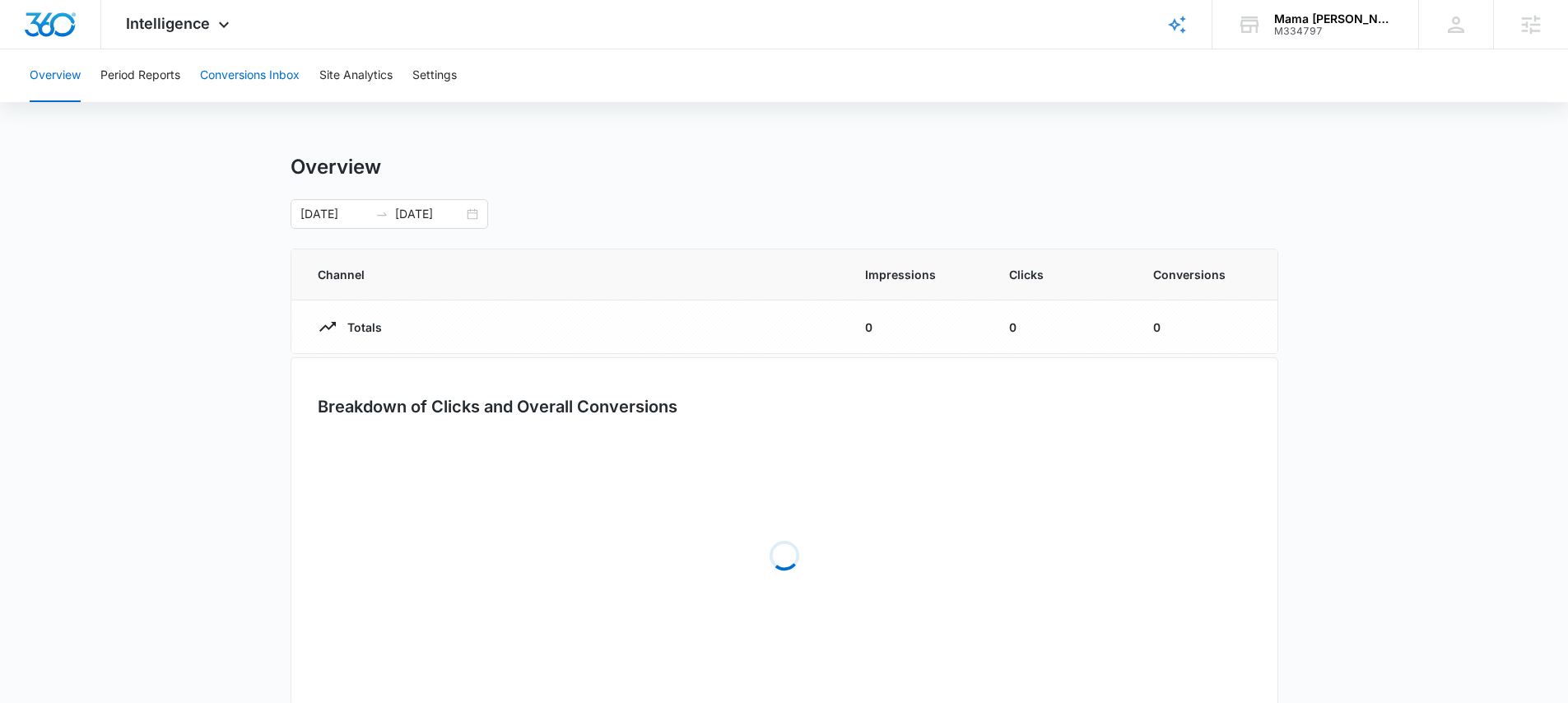
click at [278, 77] on button "Conversions Inbox" at bounding box center [250, 75] width 100 height 53
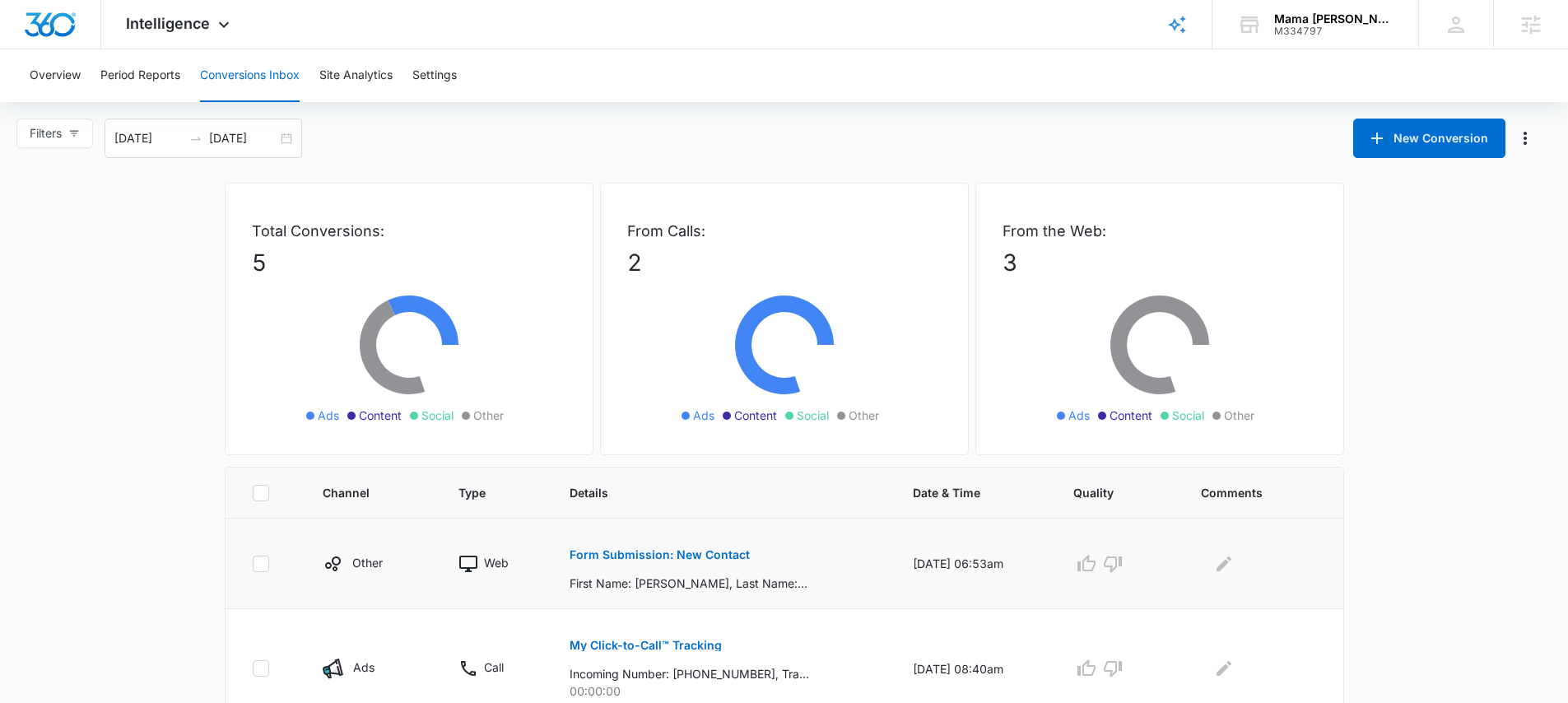
click at [618, 544] on button "Form Submission: New Contact" at bounding box center [660, 555] width 180 height 40
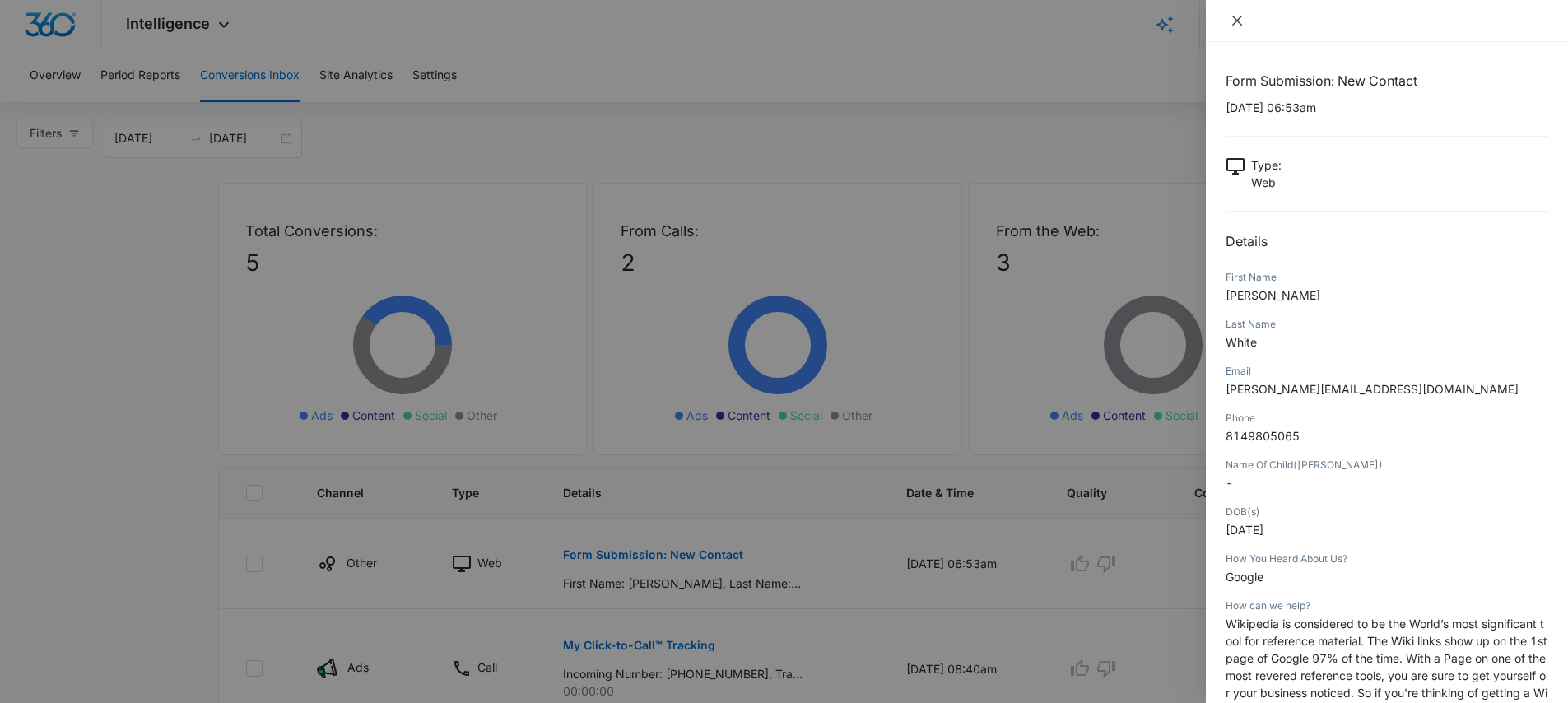
click at [1236, 23] on icon "close" at bounding box center [1238, 21] width 13 height 13
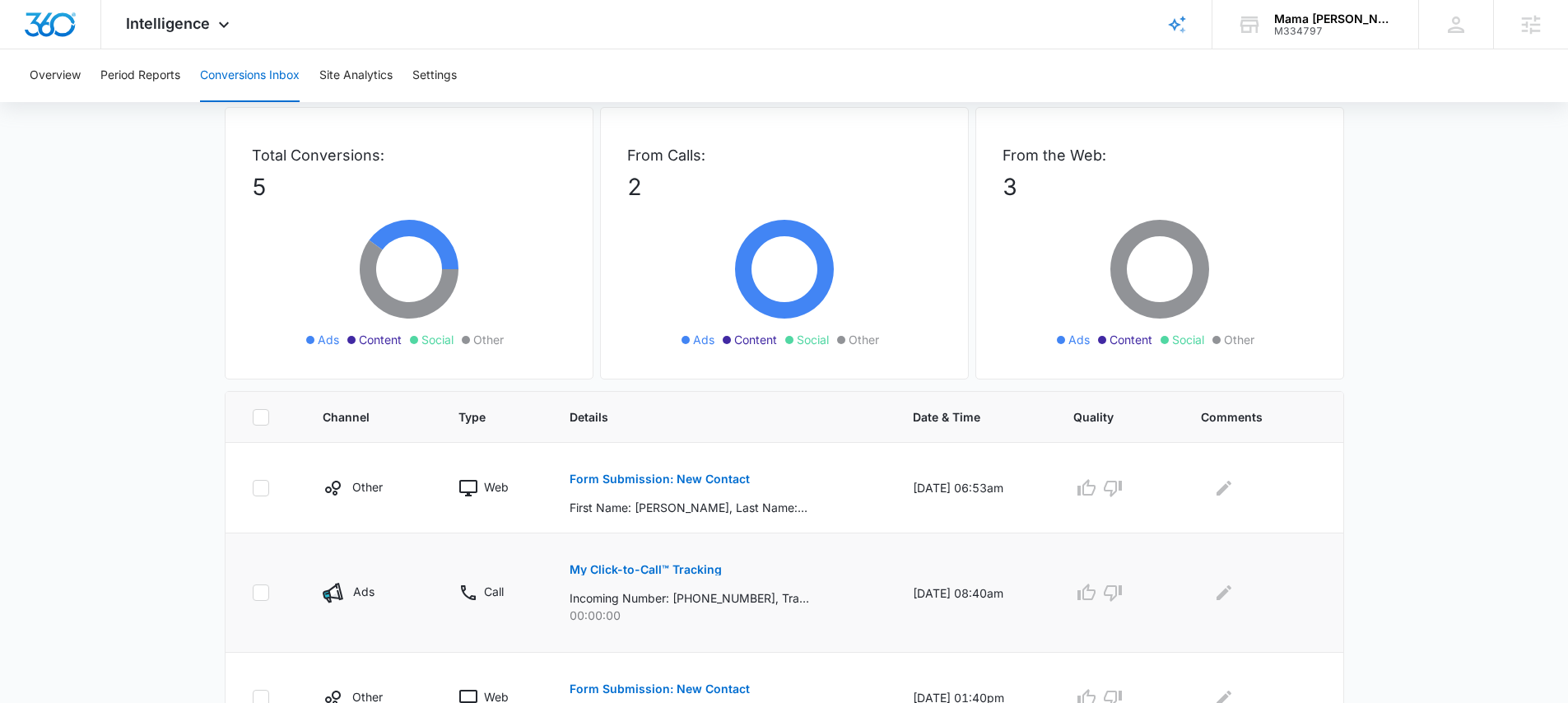
scroll to position [163, 0]
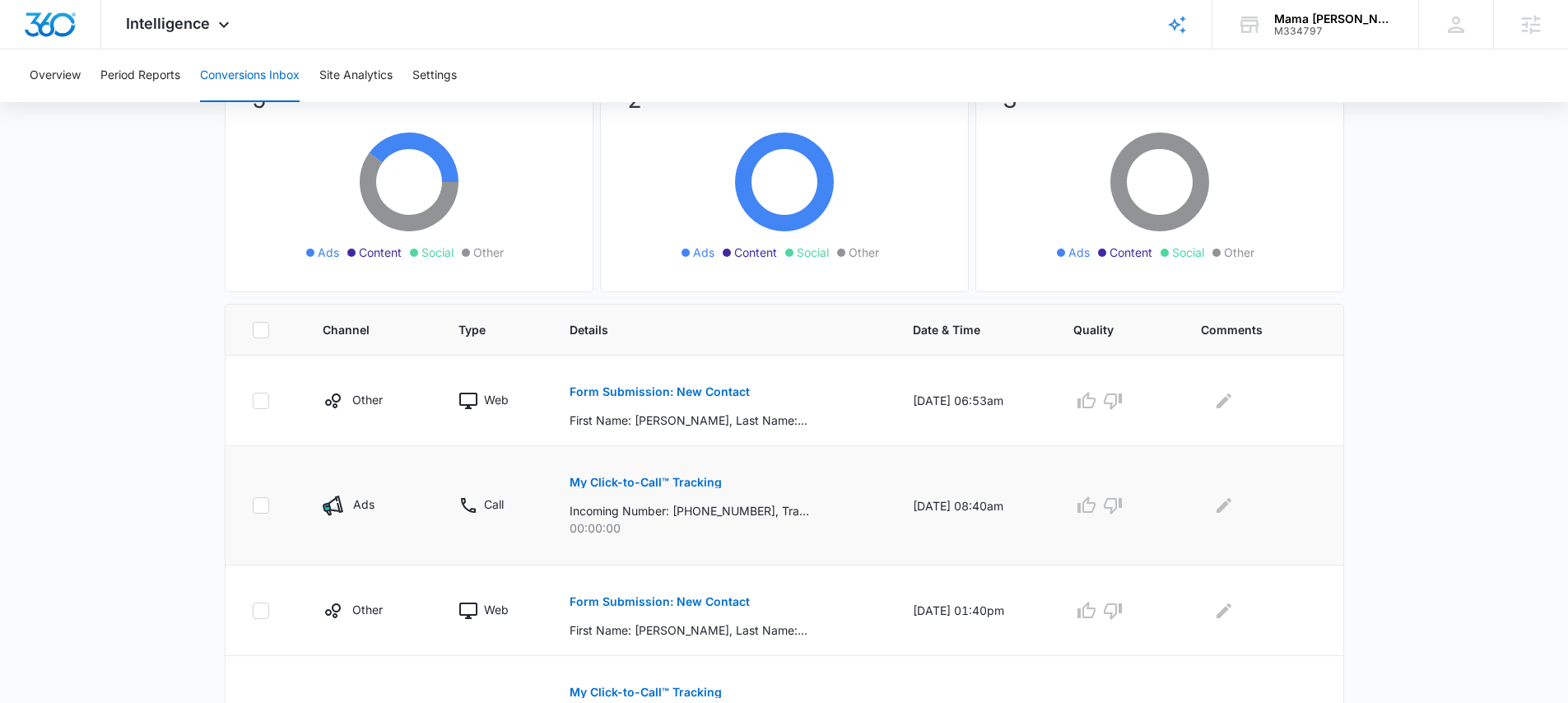
click at [615, 489] on button "My Click-to-Call™ Tracking" at bounding box center [646, 482] width 152 height 40
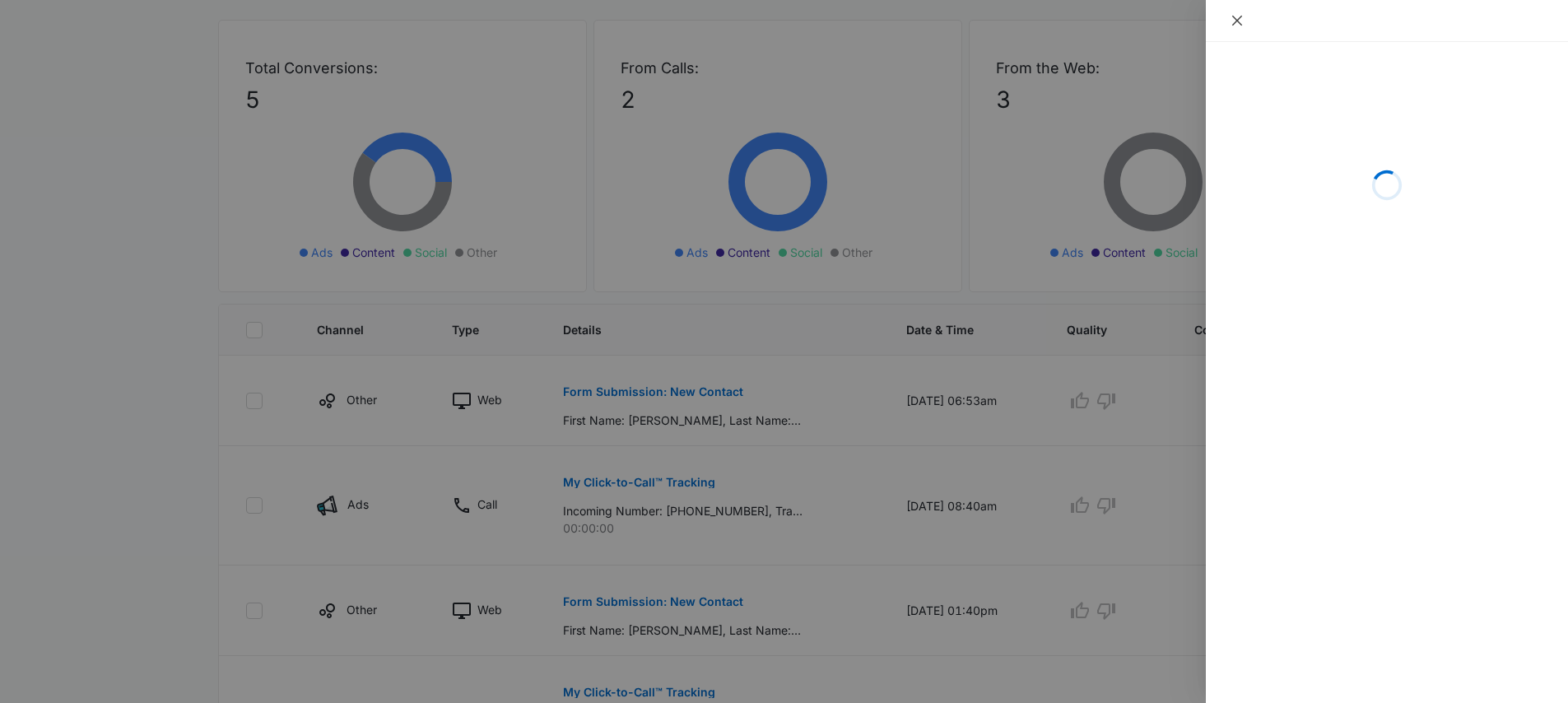
click at [1227, 19] on button "Close" at bounding box center [1238, 21] width 23 height 15
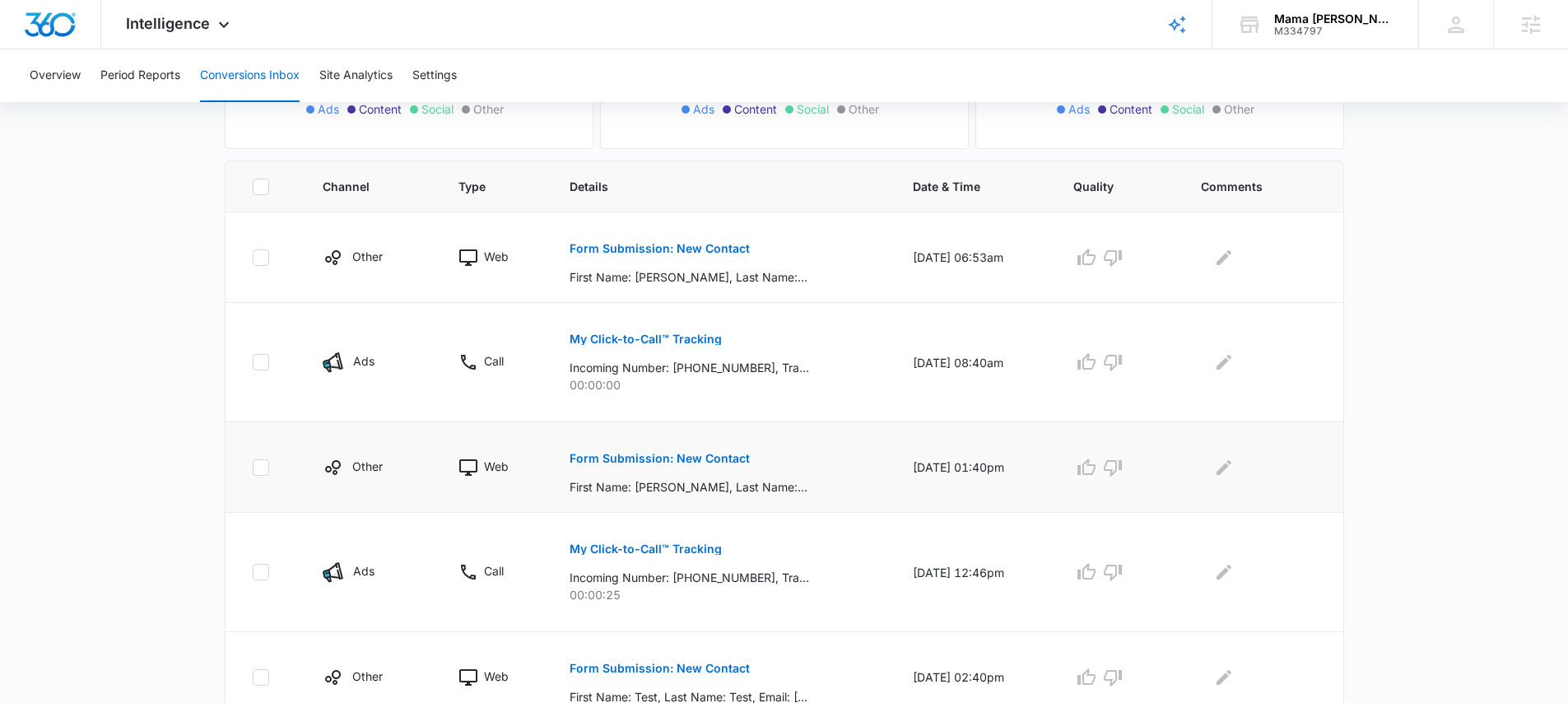
scroll to position [307, 0]
click at [648, 458] on p "Form Submission: New Contact" at bounding box center [660, 458] width 180 height 11
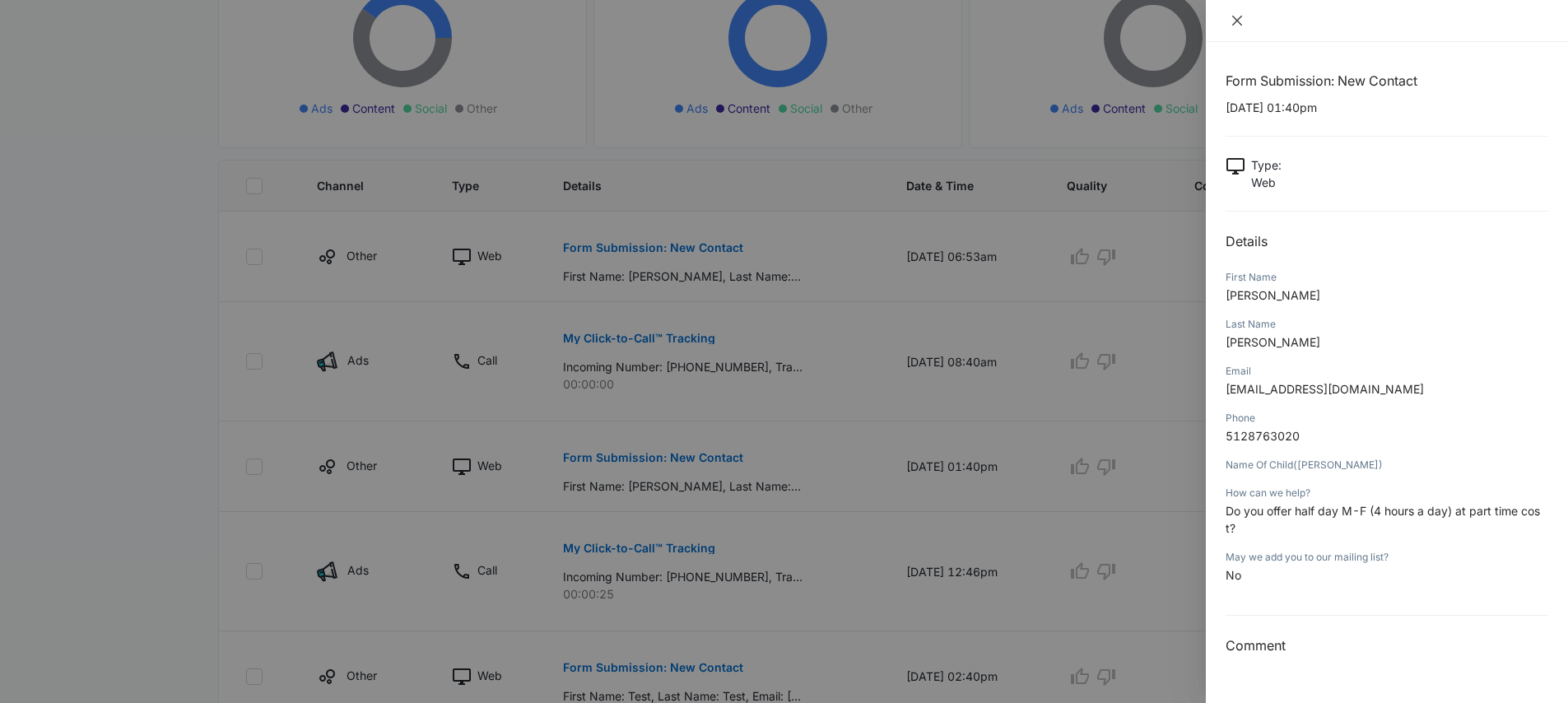
click at [1238, 20] on icon "close" at bounding box center [1238, 21] width 9 height 9
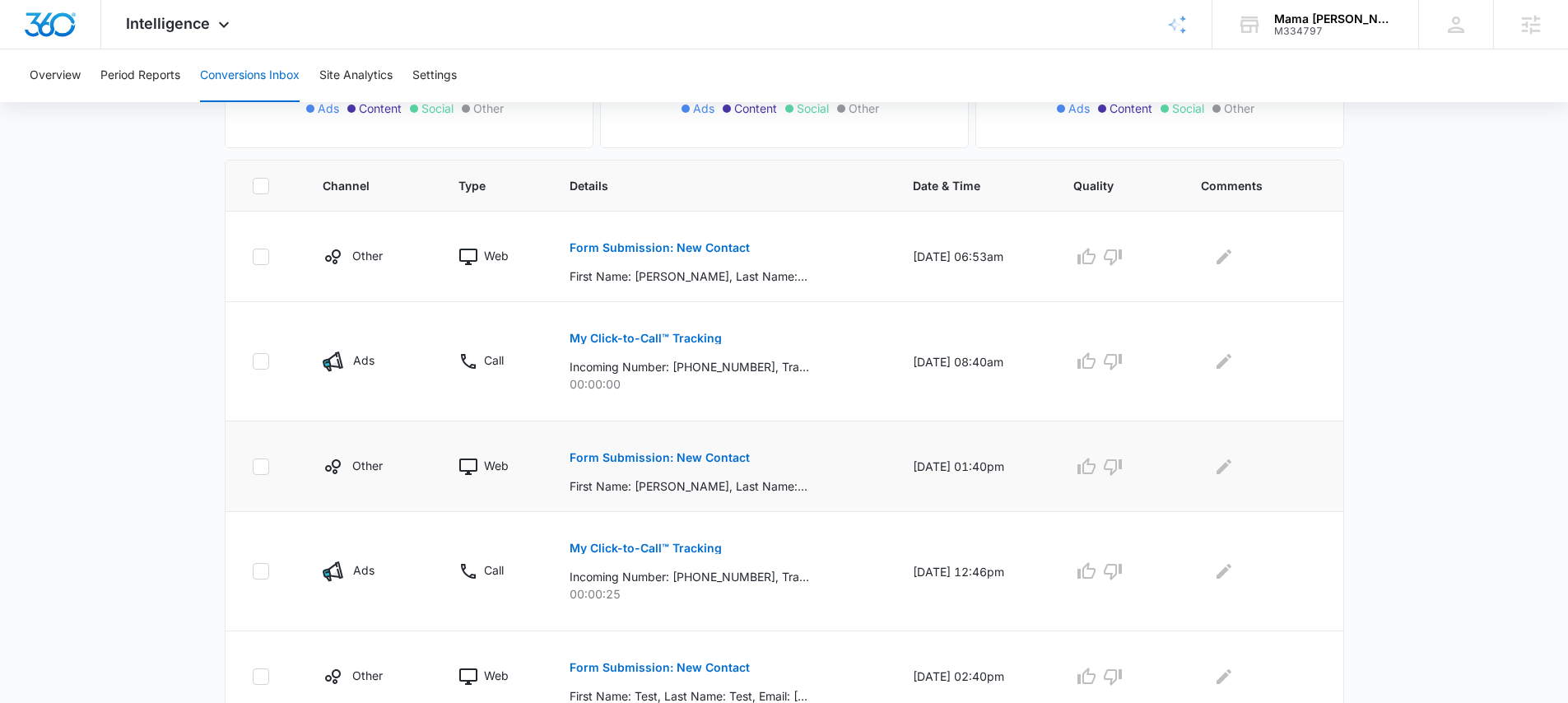
drag, startPoint x: 685, startPoint y: 455, endPoint x: 852, endPoint y: 465, distance: 167.3
click at [852, 465] on div "Form Submission: New Contact First Name: [PERSON_NAME], Last Name: [PERSON_NAME…" at bounding box center [722, 466] width 304 height 57
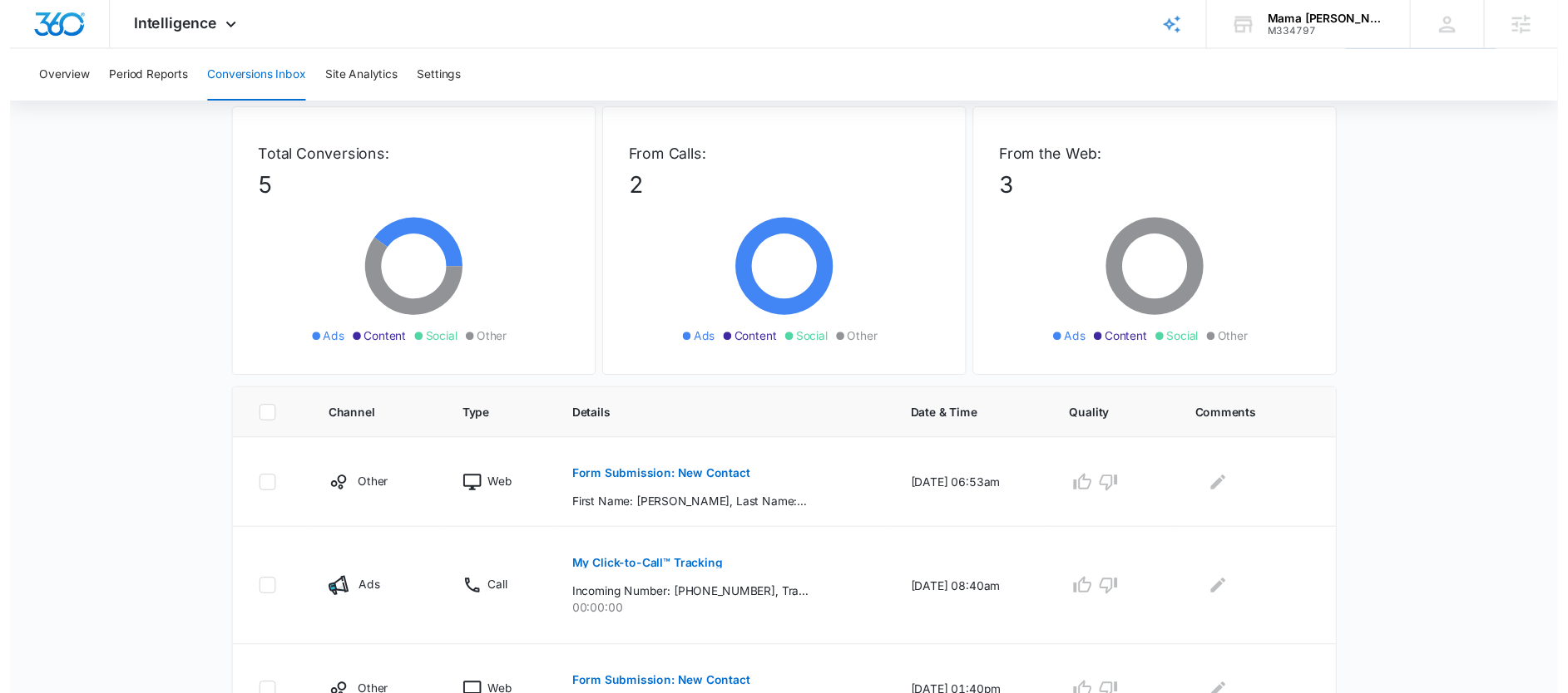
scroll to position [0, 0]
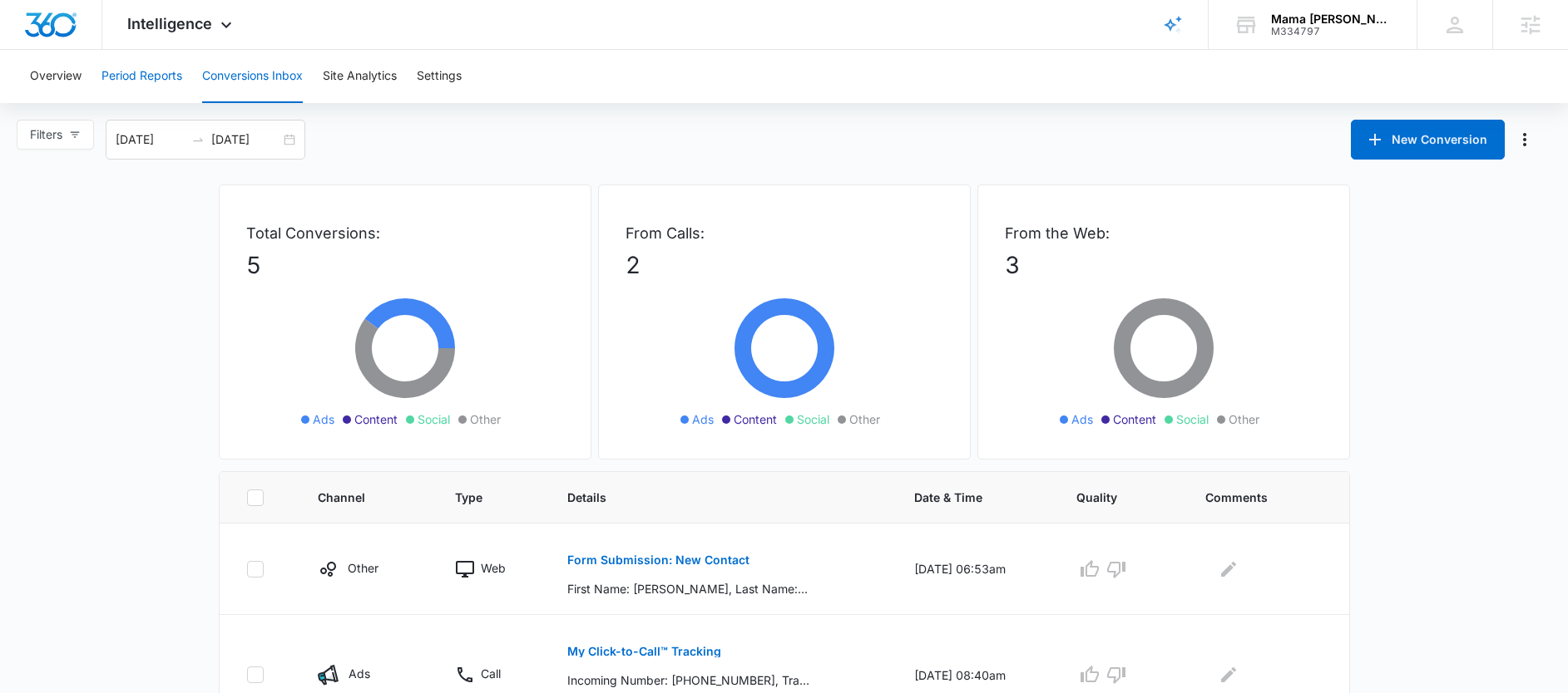
click at [137, 78] on button "Period Reports" at bounding box center [141, 76] width 81 height 53
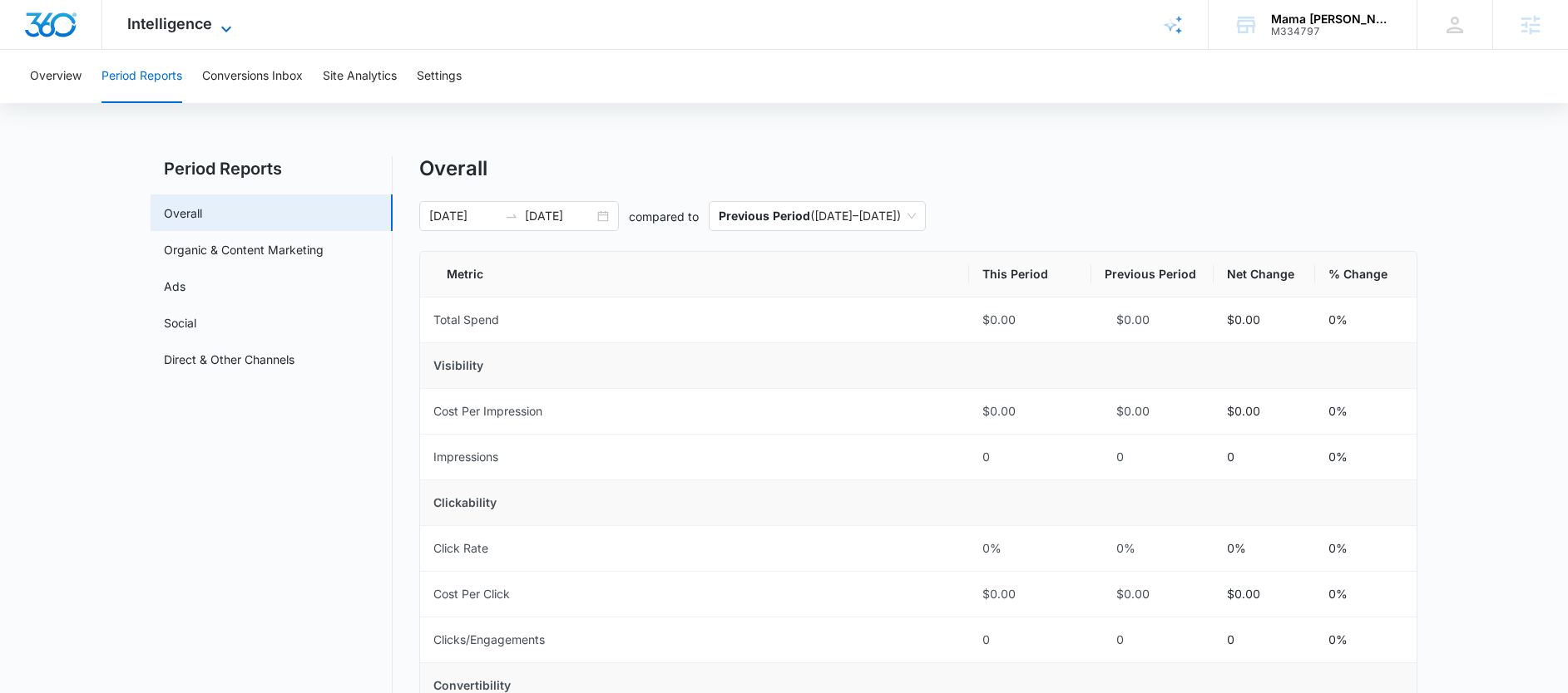
click at [161, 29] on span "Intelligence" at bounding box center [169, 24] width 85 height 17
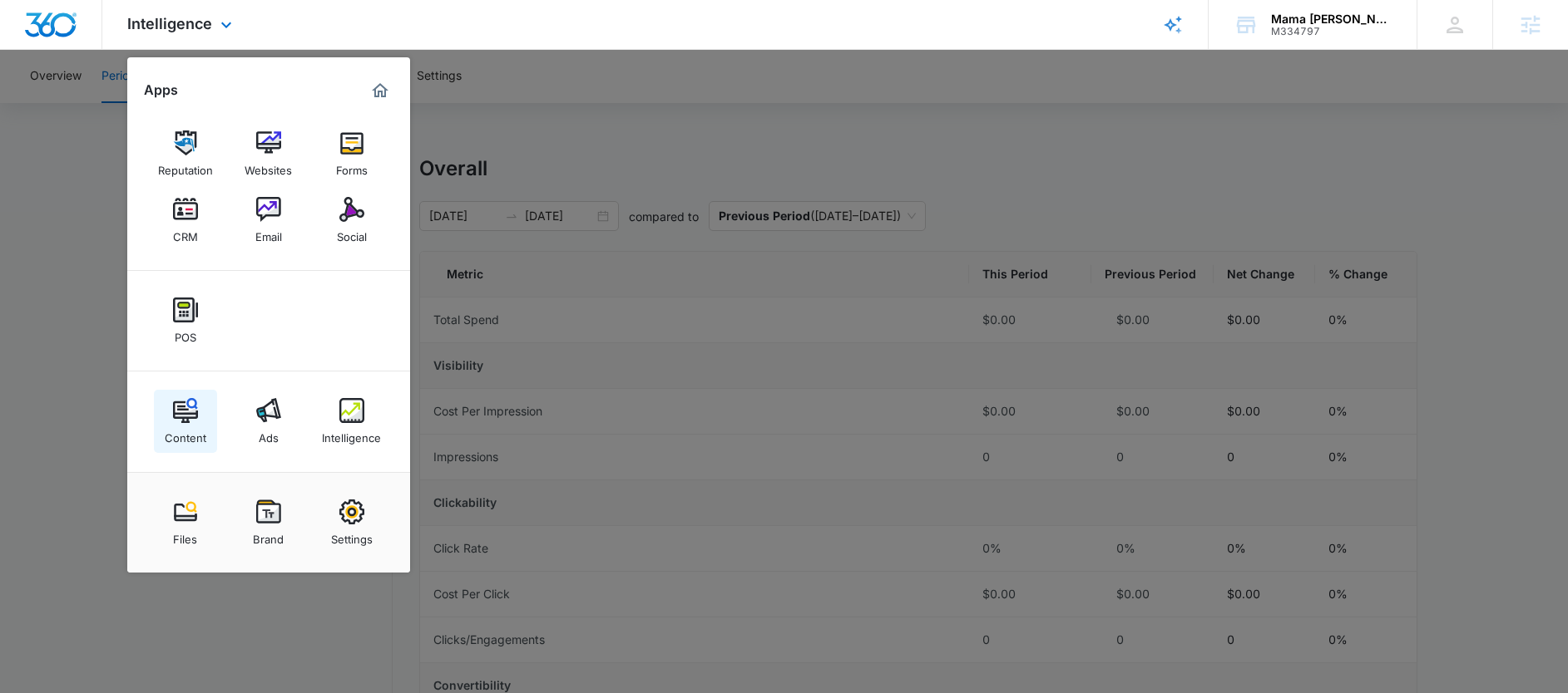
click at [185, 416] on img at bounding box center [185, 411] width 25 height 25
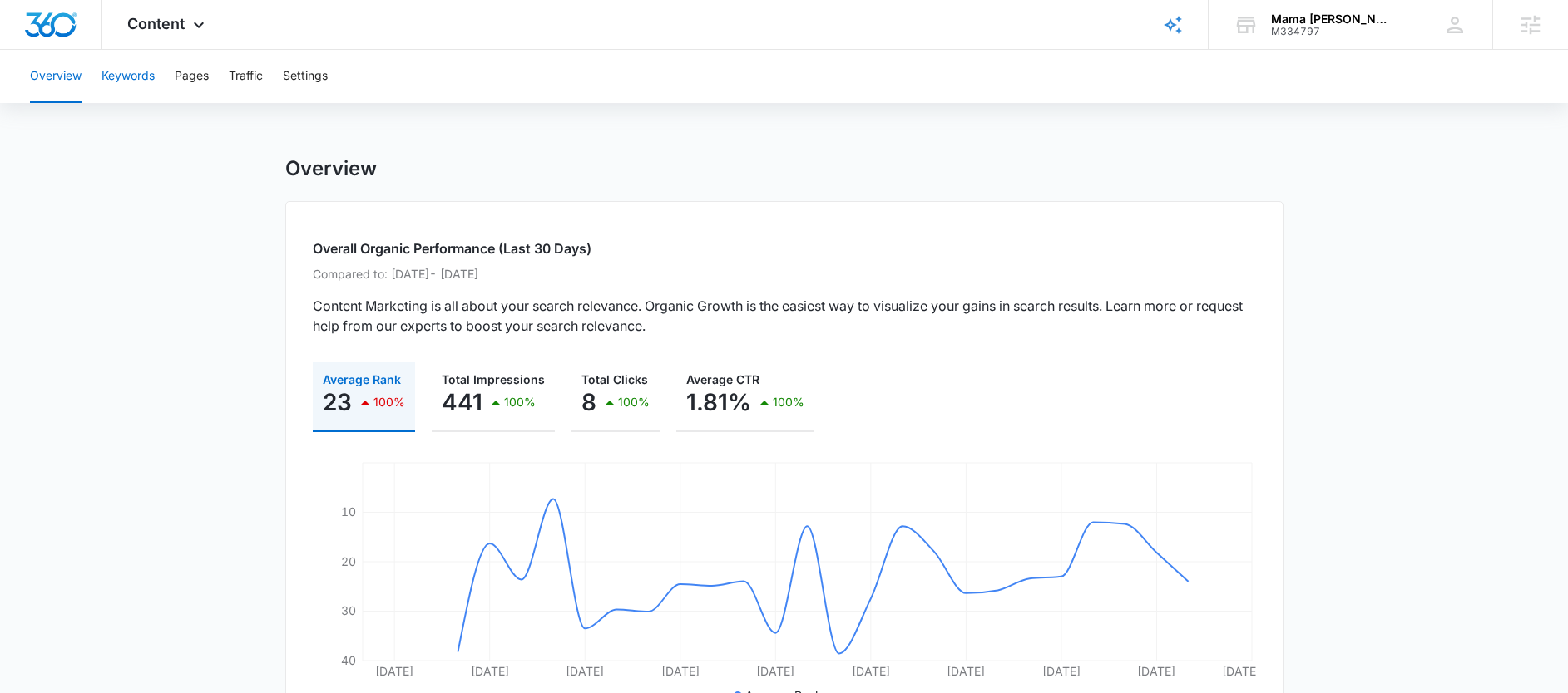
click at [139, 75] on button "Keywords" at bounding box center [128, 76] width 53 height 53
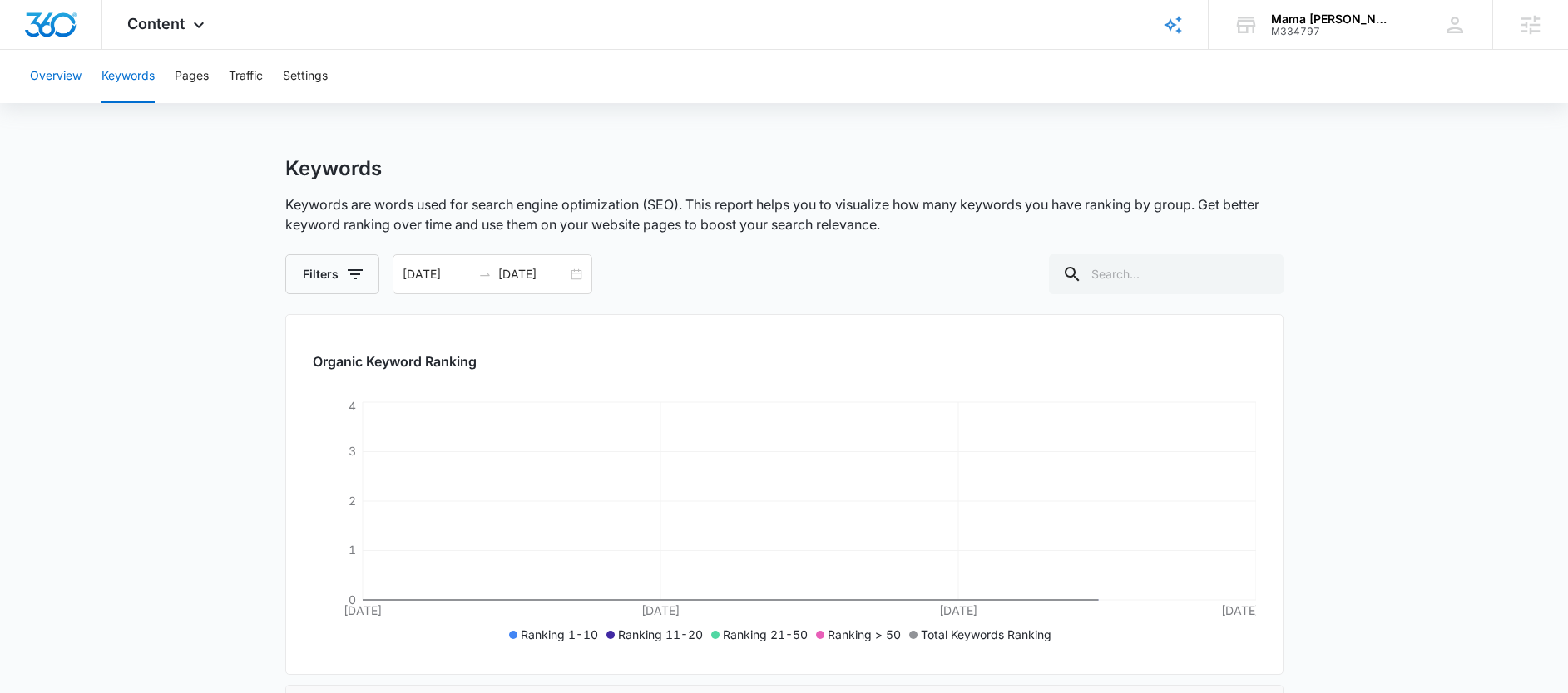
click at [73, 72] on button "Overview" at bounding box center [55, 76] width 52 height 53
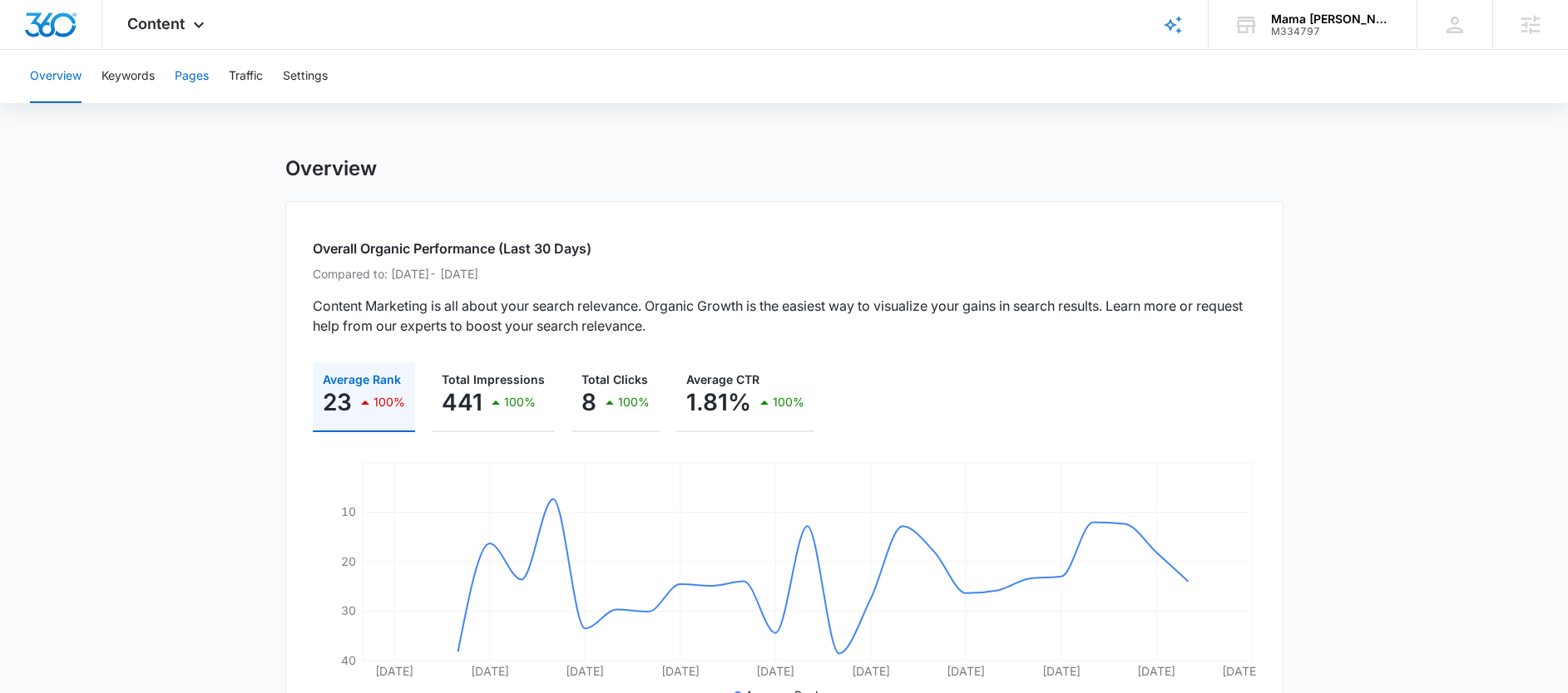
click at [198, 82] on button "Pages" at bounding box center [192, 76] width 34 height 53
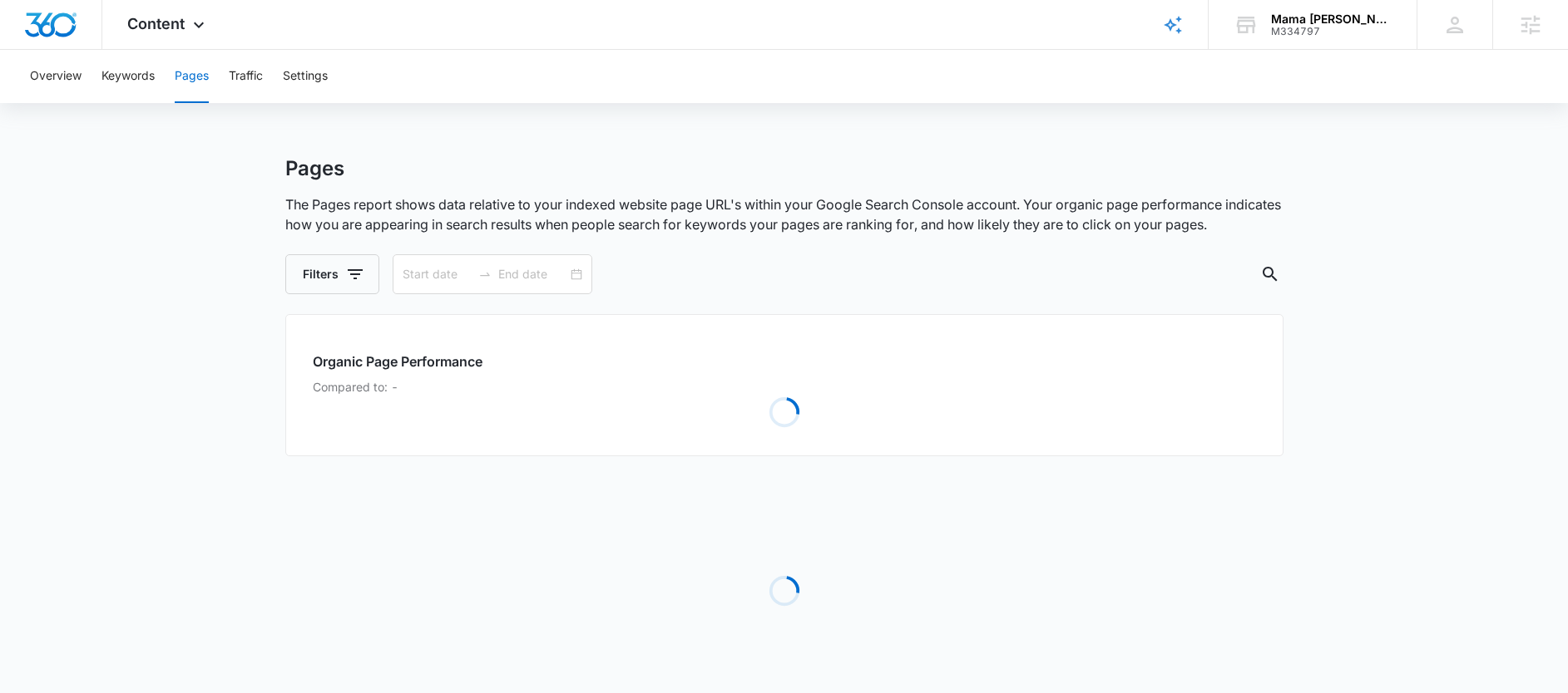
type input "[DATE]"
click at [132, 76] on button "Keywords" at bounding box center [128, 76] width 53 height 53
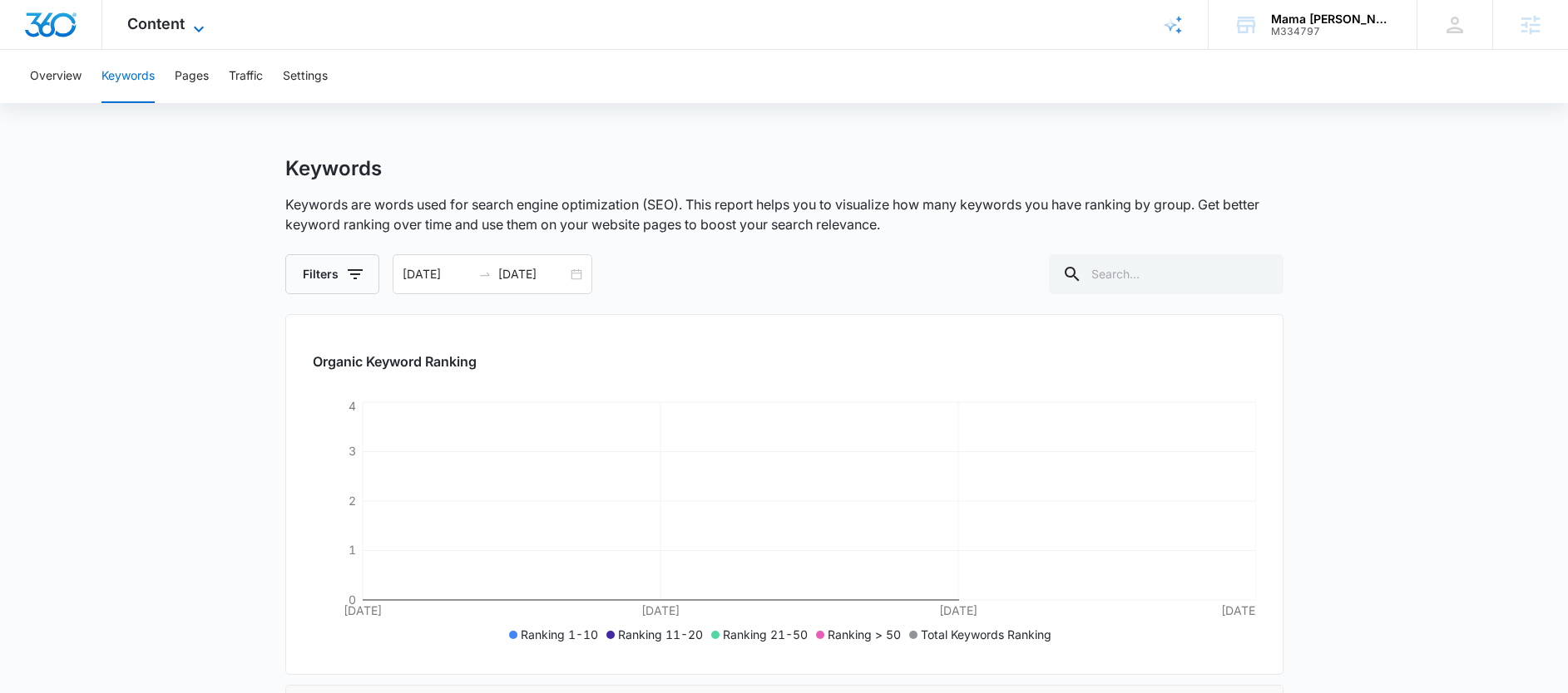
click at [166, 31] on span "Content" at bounding box center [155, 24] width 57 height 17
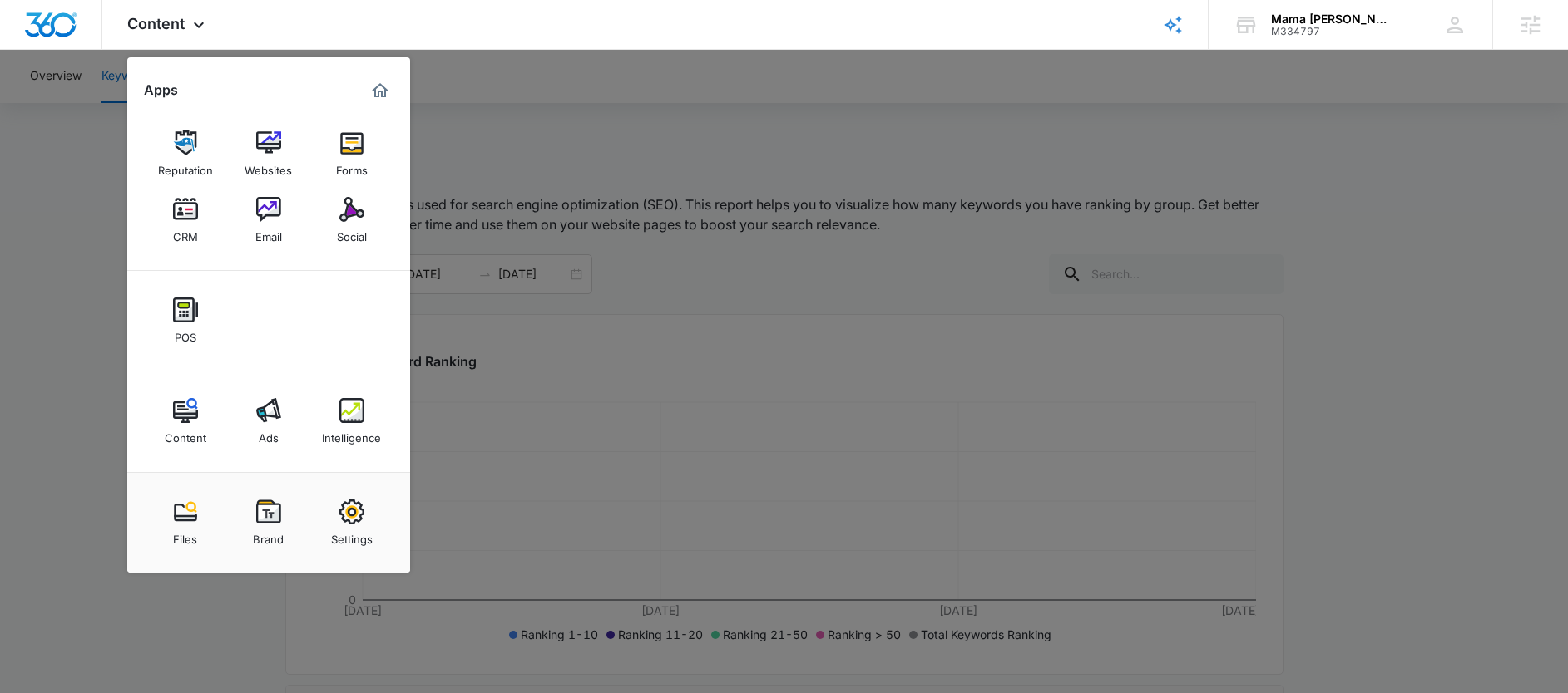
click at [88, 178] on div at bounding box center [784, 346] width 1568 height 693
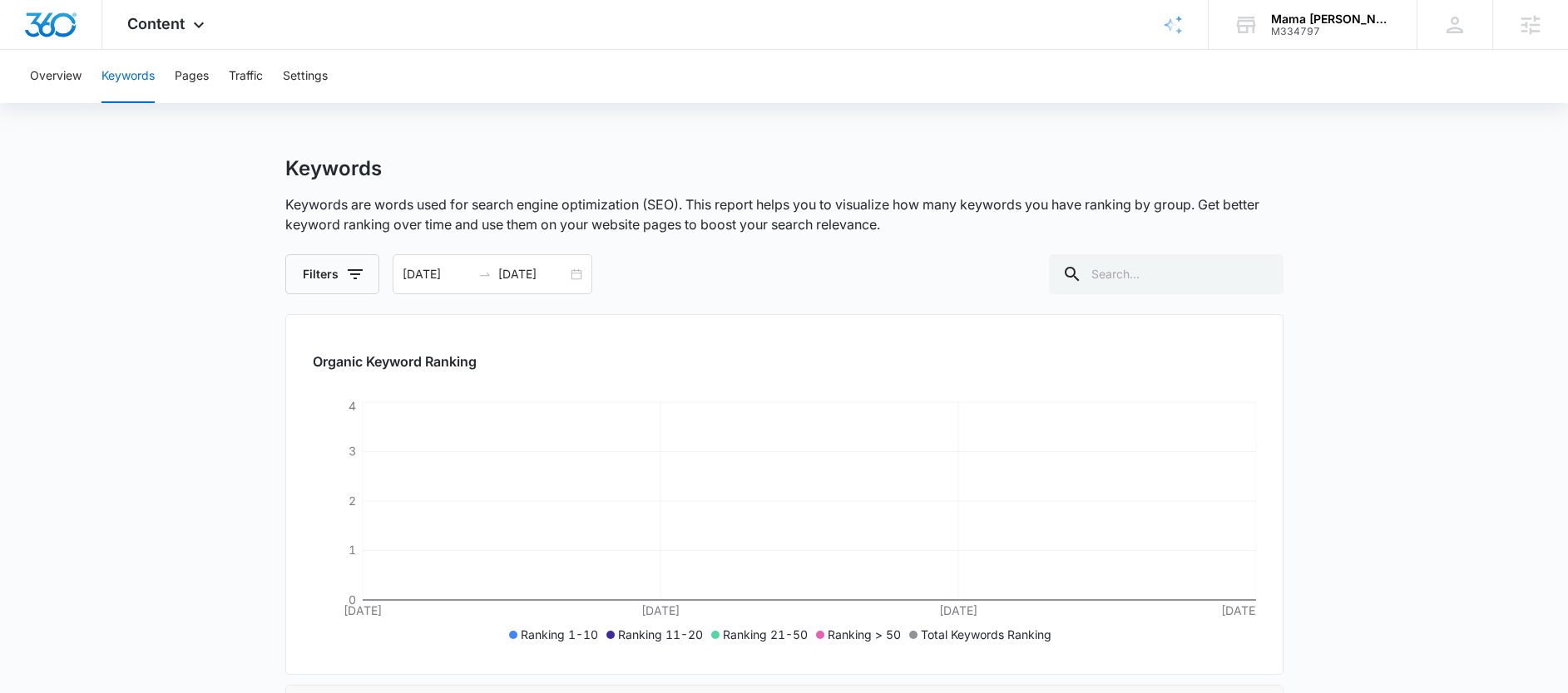
click at [137, 79] on button "Keywords" at bounding box center [128, 76] width 53 height 53
click at [27, 81] on div "Overview Keywords Pages Traffic Settings" at bounding box center [784, 76] width 1528 height 53
click at [62, 74] on button "Overview" at bounding box center [55, 76] width 52 height 53
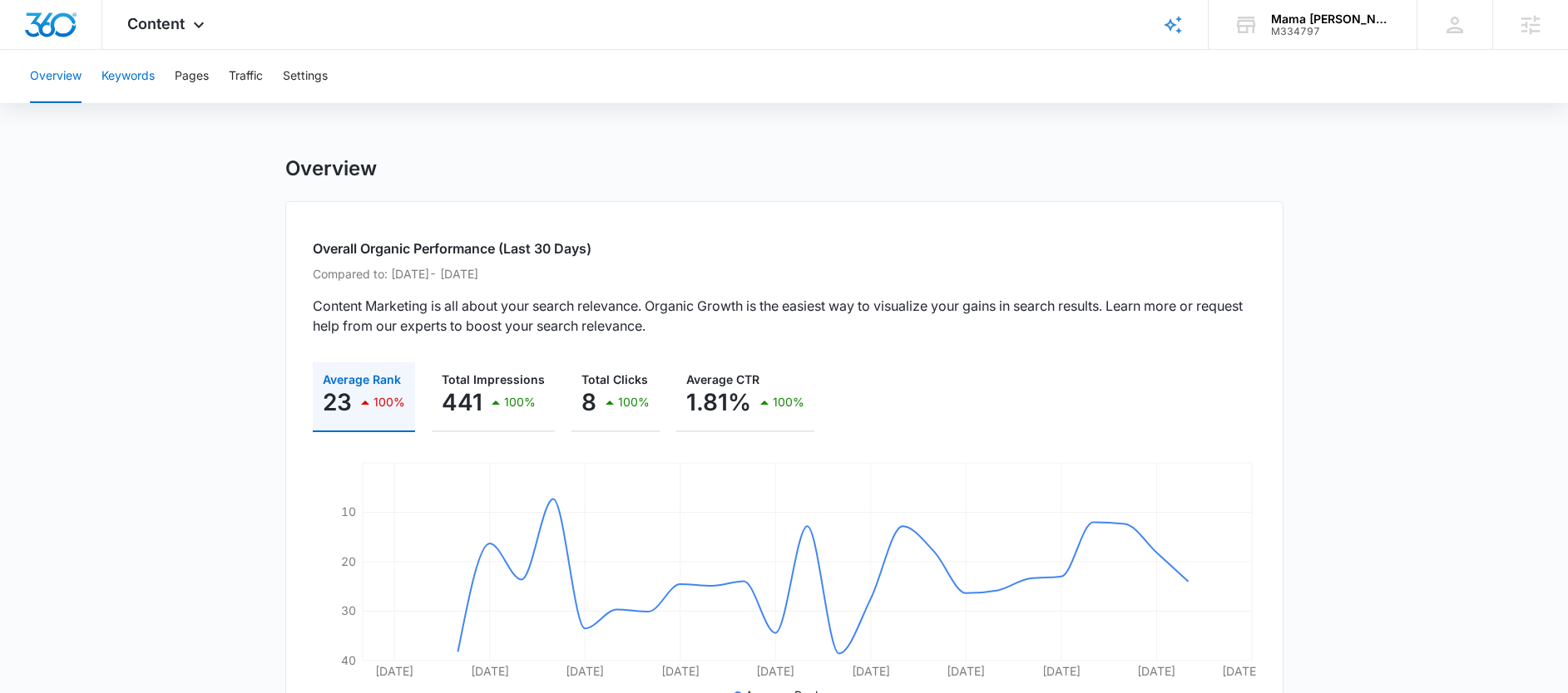
click at [116, 80] on button "Keywords" at bounding box center [128, 76] width 53 height 53
